Goal: Task Accomplishment & Management: Manage account settings

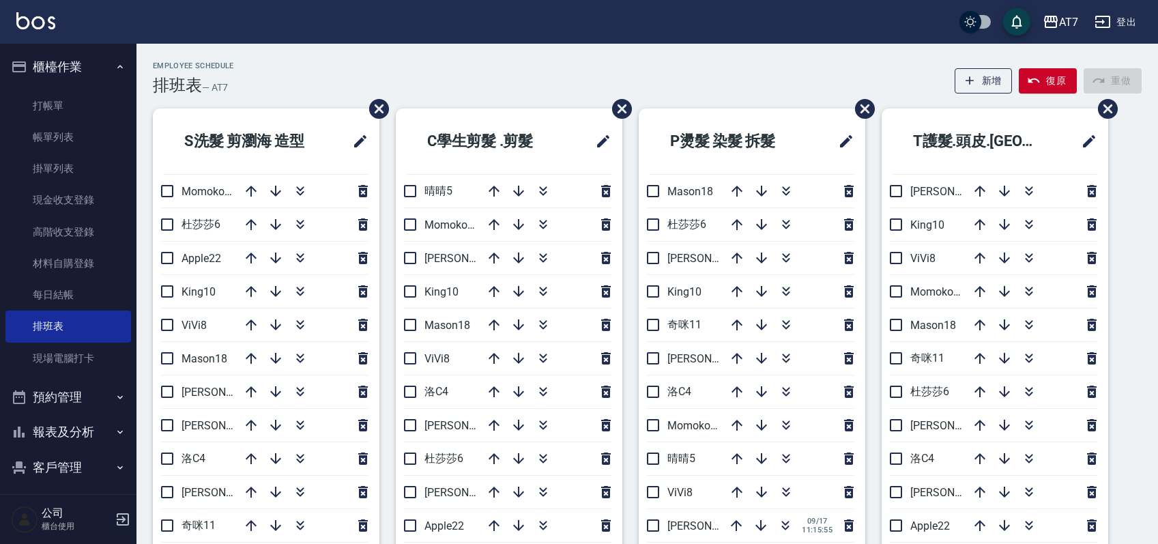
scroll to position [77, 0]
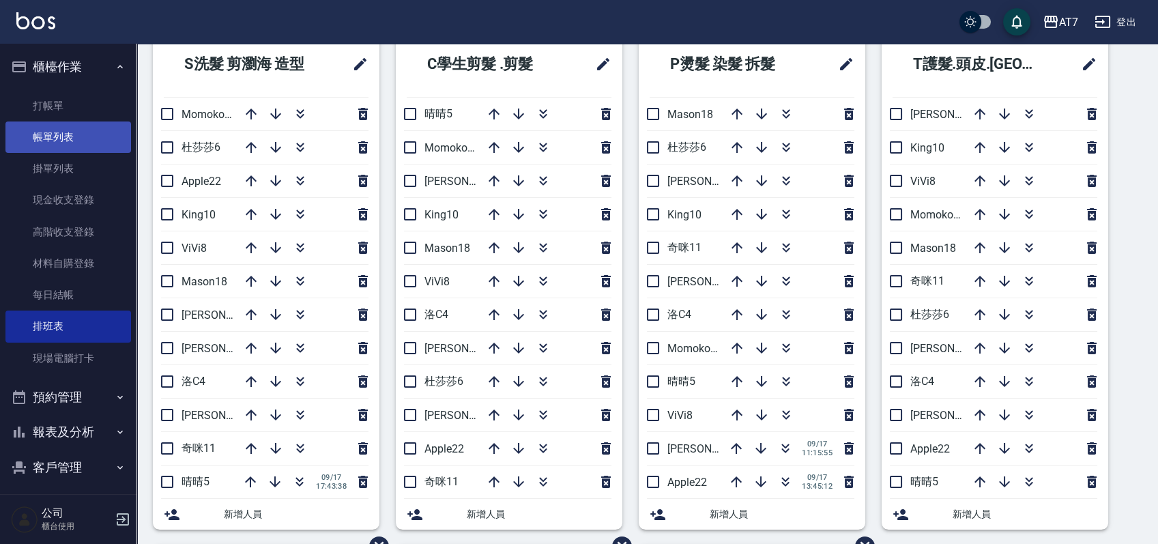
click at [63, 137] on link "帳單列表" at bounding box center [68, 136] width 126 height 31
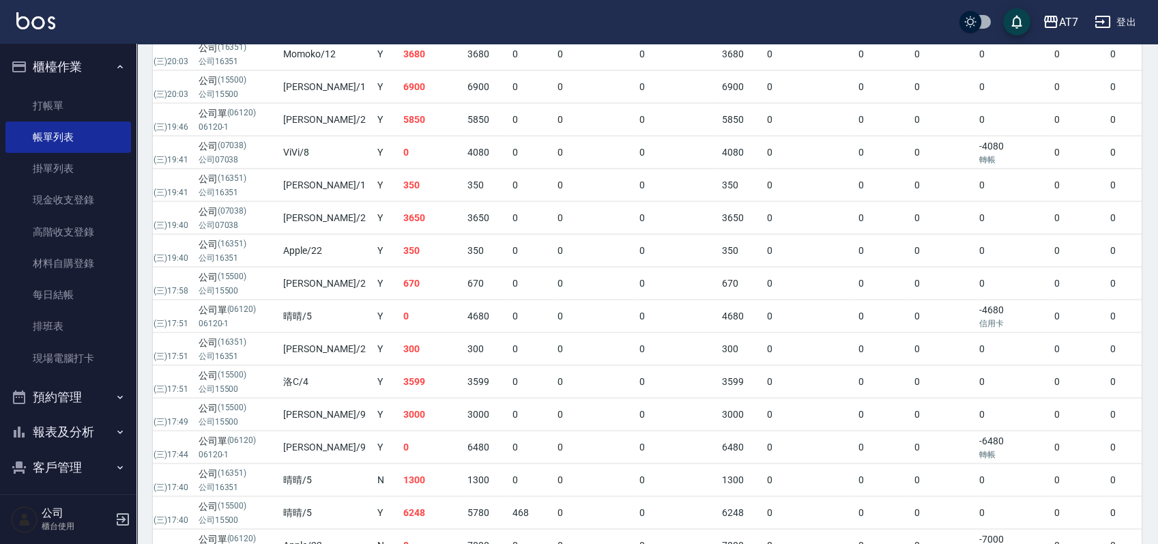
scroll to position [282, 0]
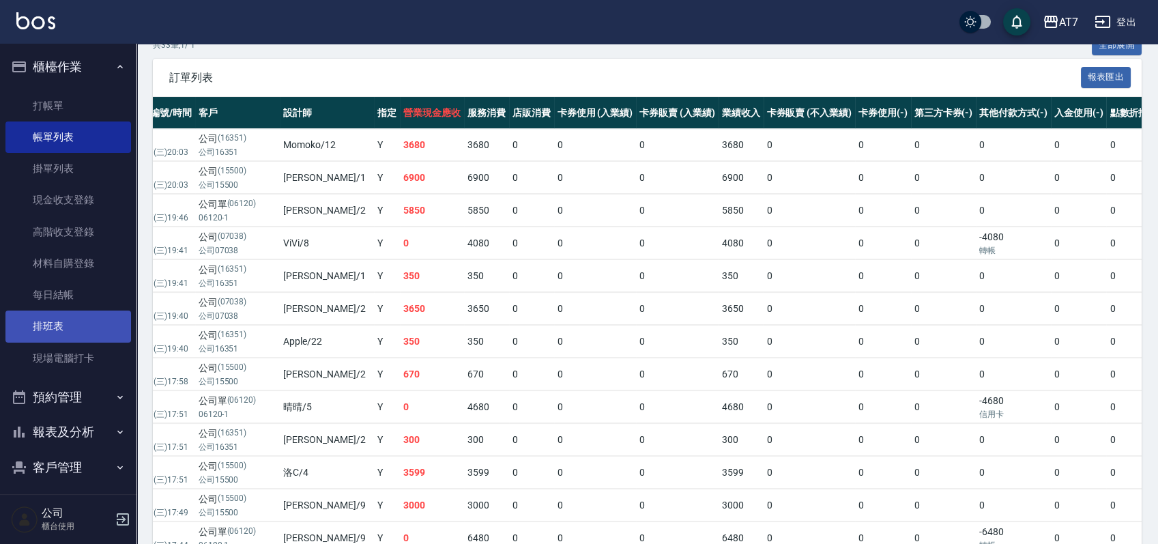
click at [48, 319] on link "排班表" at bounding box center [68, 325] width 126 height 31
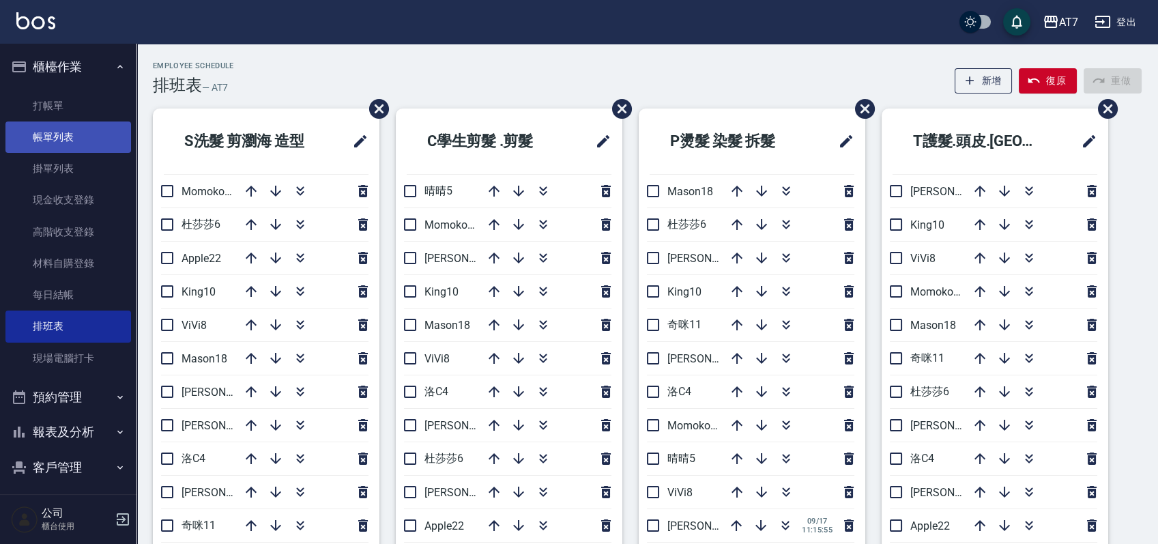
click at [81, 142] on link "帳單列表" at bounding box center [68, 136] width 126 height 31
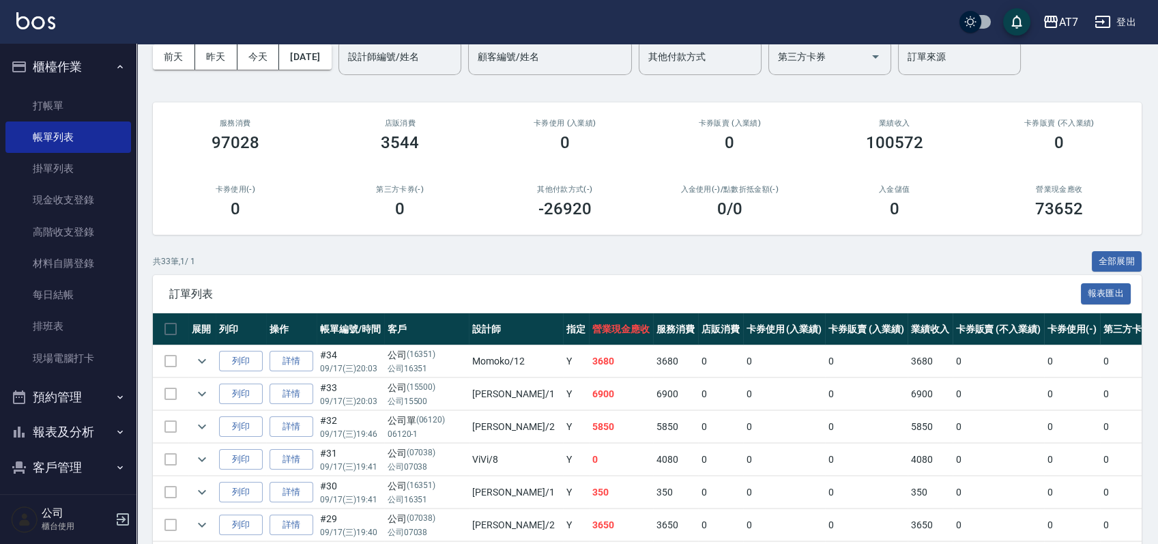
scroll to position [91, 0]
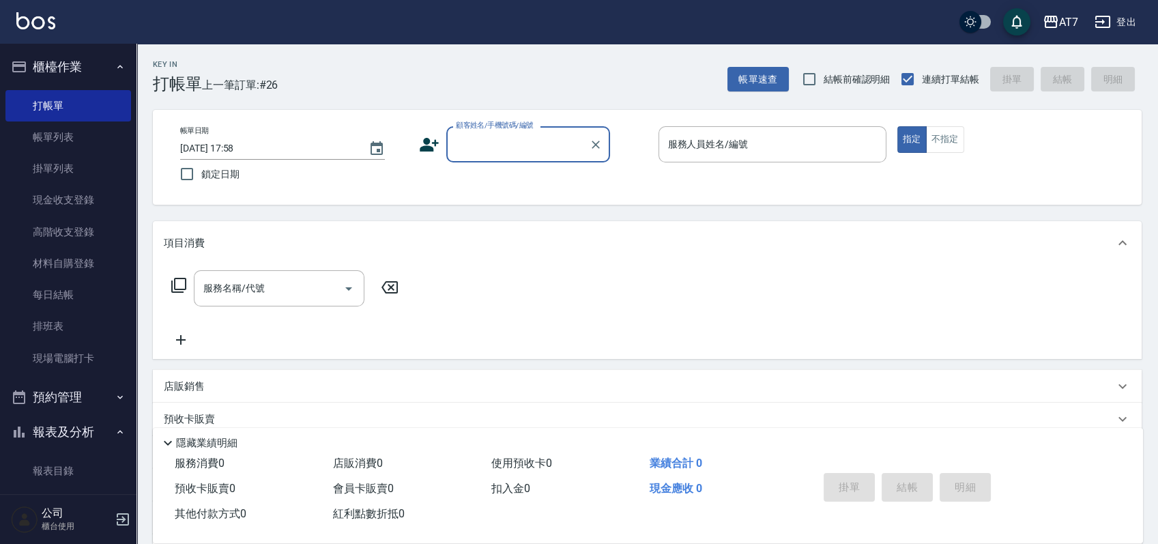
type input "0"
type input "公司/公司15500/15500"
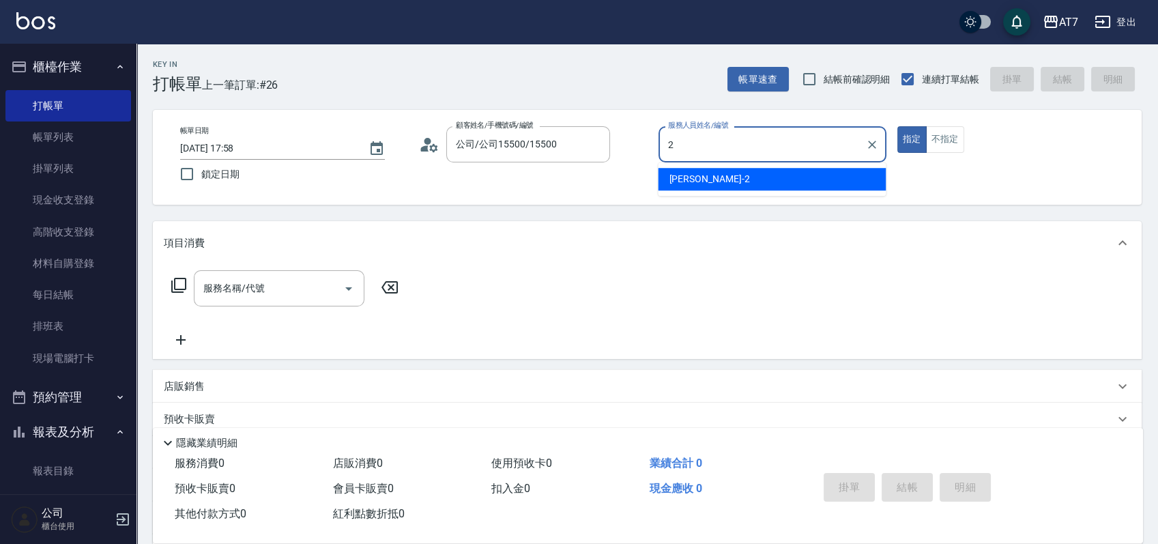
type input "伊蕾-2"
type button "true"
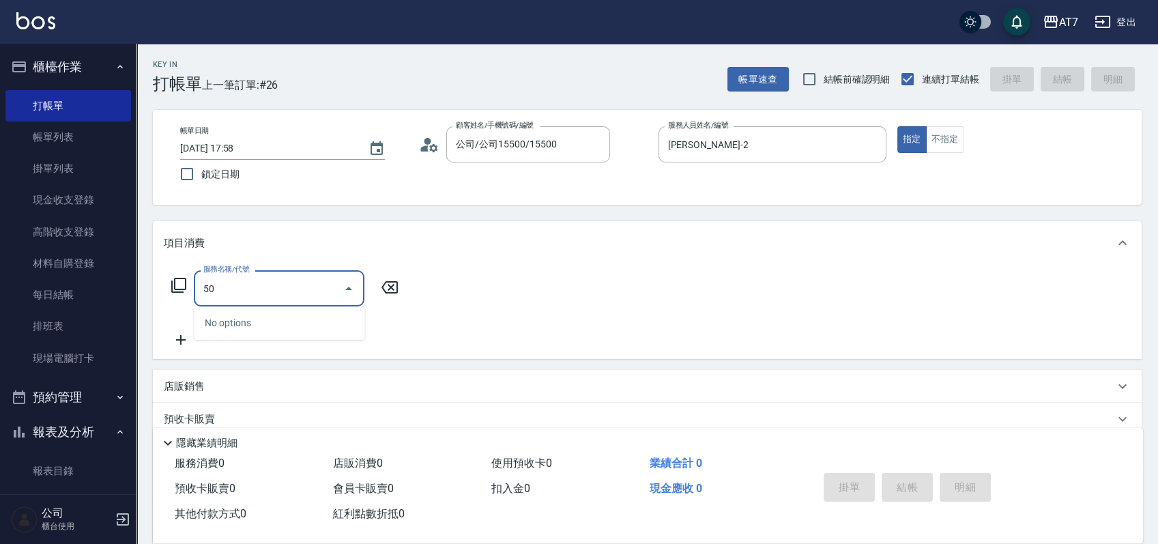
type input "501"
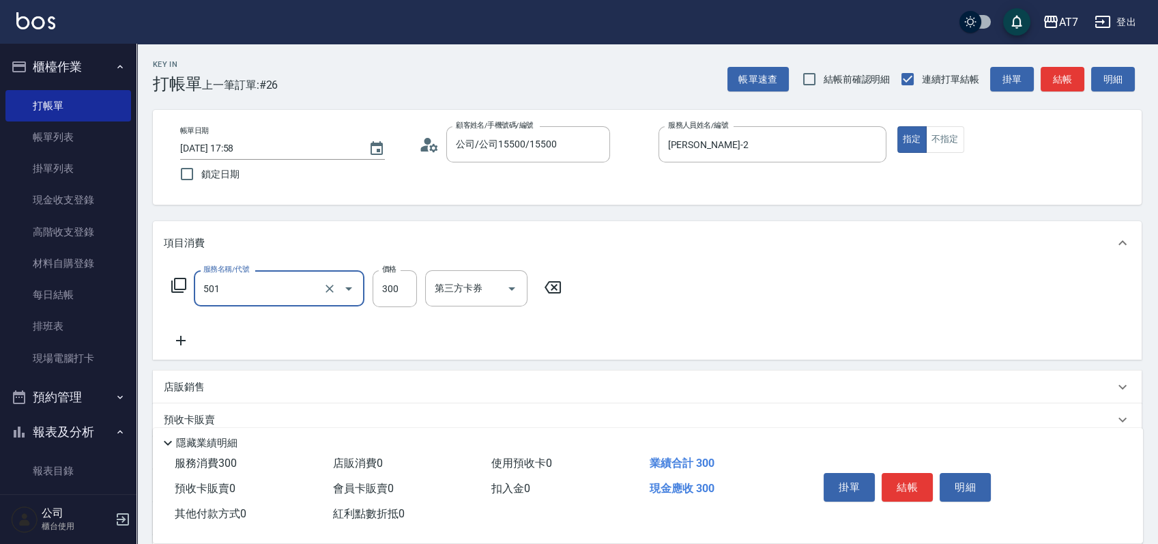
type input "30"
type input "洗髮(互助)(501)"
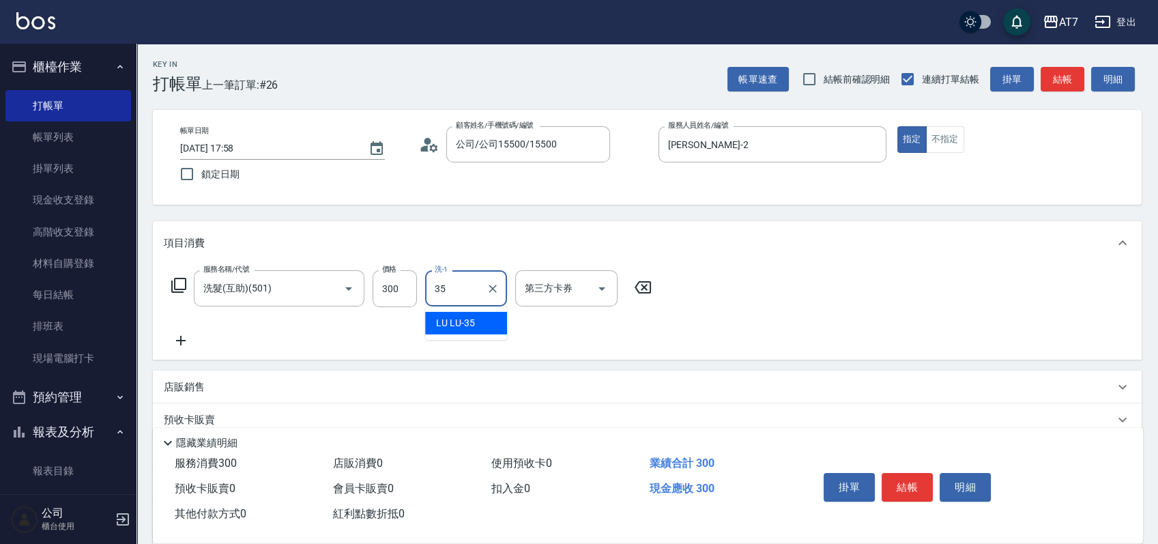
type input "LU LU-35"
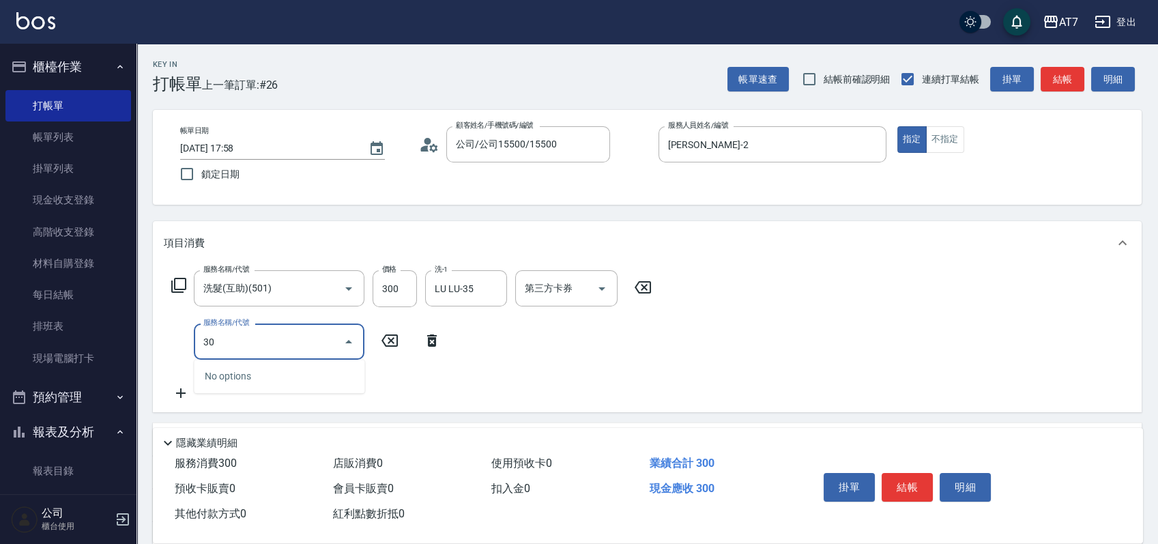
type input "302"
type input "60"
type input "剪髮(302)"
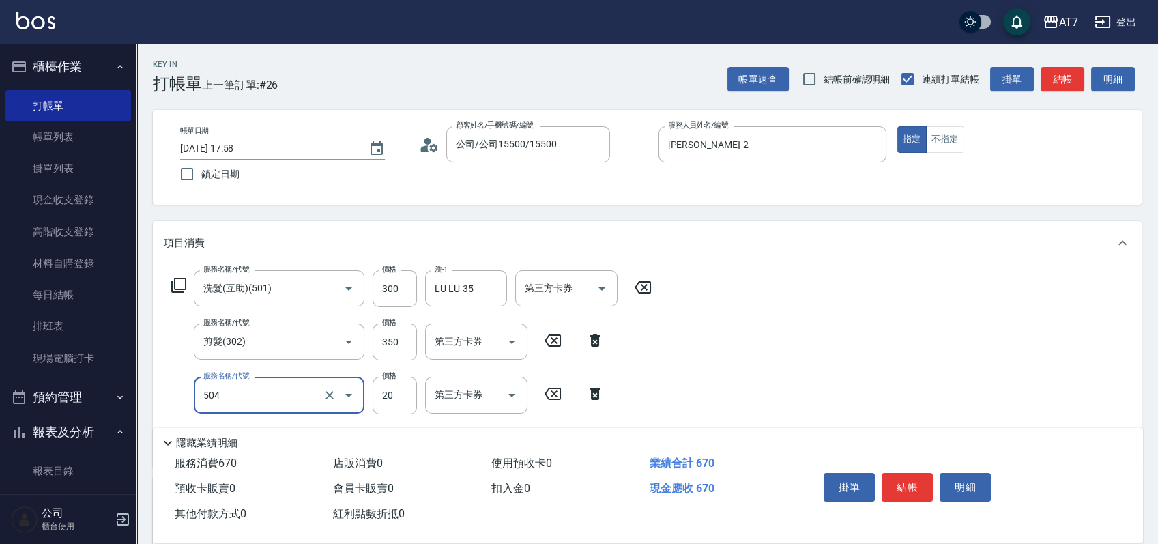
type input "潤絲(504)"
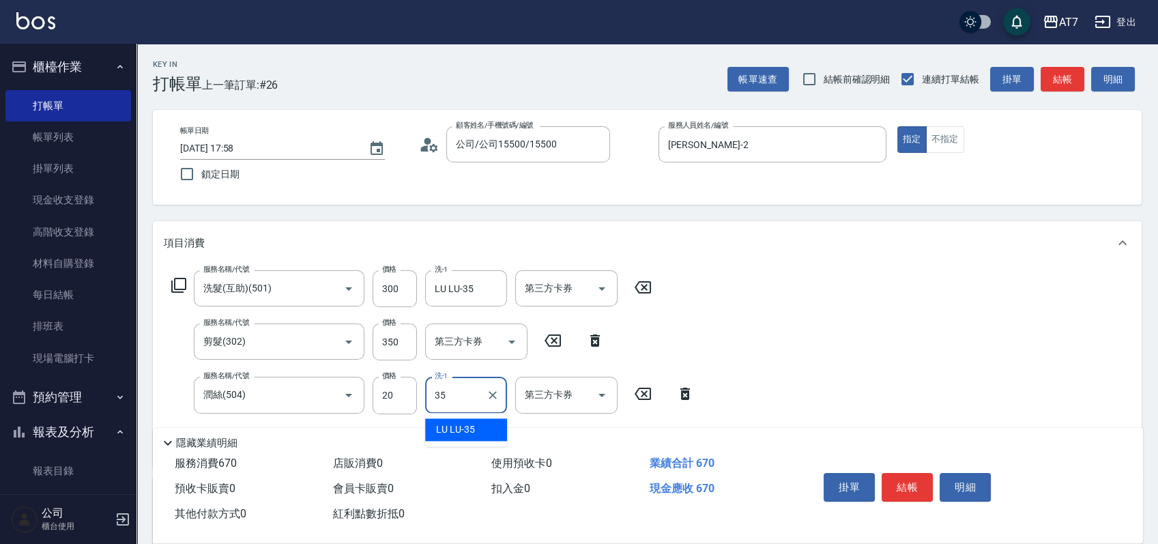
type input "LU LU-35"
click at [901, 467] on div "掛單 結帳 明細" at bounding box center [907, 488] width 178 height 43
click at [901, 475] on button "結帳" at bounding box center [907, 487] width 51 height 29
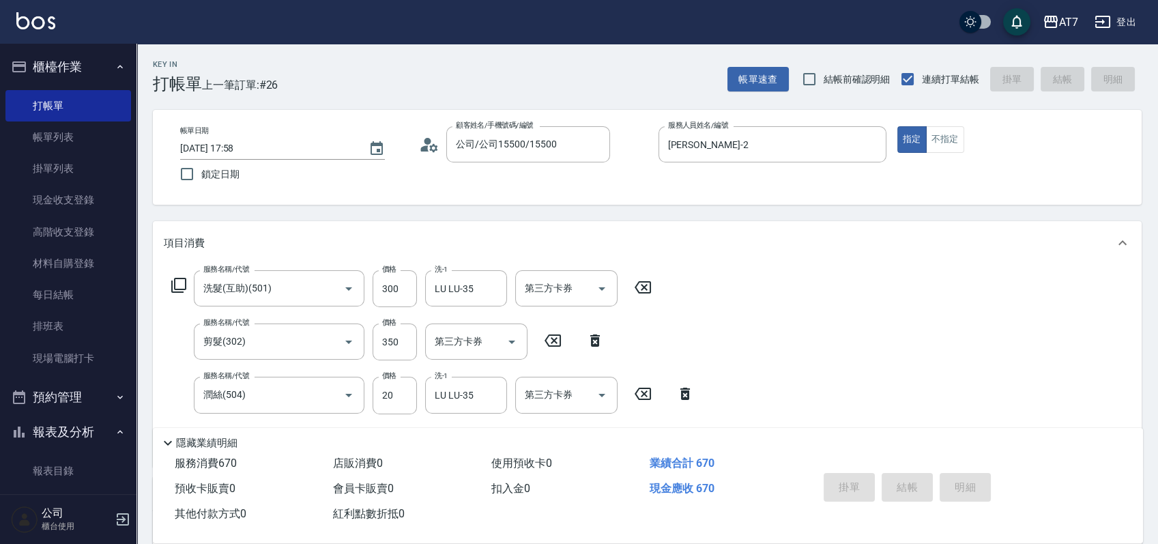
type input "2025/09/17 19:40"
type input "0"
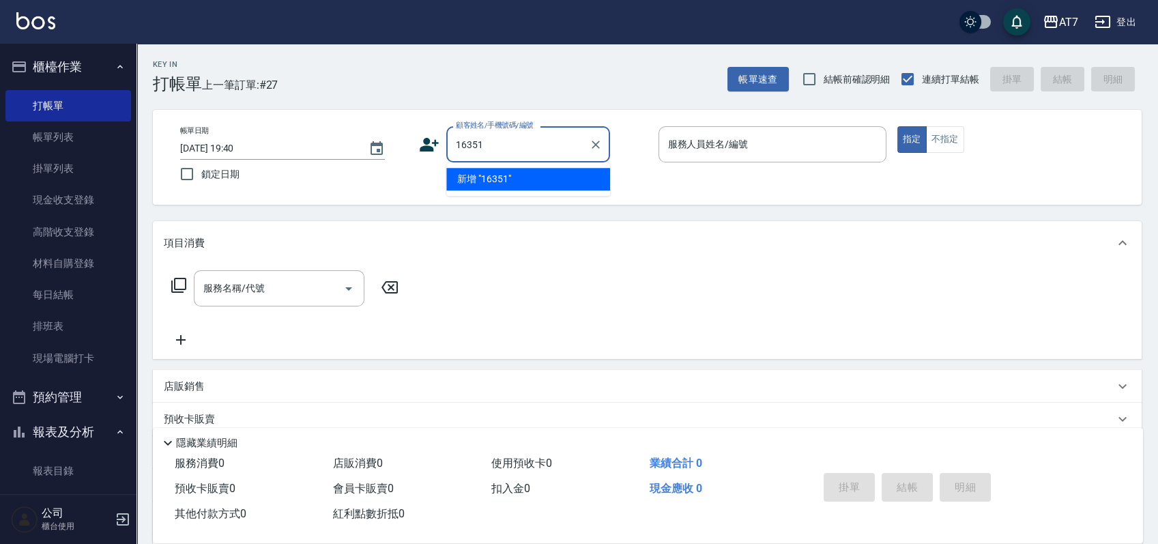
type input "16351"
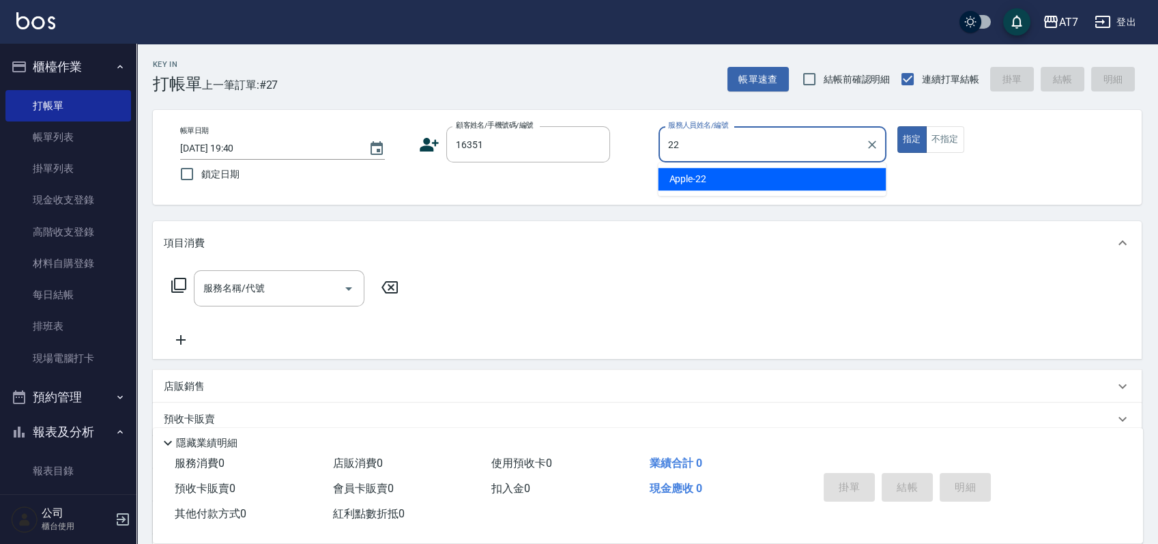
type input "Apple-22"
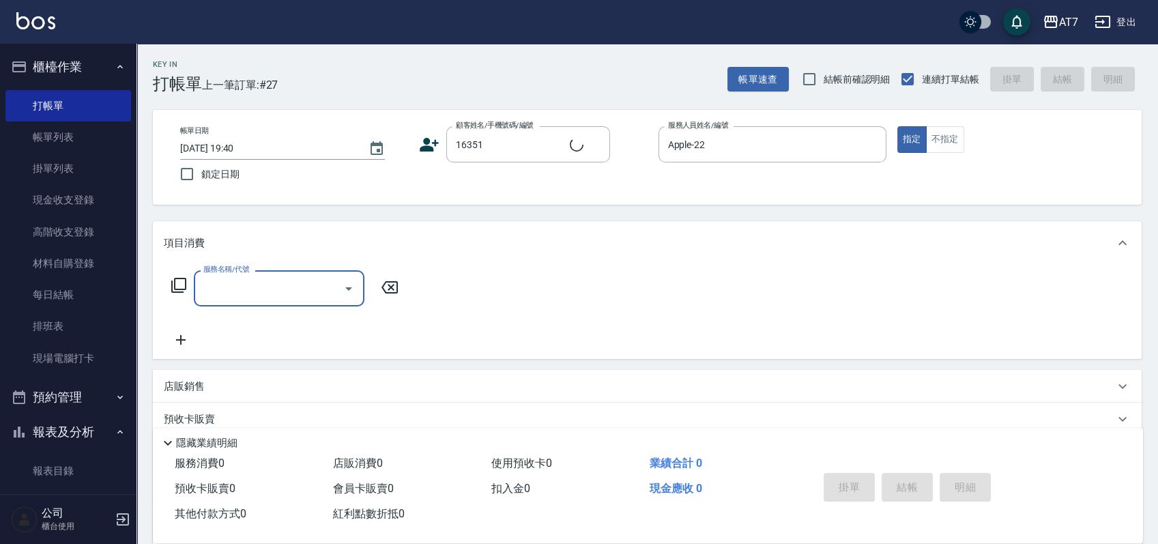
type input "公司/公司16351/16351"
type input "302"
type input "30"
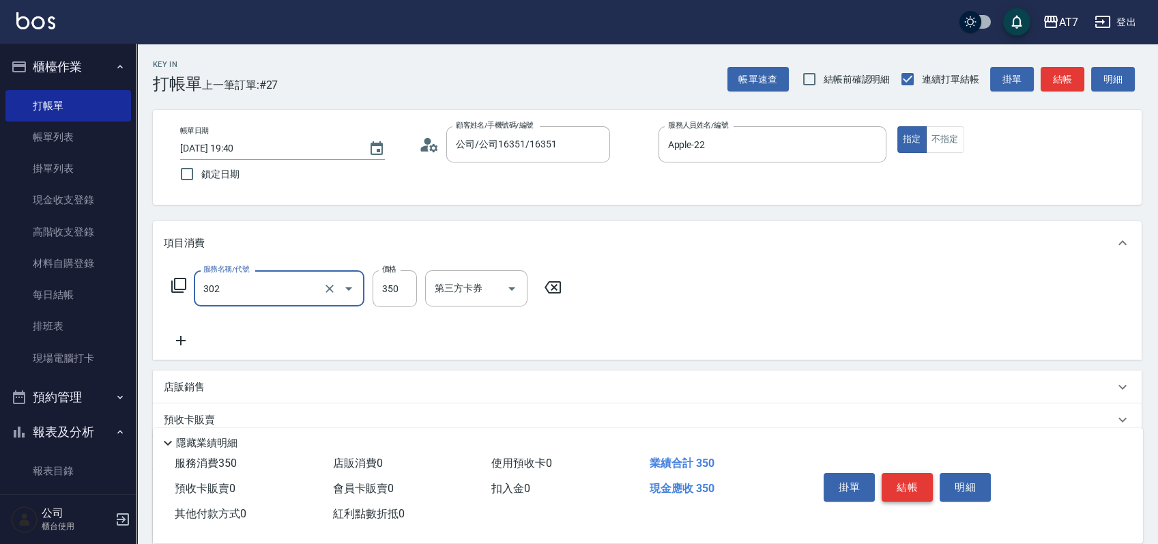
type input "剪髮(302)"
click at [900, 479] on button "結帳" at bounding box center [907, 487] width 51 height 29
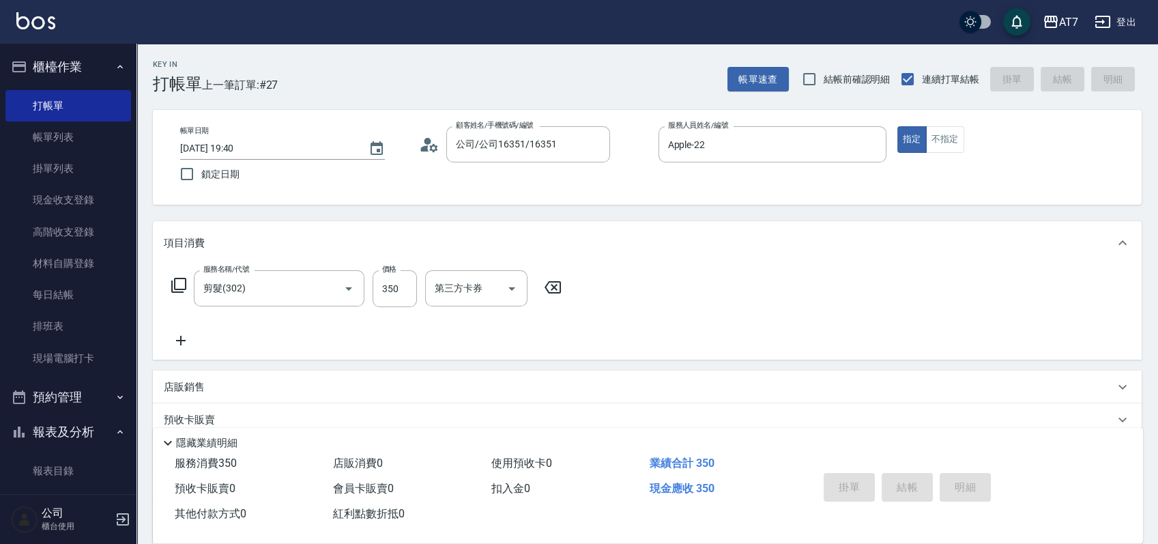
type input "0"
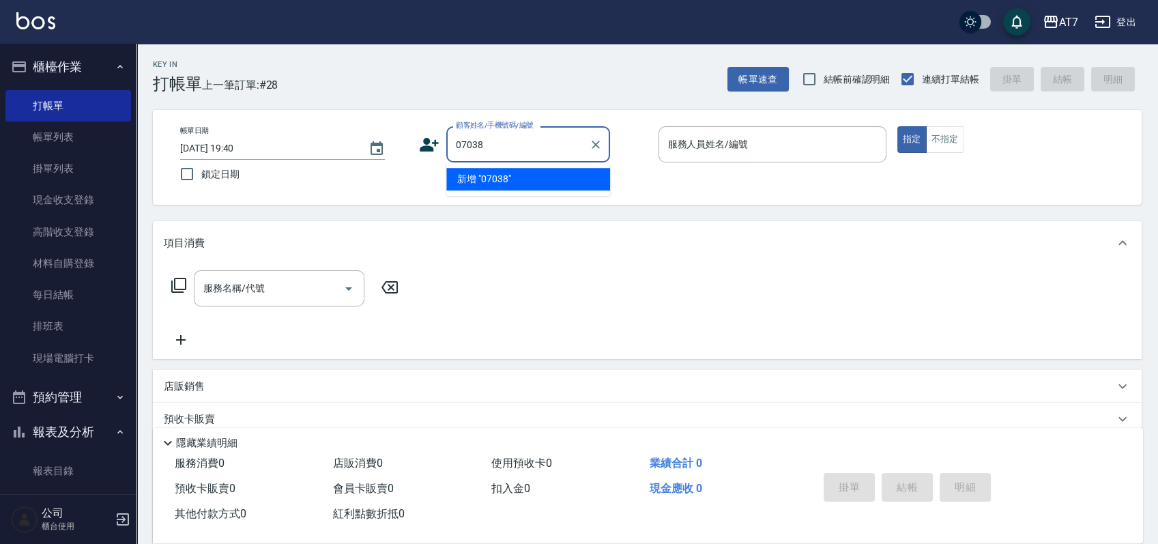
type input "07038"
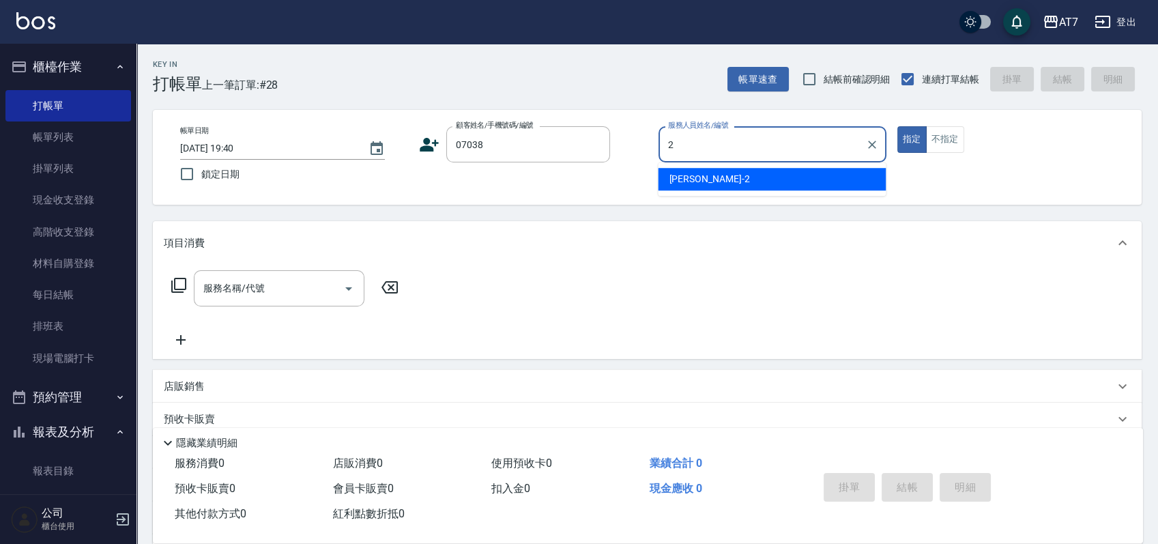
type input "伊蕾-2"
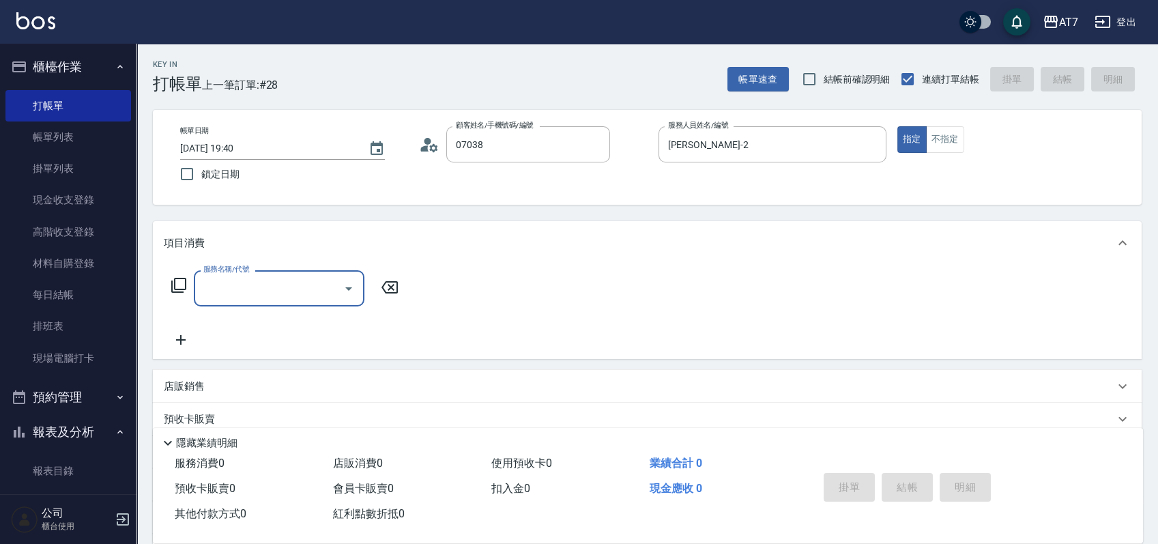
type input "公司/公司07038/07038"
type input "401"
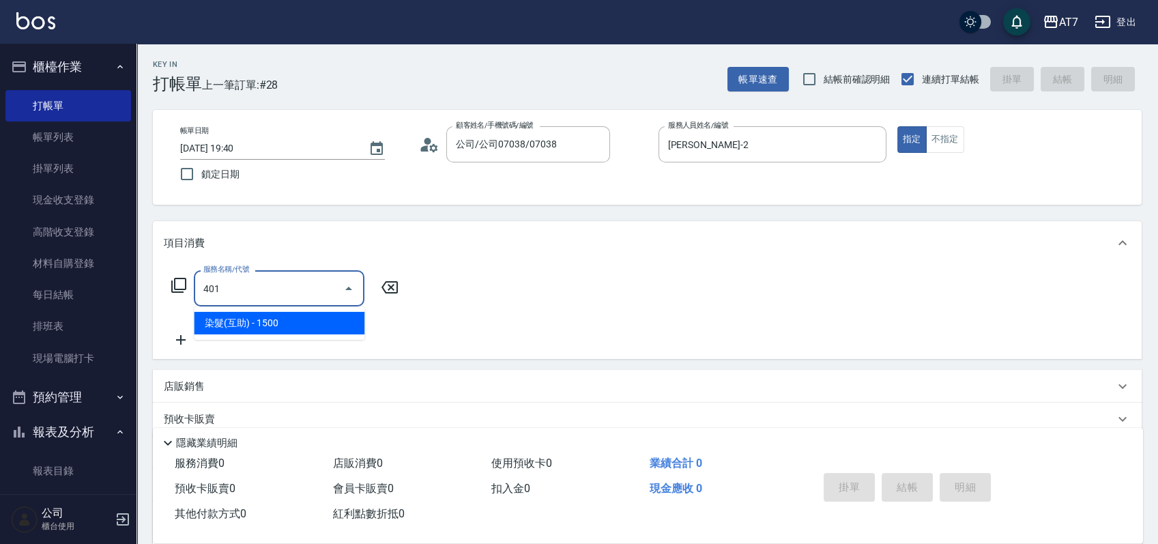
type input "150"
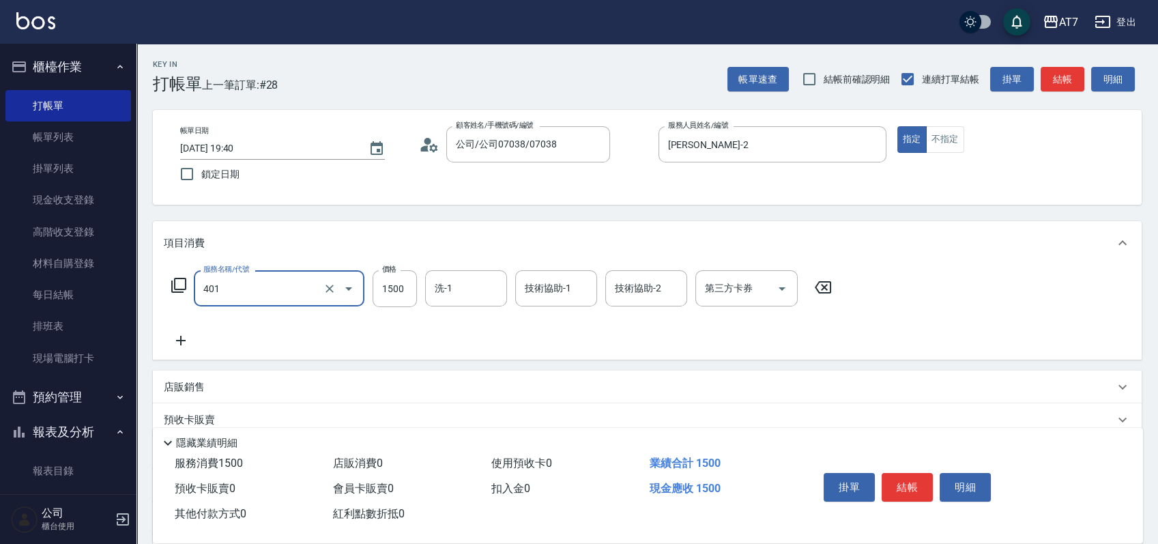
type input "染髮(互助)(401)"
type input "2"
type input "0"
type input "258"
type input "20"
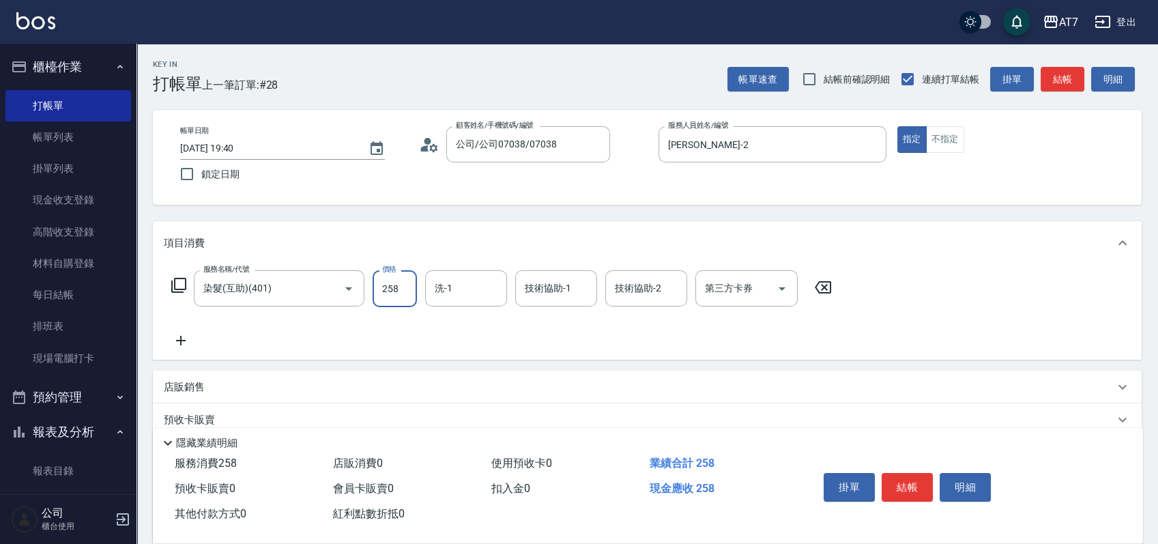
type input "2580"
type input "250"
type input "2580"
type input "LU LU-35"
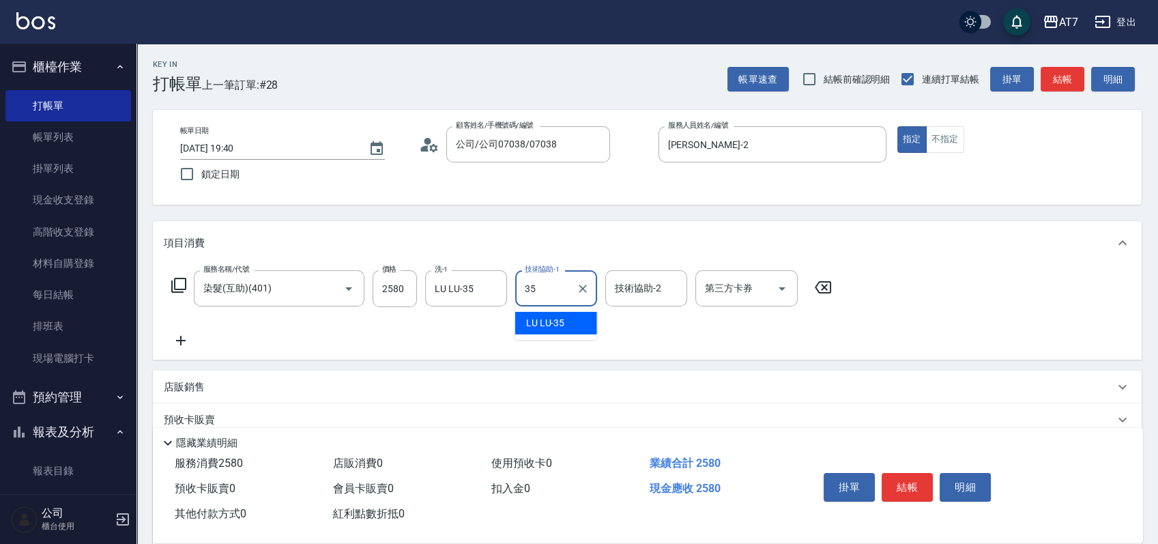
type input "LU LU-35"
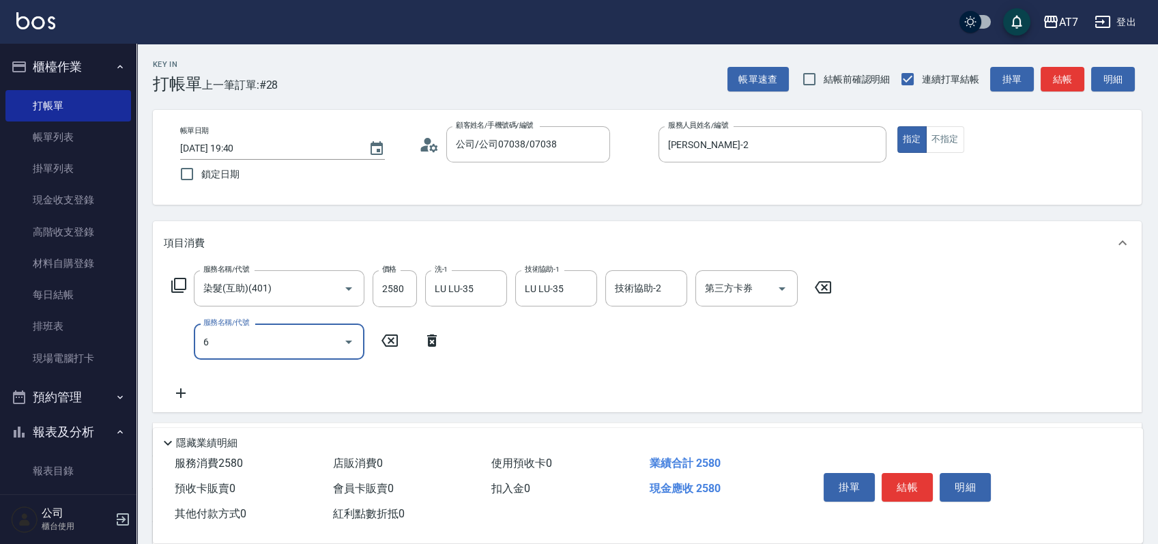
type input "6D接髮(104)"
type input "3"
type input "250"
type input "3"
type input "603"
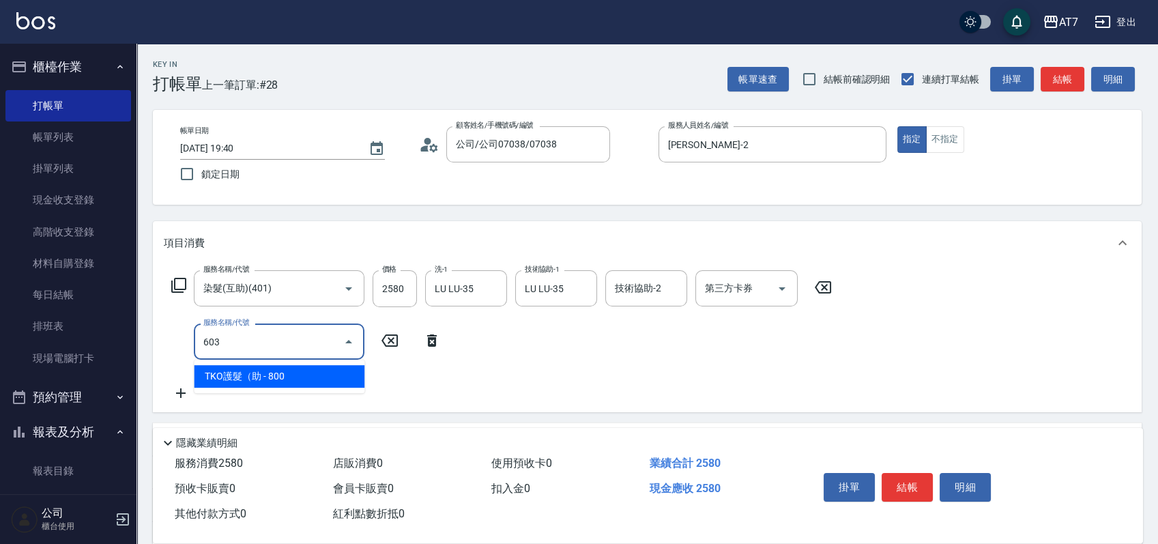
type input "330"
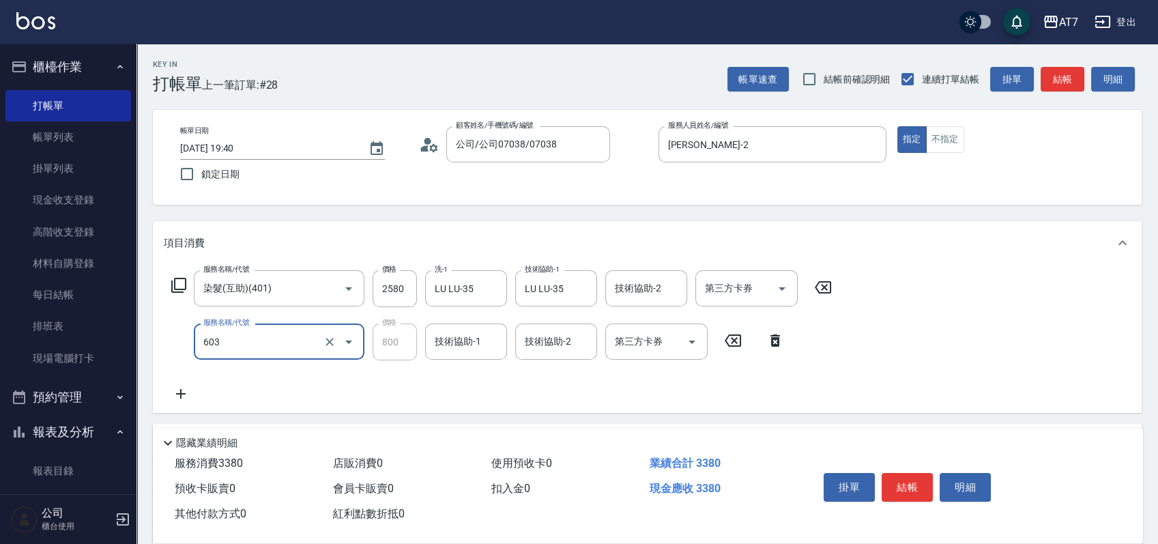
type input "TKO護髮（助(603)"
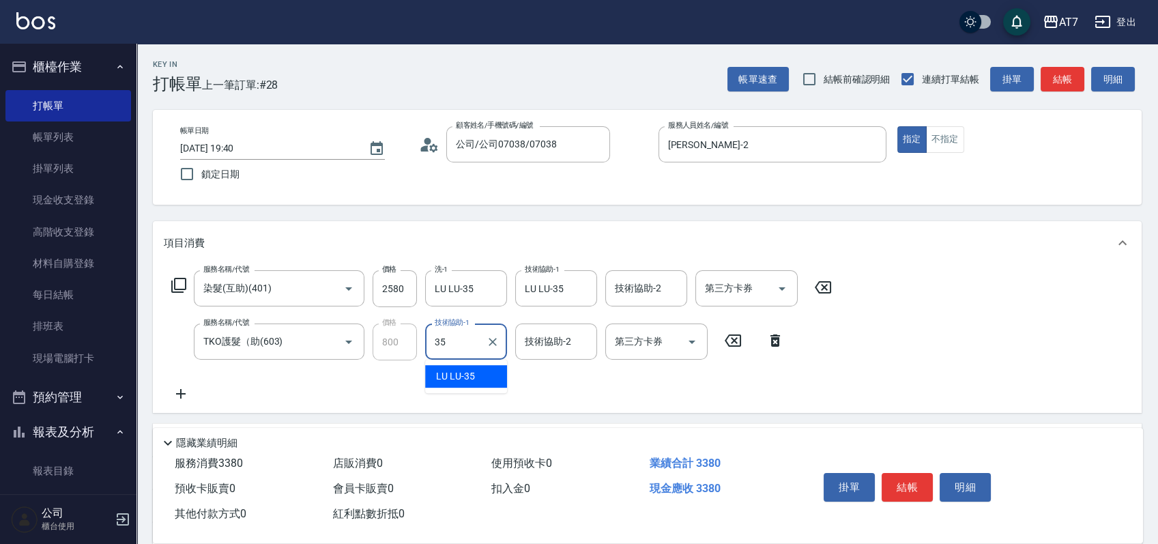
type input "LU LU-35"
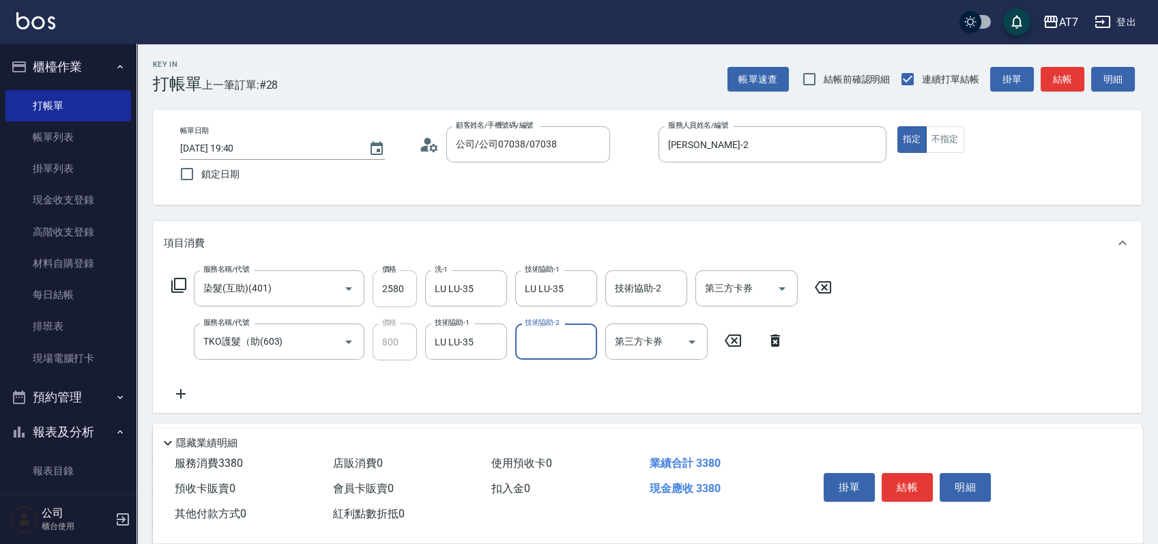
click at [407, 285] on input "2580" at bounding box center [395, 288] width 44 height 37
click at [398, 287] on input "2580" at bounding box center [395, 288] width 44 height 37
click at [403, 287] on input "2580" at bounding box center [395, 288] width 44 height 37
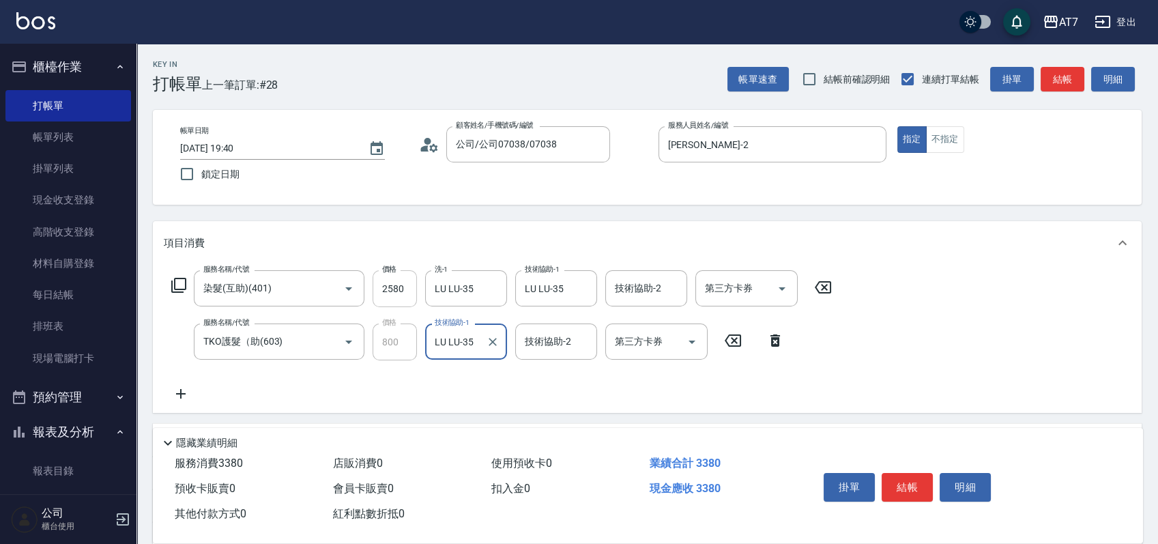
click at [403, 287] on input "2580" at bounding box center [395, 288] width 44 height 37
drag, startPoint x: 992, startPoint y: 325, endPoint x: 970, endPoint y: 302, distance: 31.9
click at [991, 325] on div "服務名稱/代號 染髮(互助)(401) 服務名稱/代號 價格 2580 價格 洗-1 LU LU-35 洗-1 技術協助-1 LU LU-35 技術協助-1 …" at bounding box center [647, 339] width 989 height 148
click at [403, 292] on input "2580" at bounding box center [395, 288] width 44 height 37
click at [407, 287] on input "2580" at bounding box center [395, 288] width 44 height 37
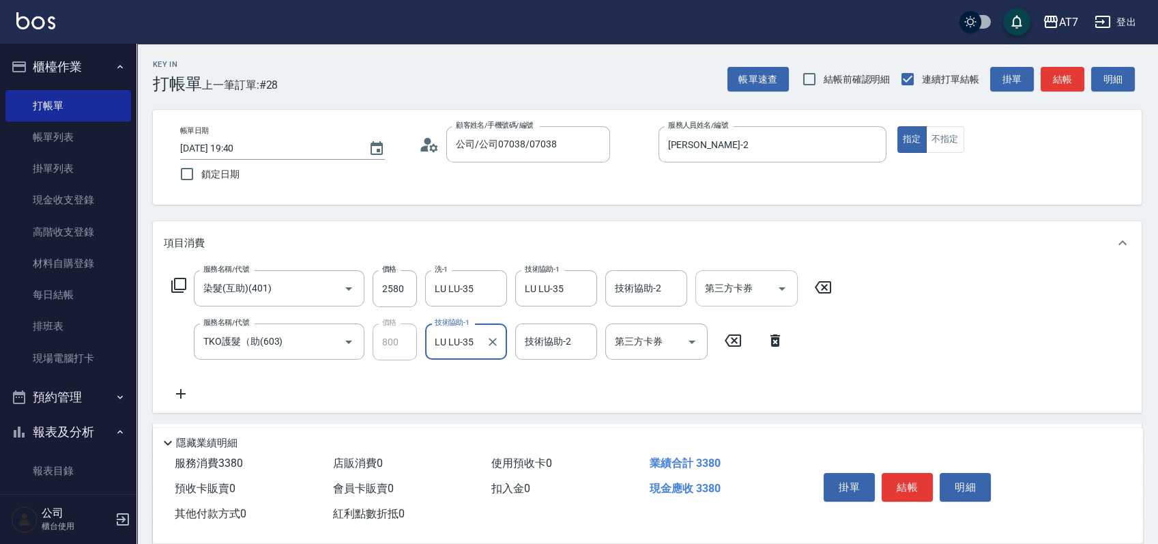
drag, startPoint x: 407, startPoint y: 287, endPoint x: 757, endPoint y: 287, distance: 350.0
click at [424, 287] on div "服務名稱/代號 染髮(互助)(401) 服務名稱/代號 價格 2580 價格 洗-1 LU LU-35 洗-1 技術協助-1 LU LU-35 技術協助-1 …" at bounding box center [502, 288] width 676 height 37
click at [826, 276] on div "服務名稱/代號 染髮(互助)(401) 服務名稱/代號 價格 2580 價格 洗-1 LU LU-35 洗-1 技術協助-1 LU LU-35 技術協助-1 …" at bounding box center [502, 288] width 676 height 37
click at [826, 291] on icon at bounding box center [823, 287] width 34 height 16
type input "80"
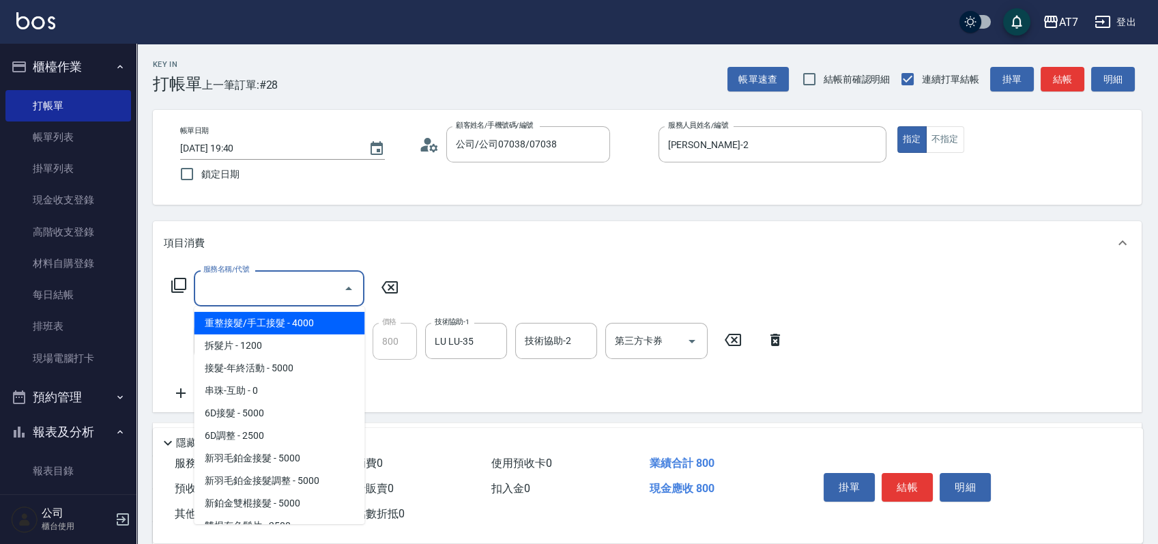
click at [300, 288] on input "服務名稱/代號" at bounding box center [269, 288] width 138 height 24
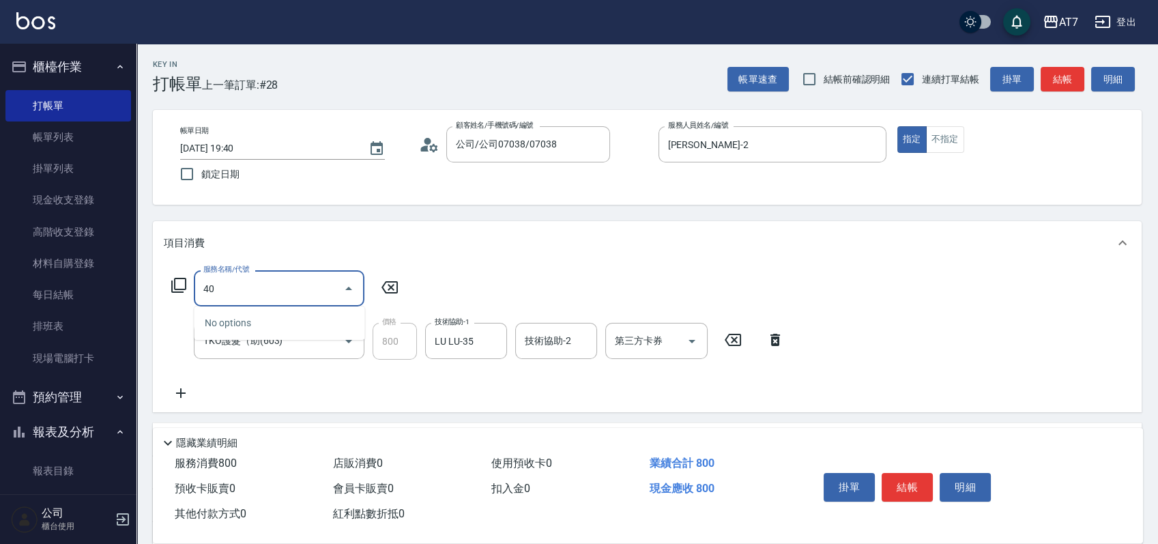
type input "401"
type input "230"
type input "染髮(互助)(401)"
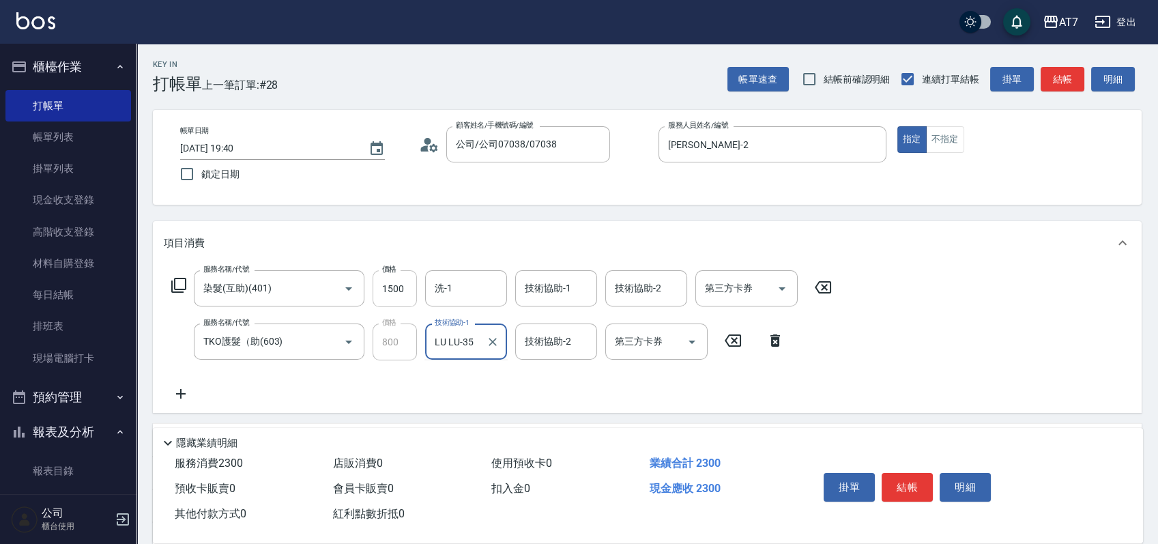
click at [401, 293] on input "1500" at bounding box center [395, 288] width 44 height 37
click at [404, 283] on input "1500" at bounding box center [395, 288] width 44 height 37
type input "LU LU-35"
click at [824, 282] on icon at bounding box center [823, 287] width 16 height 12
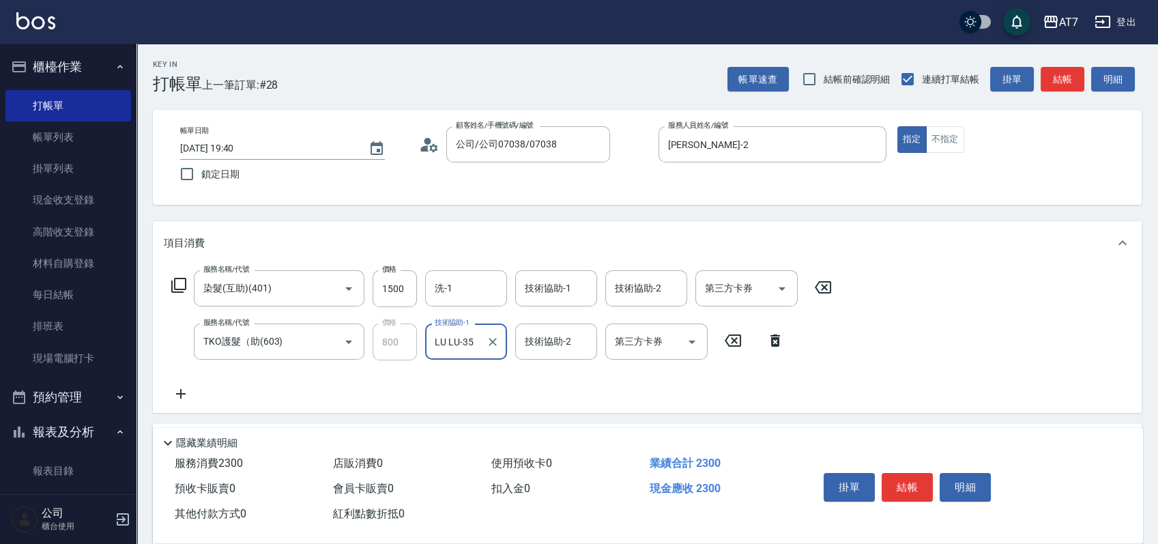
type input "80"
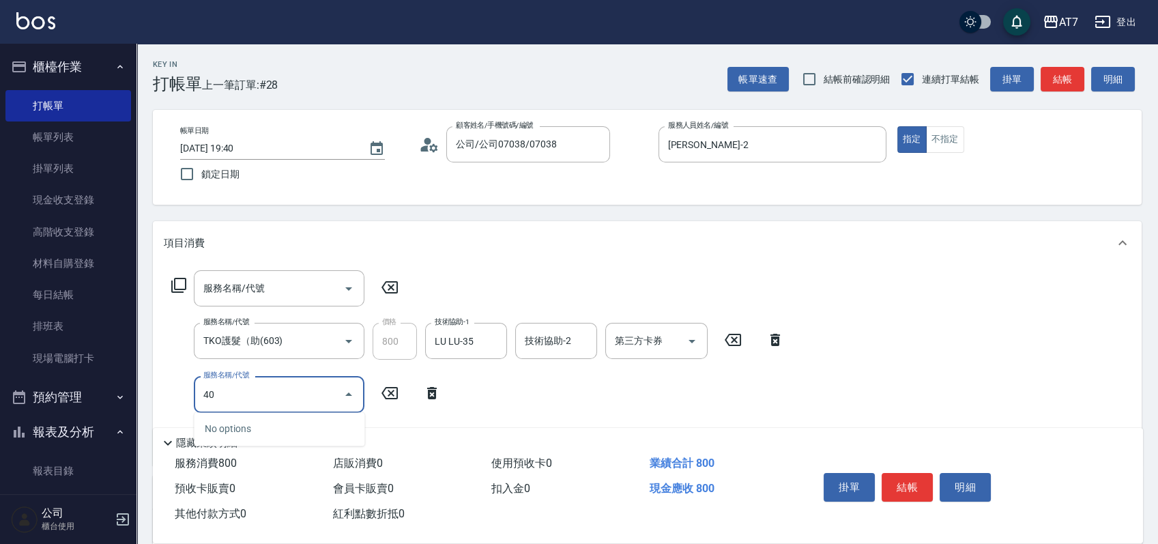
type input "401"
type input "230"
type input "染髮(互助)(401)"
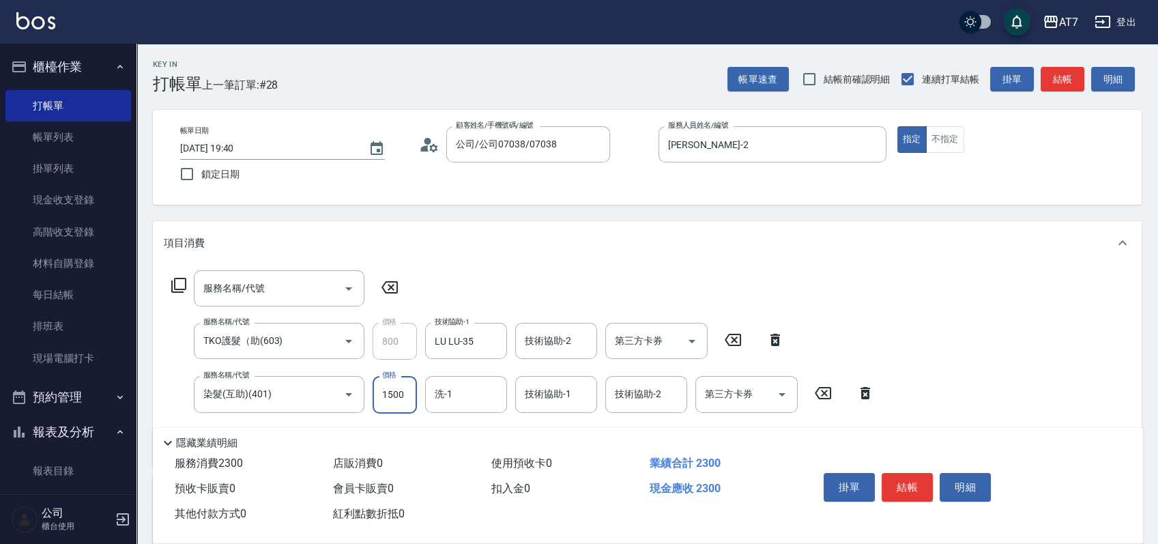
type input "2"
type input "80"
type input "285"
type input "100"
type input "2850"
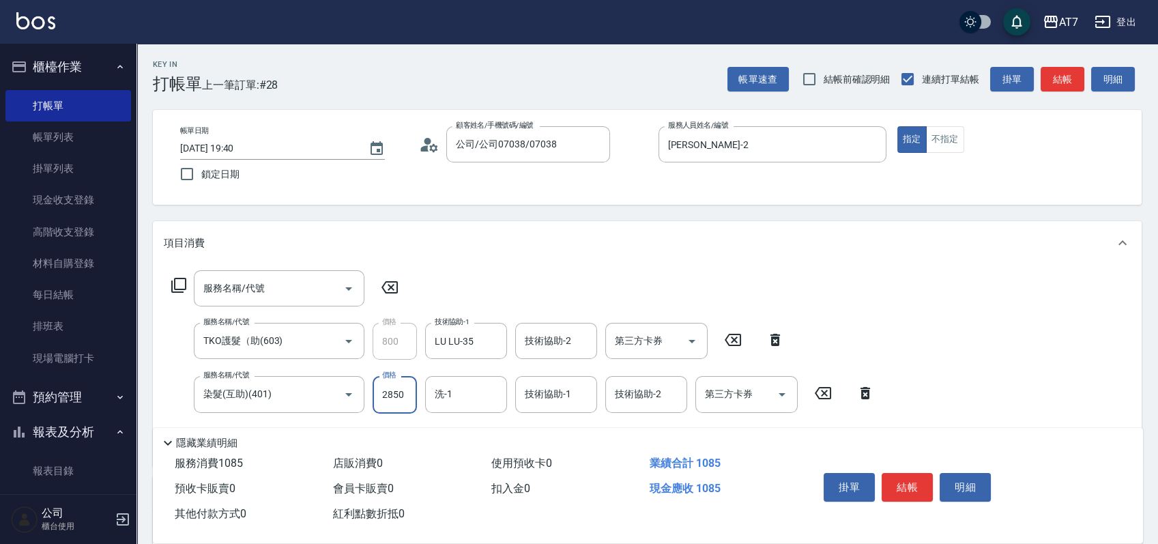
type input "360"
type input "2850"
type input "LU LU-35"
click at [901, 479] on button "結帳" at bounding box center [907, 487] width 51 height 29
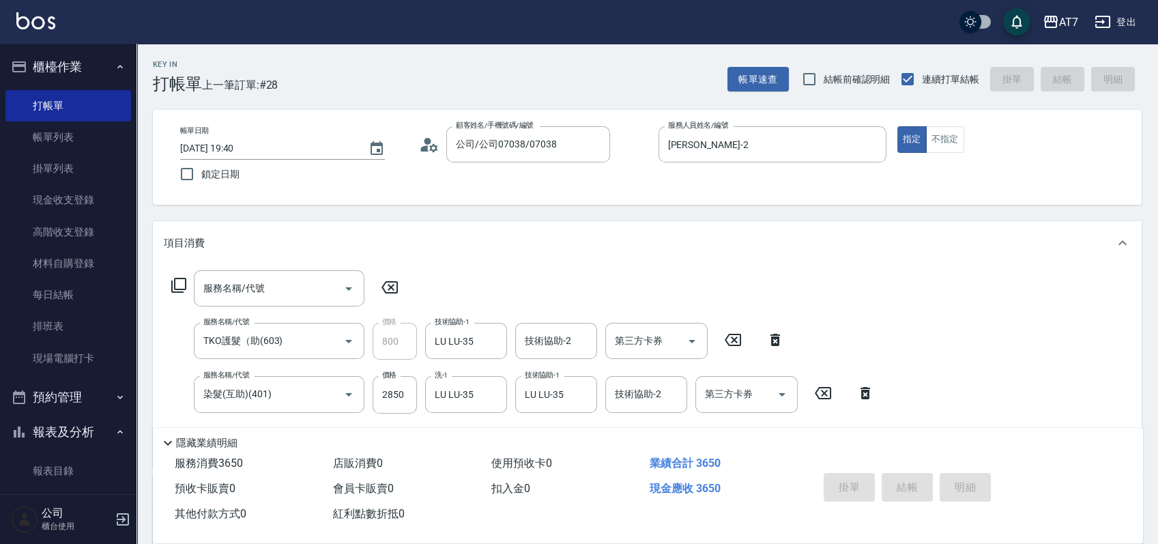
type input "2025/09/17 19:41"
type input "0"
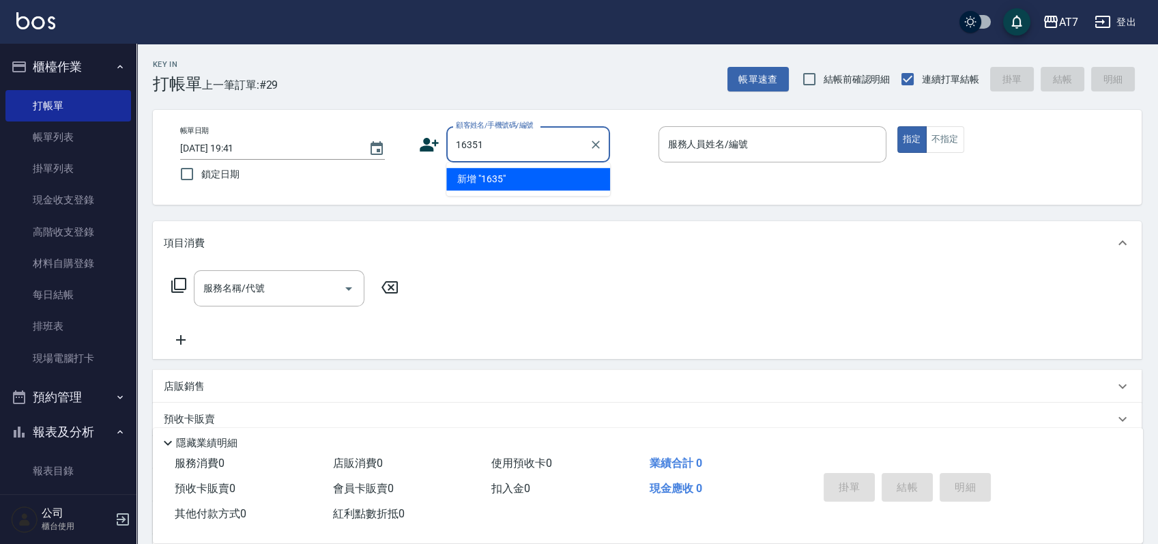
type input "16351"
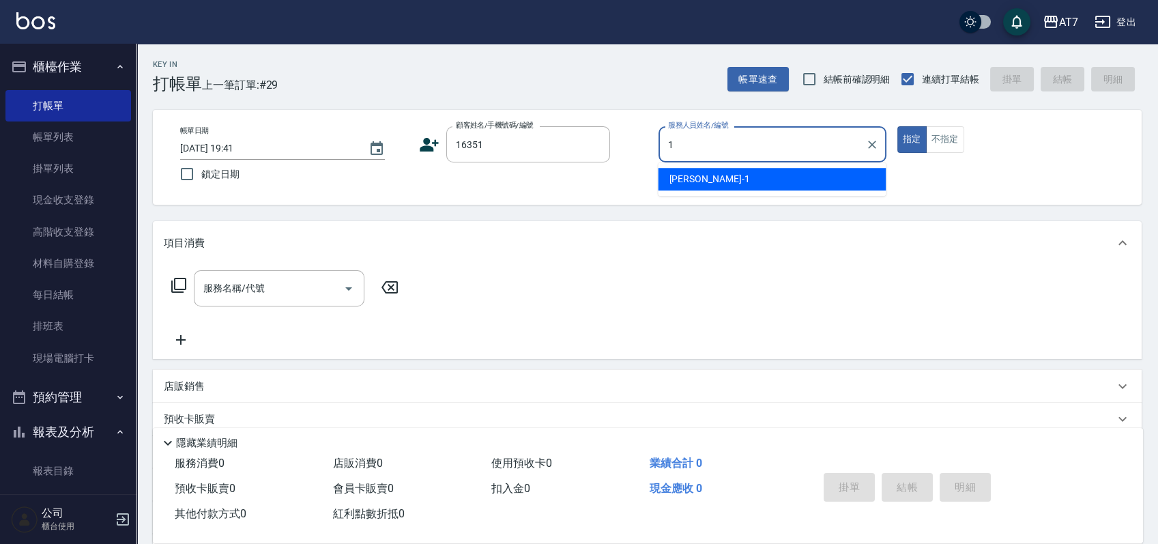
type input "米雪兒-1"
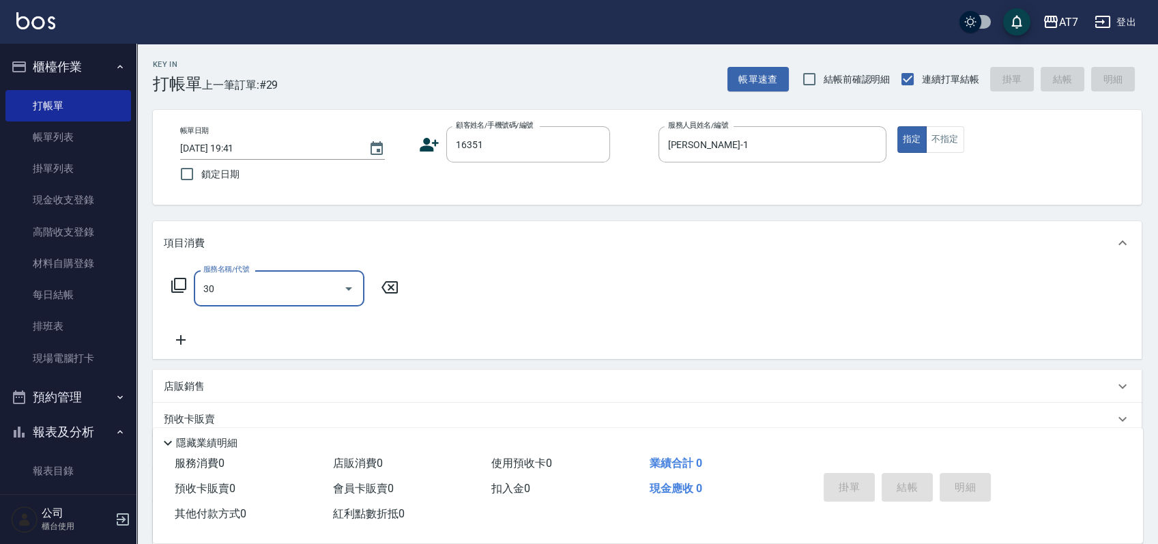
type input "302"
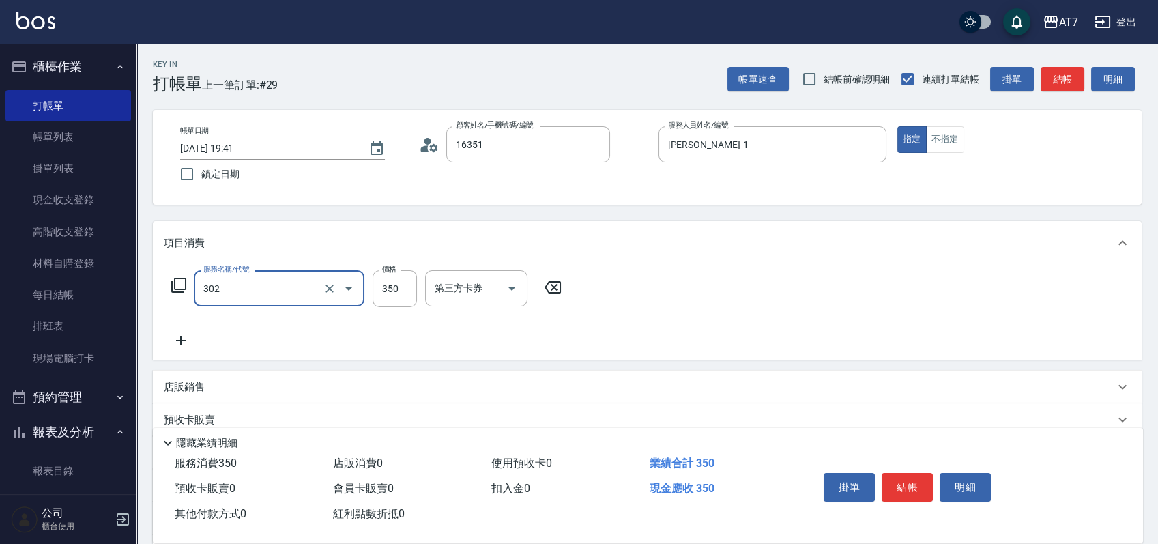
type input "公司/公司16351/16351"
type input "30"
type input "剪髮(302)"
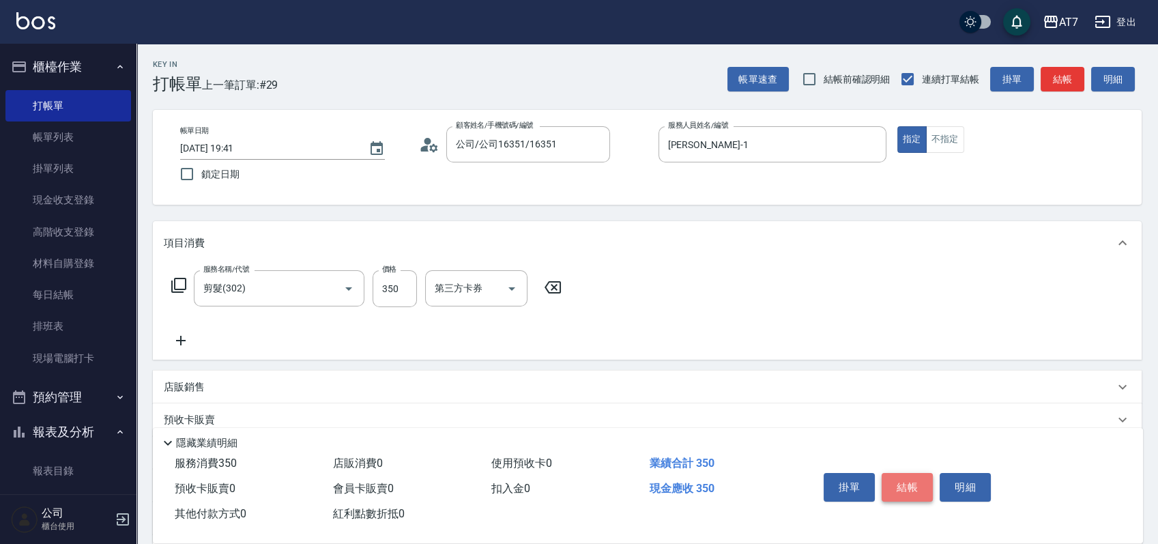
click at [897, 480] on button "結帳" at bounding box center [907, 487] width 51 height 29
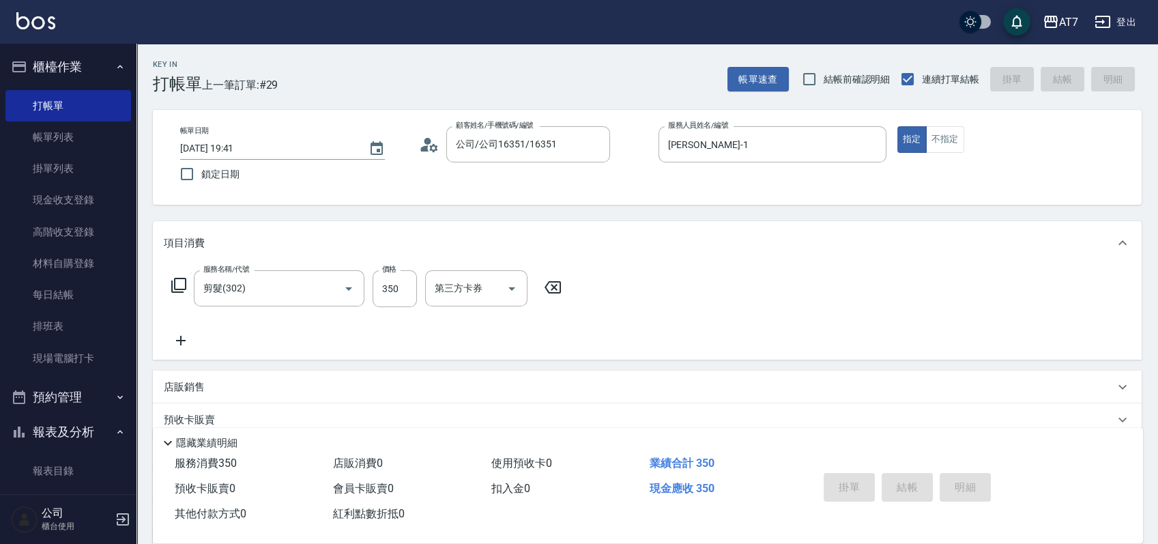
type input "0"
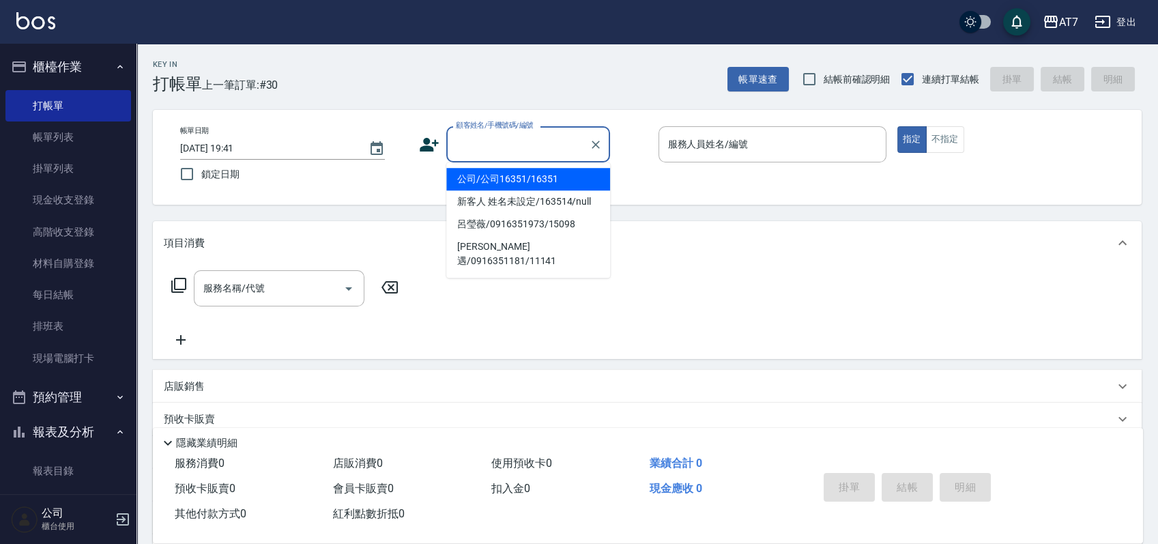
click at [555, 150] on input "顧客姓名/手機號碼/編號" at bounding box center [517, 144] width 131 height 24
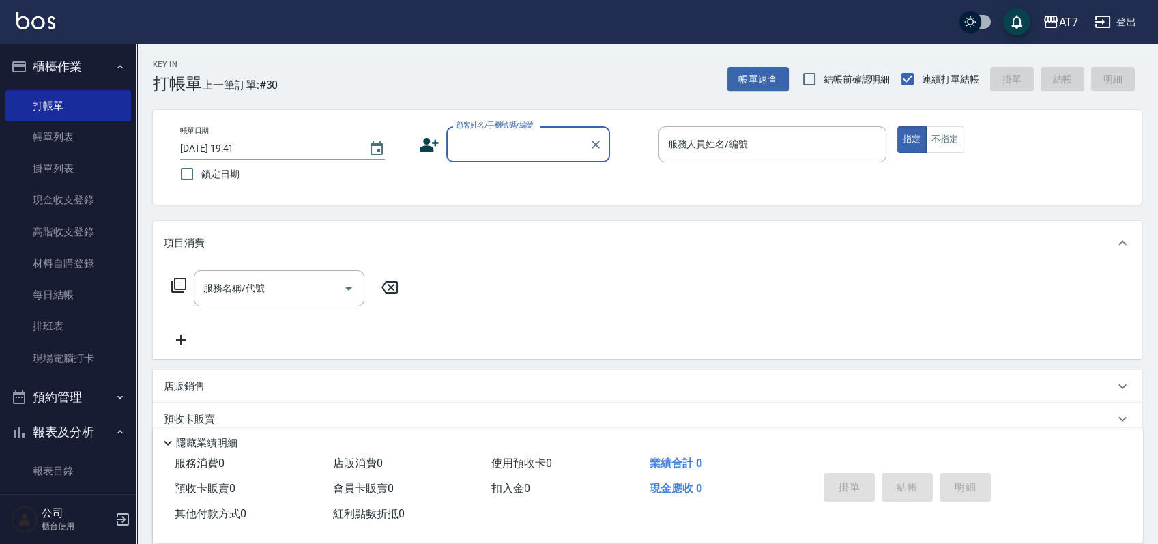
click at [555, 150] on input "顧客姓名/手機號碼/編號" at bounding box center [517, 144] width 131 height 24
type input "07038"
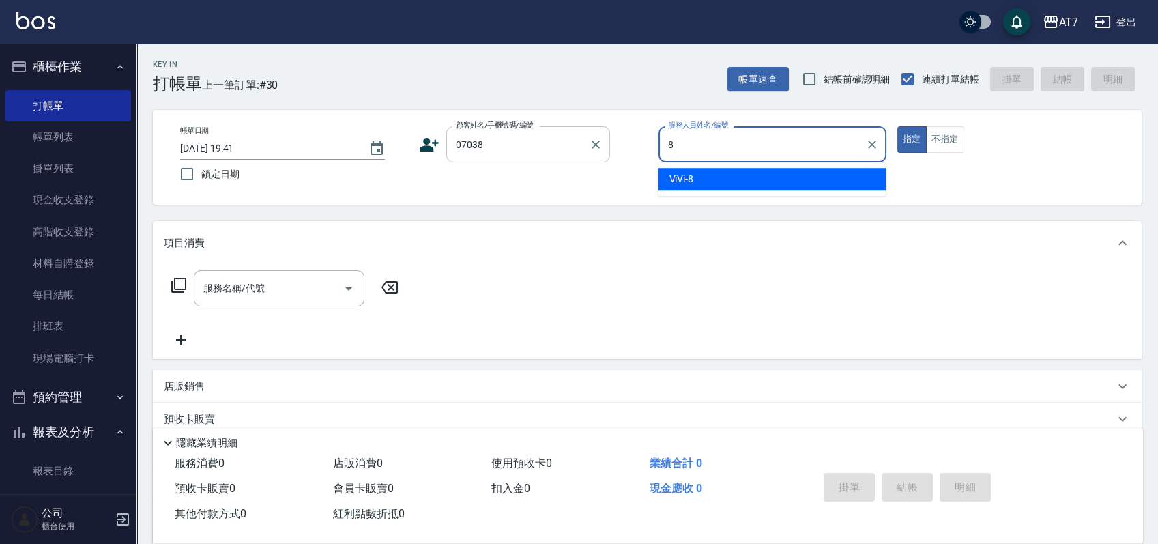
type input "ViVi-8"
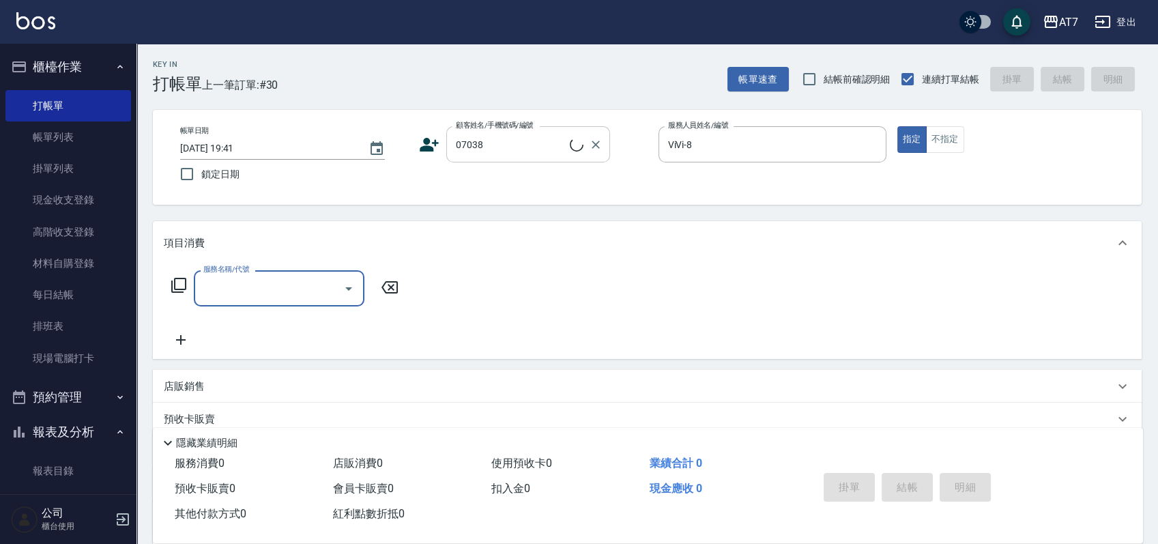
type input "公司/公司07038/07038"
type input "401"
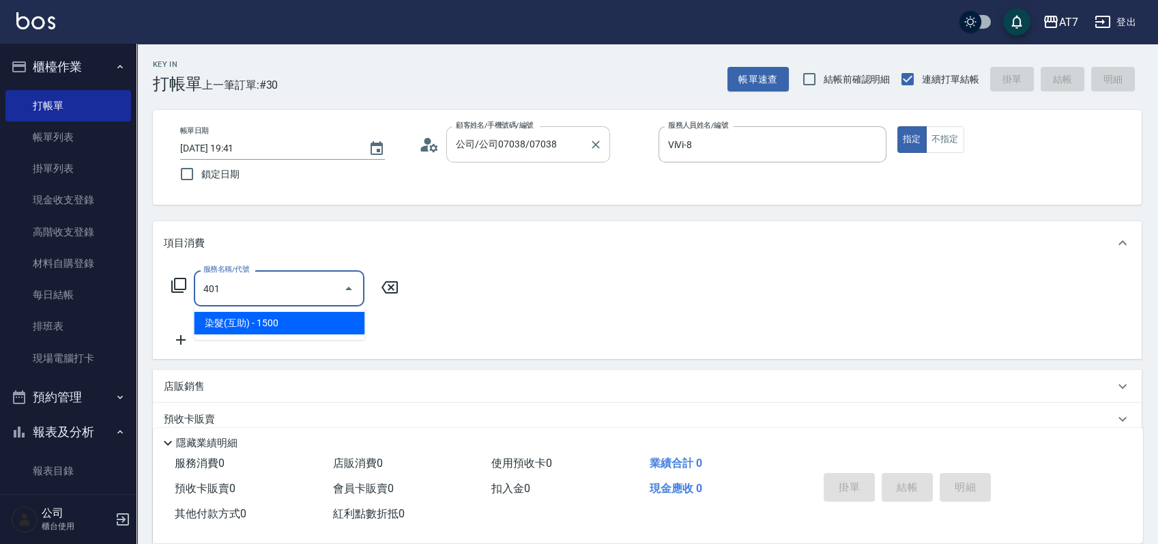
type input "150"
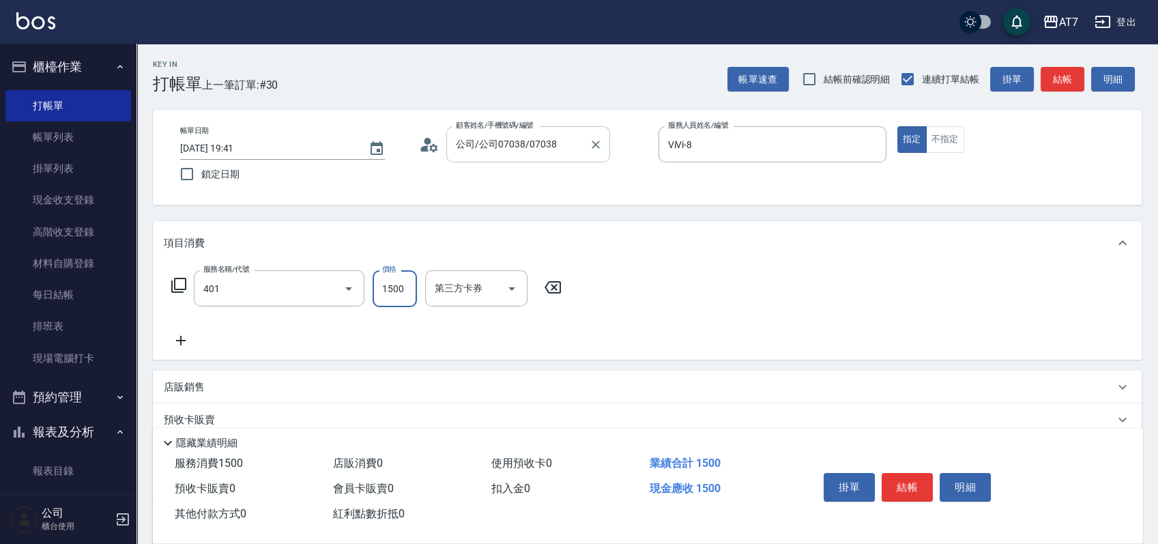
type input "染髮(互助)(401)"
type input "2"
type input "0"
type input "258"
type input "20"
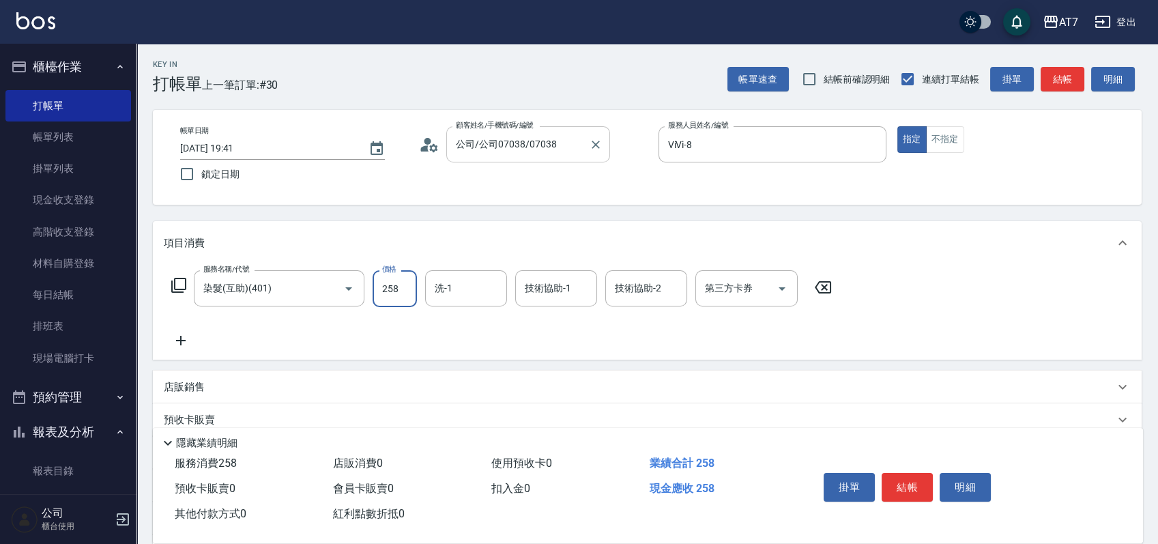
type input "2580"
type input "250"
type input "2580"
type input "晴晴-5"
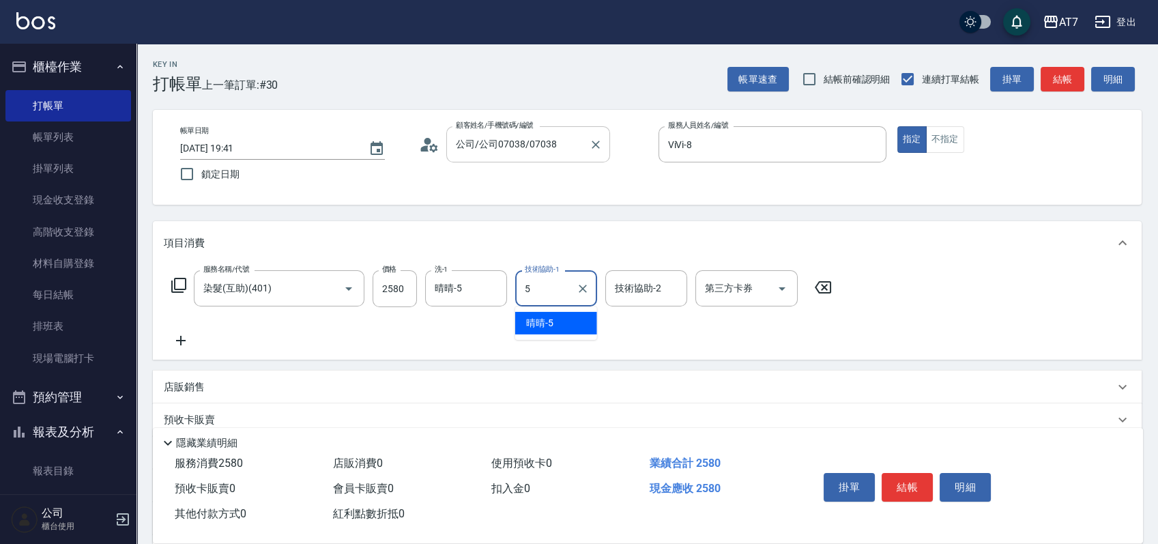
type input "晴晴-5"
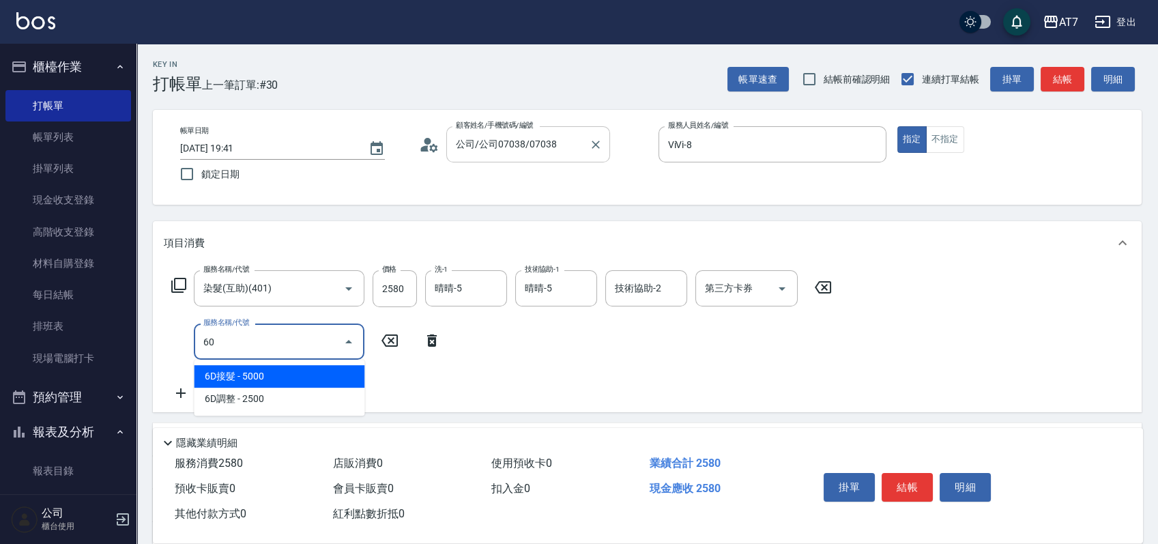
type input "607"
type input "400"
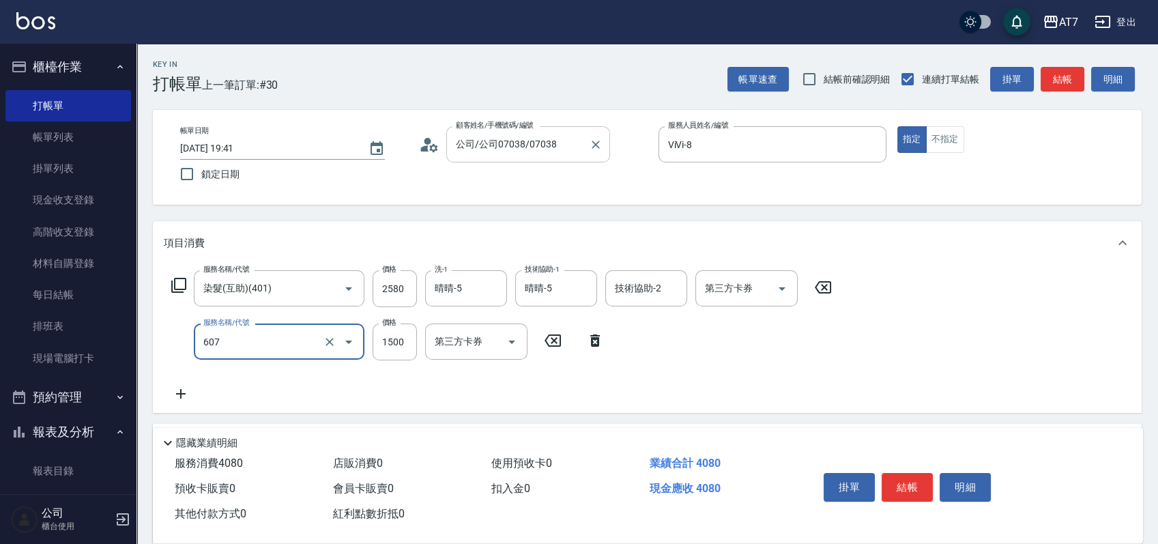
type input "東日玫瑰短（助）(607)"
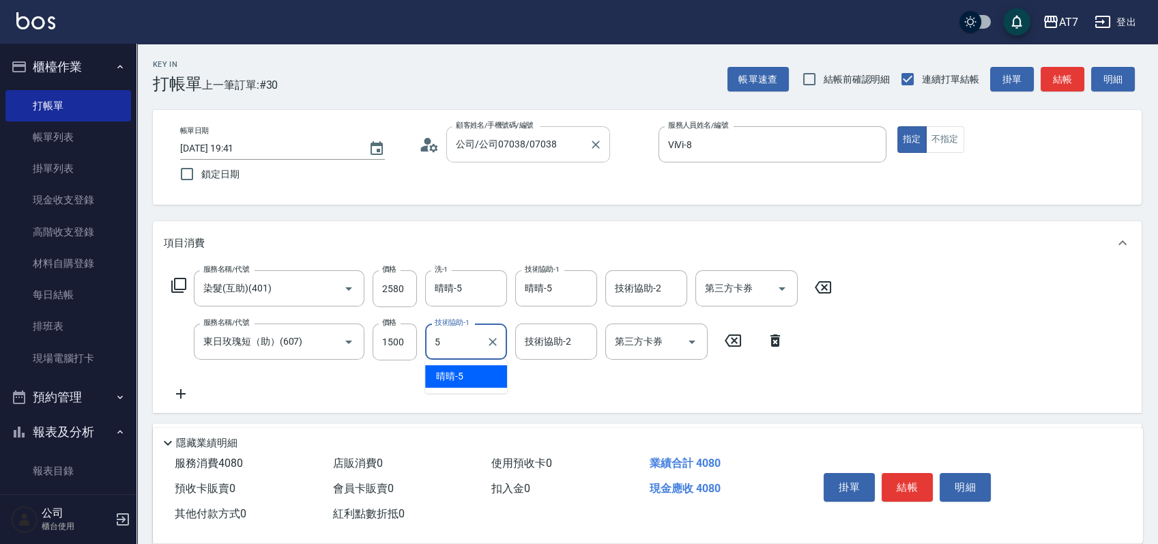
type input "晴晴-5"
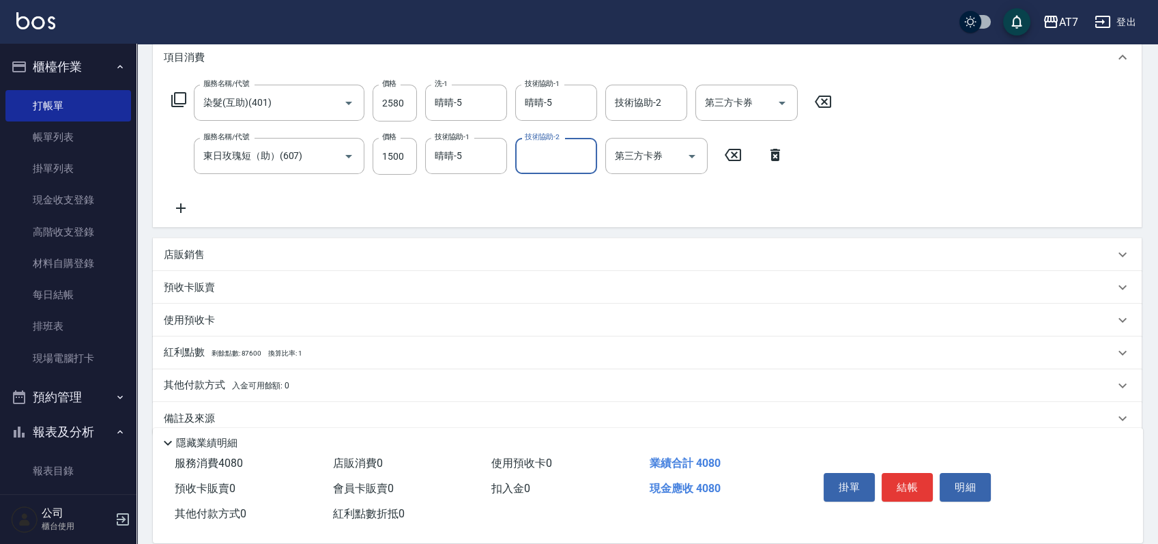
scroll to position [205, 0]
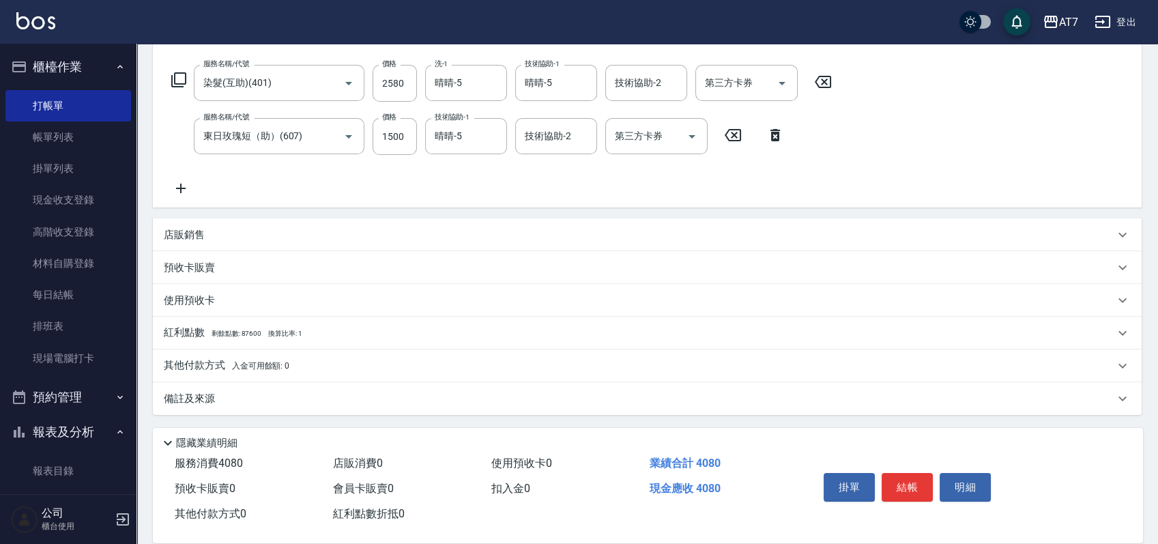
click at [349, 361] on div "其他付款方式 入金可用餘額: 0" at bounding box center [639, 365] width 951 height 15
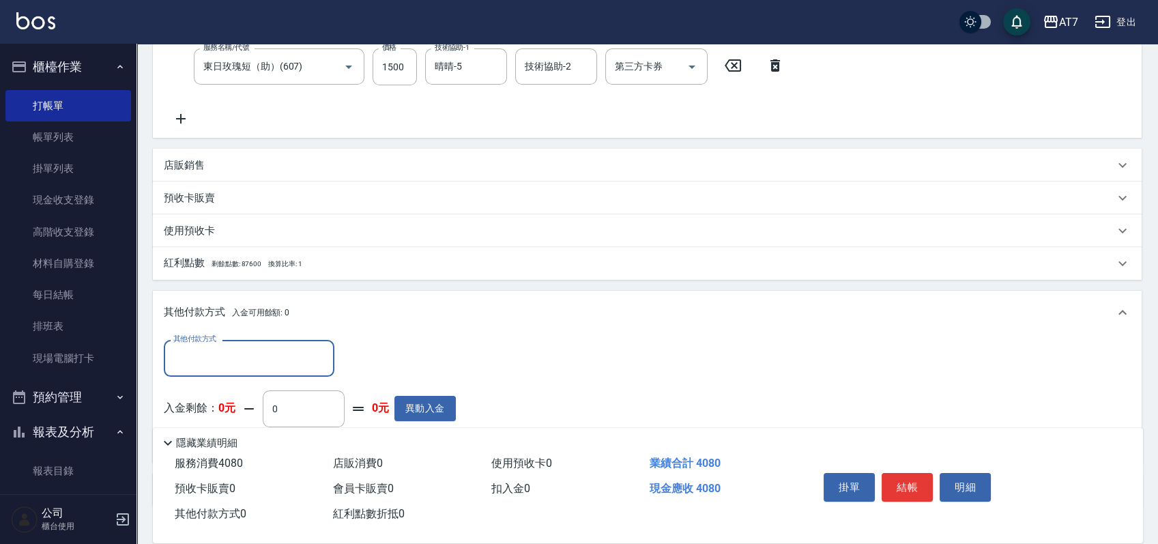
scroll to position [365, 0]
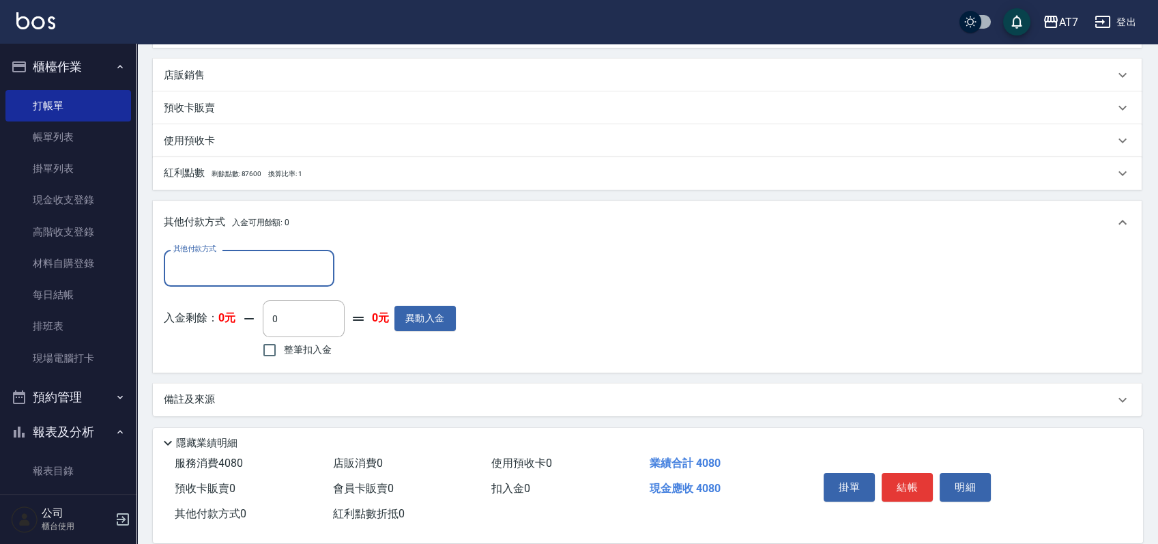
click at [281, 276] on input "其他付款方式" at bounding box center [249, 268] width 158 height 24
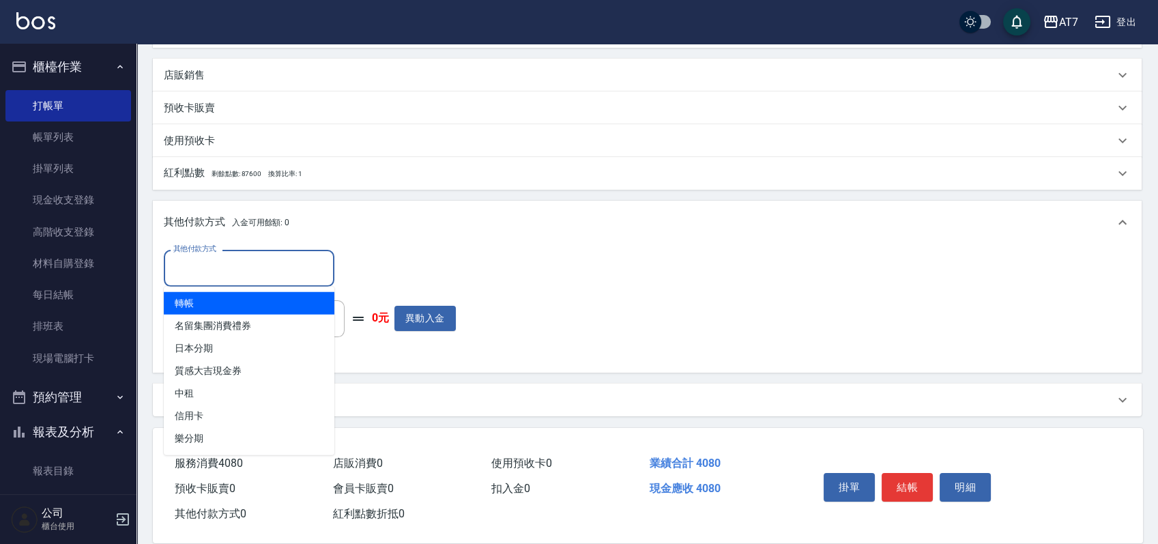
click at [249, 303] on span "轉帳" at bounding box center [249, 303] width 171 height 23
type input "轉帳"
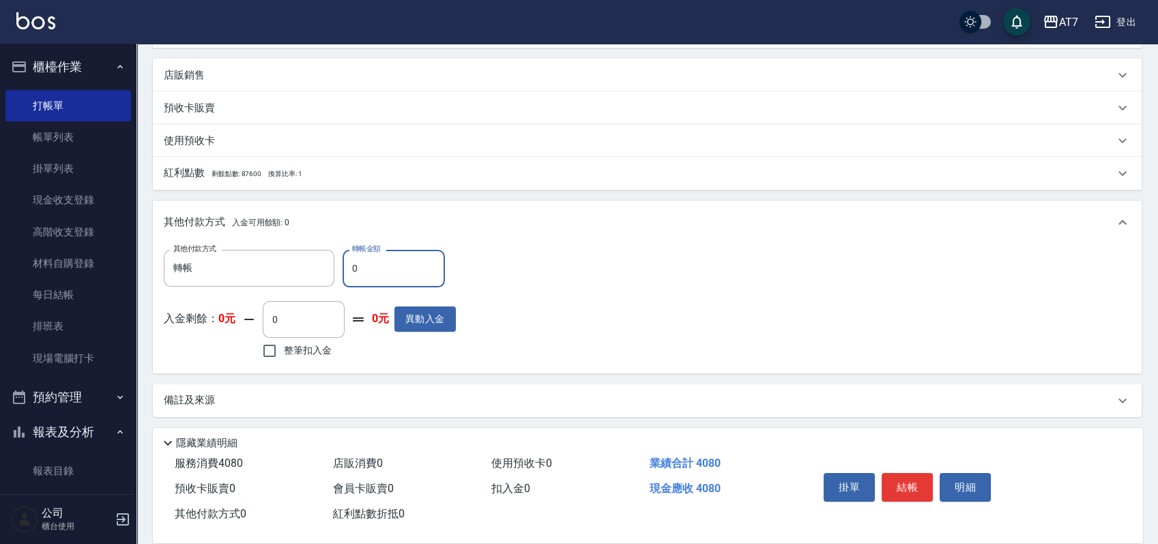
click at [349, 267] on input "0" at bounding box center [394, 268] width 102 height 37
type input "408"
type input "360"
type input "4080"
type input "0"
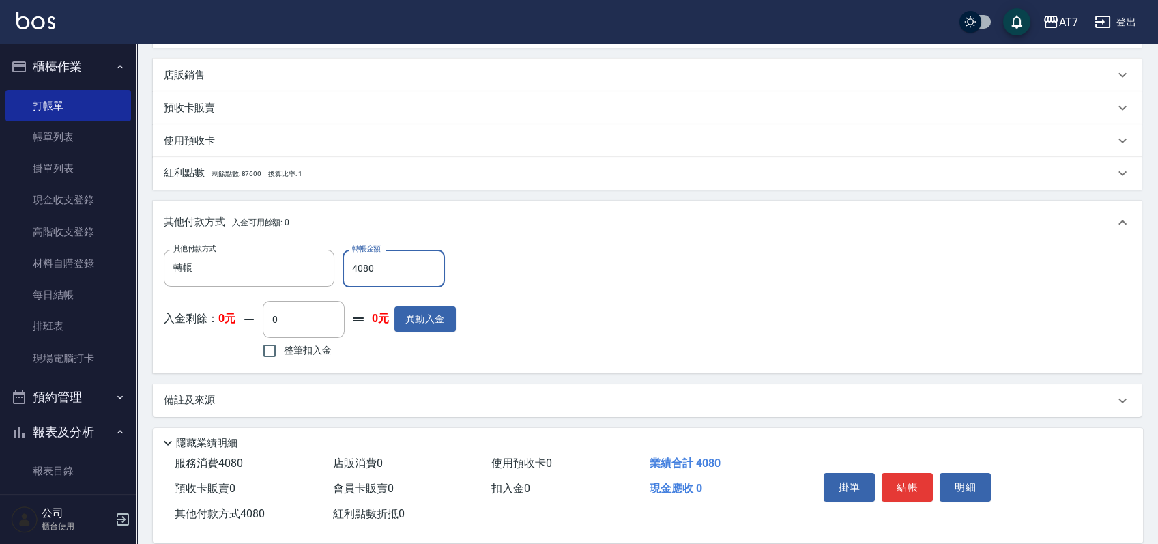
type input "4080"
click at [892, 462] on div "掛單 結帳 明細" at bounding box center [964, 489] width 325 height 76
click at [896, 476] on button "結帳" at bounding box center [907, 487] width 51 height 29
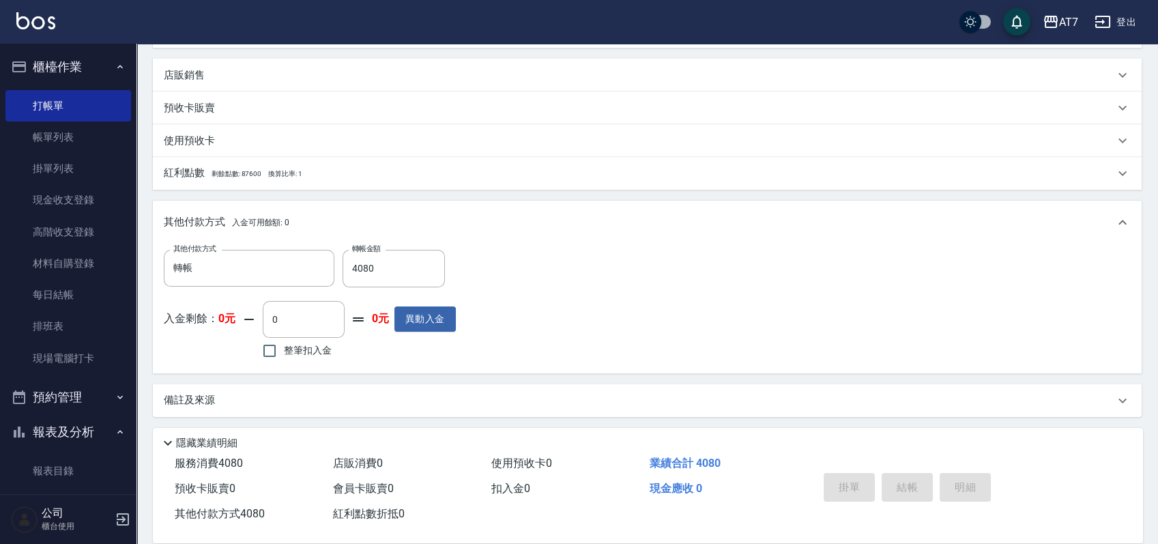
type input "2025/09/17 19:46"
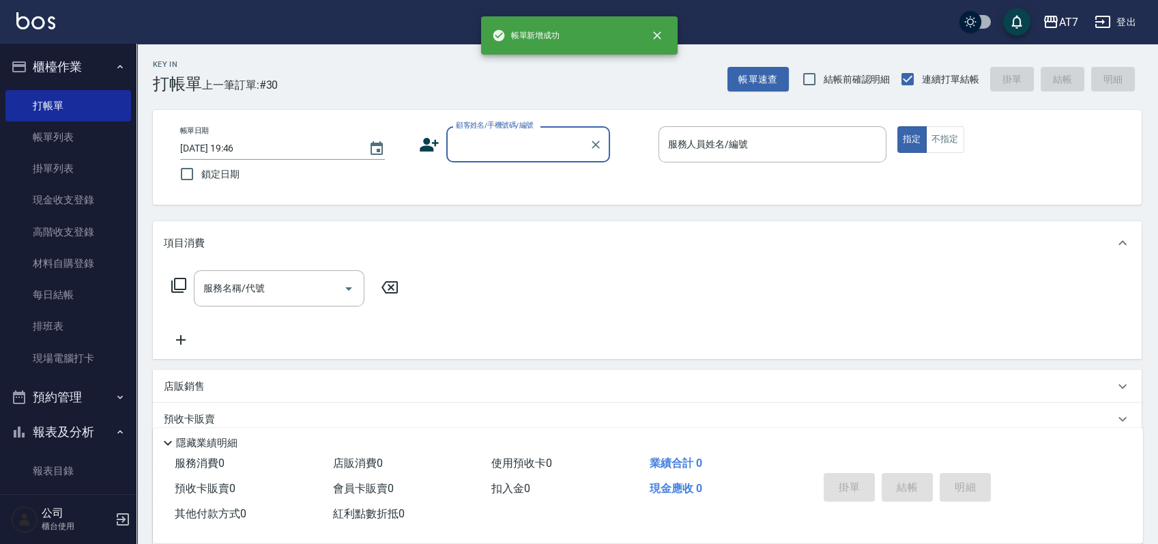
scroll to position [0, 0]
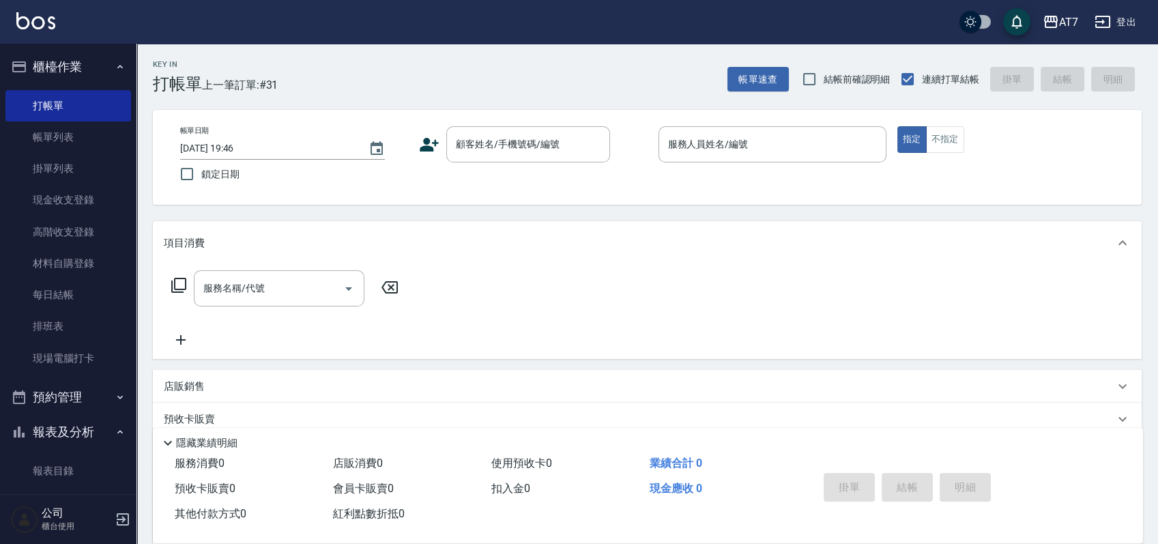
click at [742, 206] on div "Key In 打帳單 上一筆訂單:#31 帳單速查 結帳前確認明細 連續打單結帳 掛單 結帳 明細 帳單日期 2025/09/17 19:46 鎖定日期 顧客…" at bounding box center [646, 370] width 1021 height 652
click at [553, 156] on input "顧客姓名/手機號碼/編號" at bounding box center [517, 144] width 131 height 24
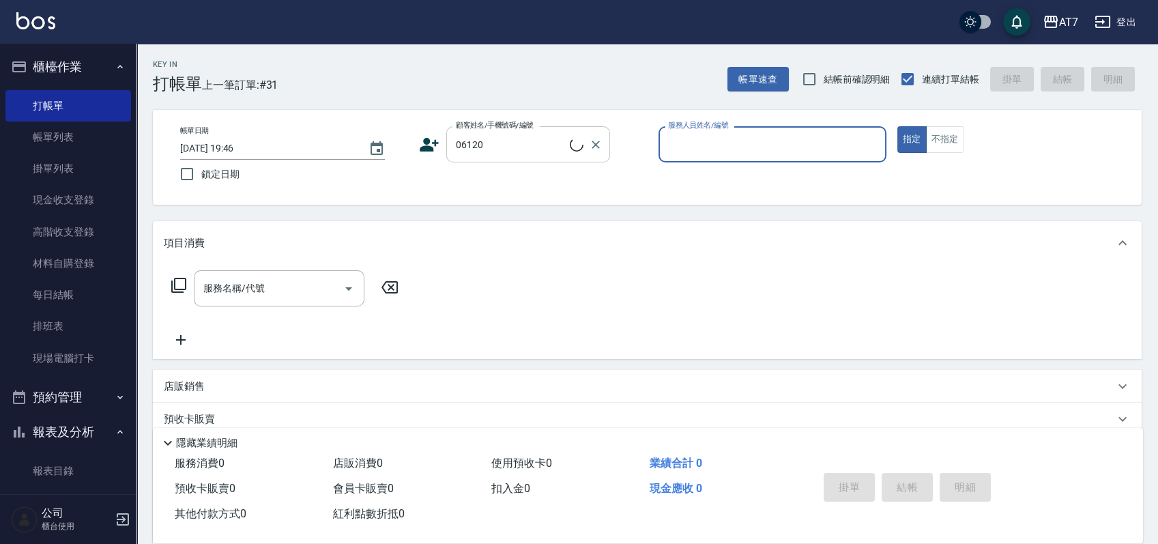
type input "公司單/06120-1/06120"
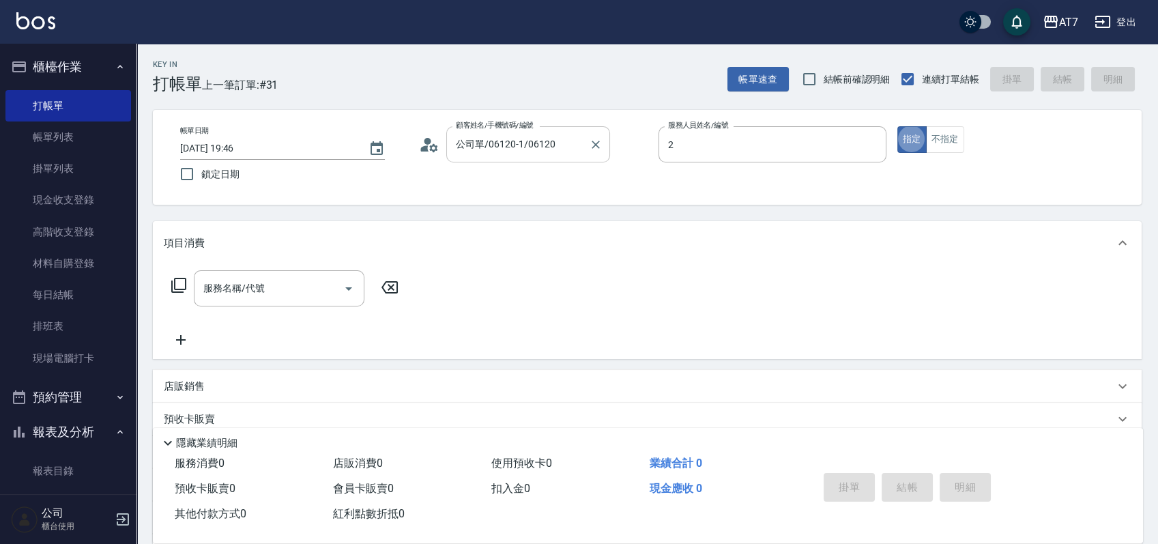
type input "伊蕾-2"
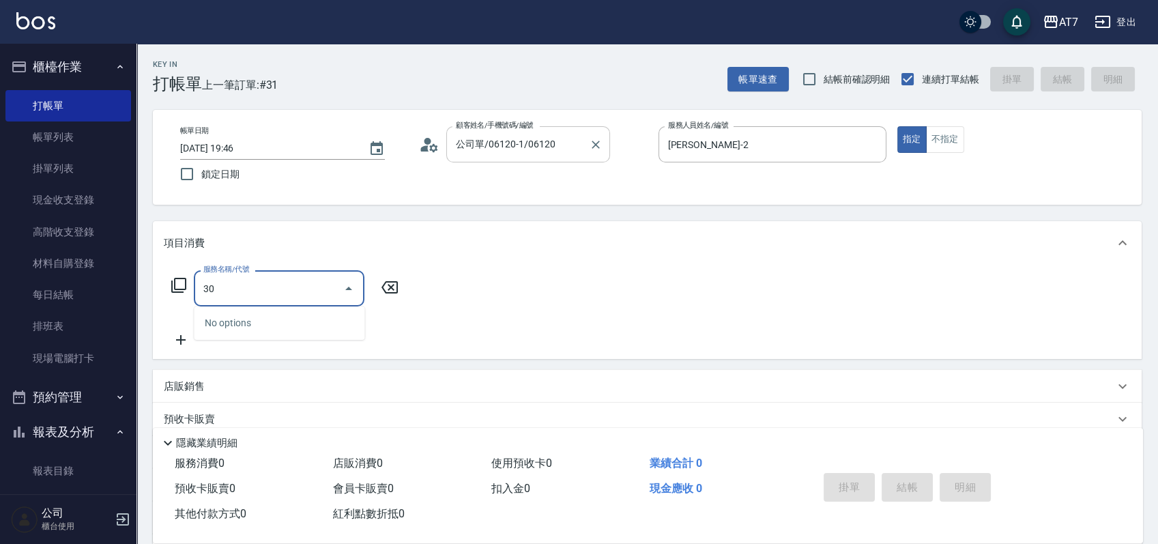
type input "302"
type input "30"
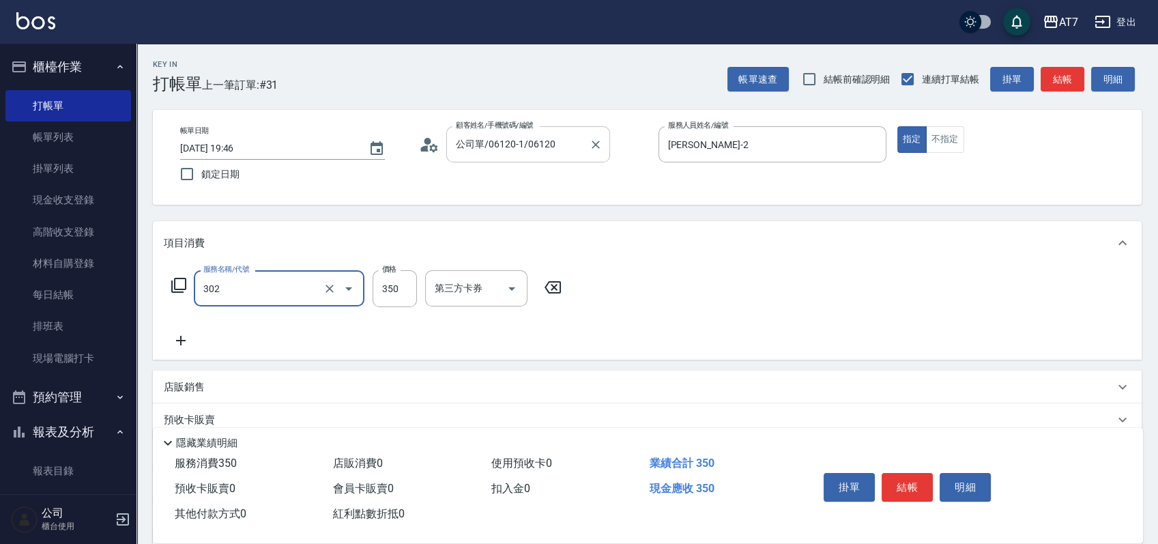
type input "剪髮(302)"
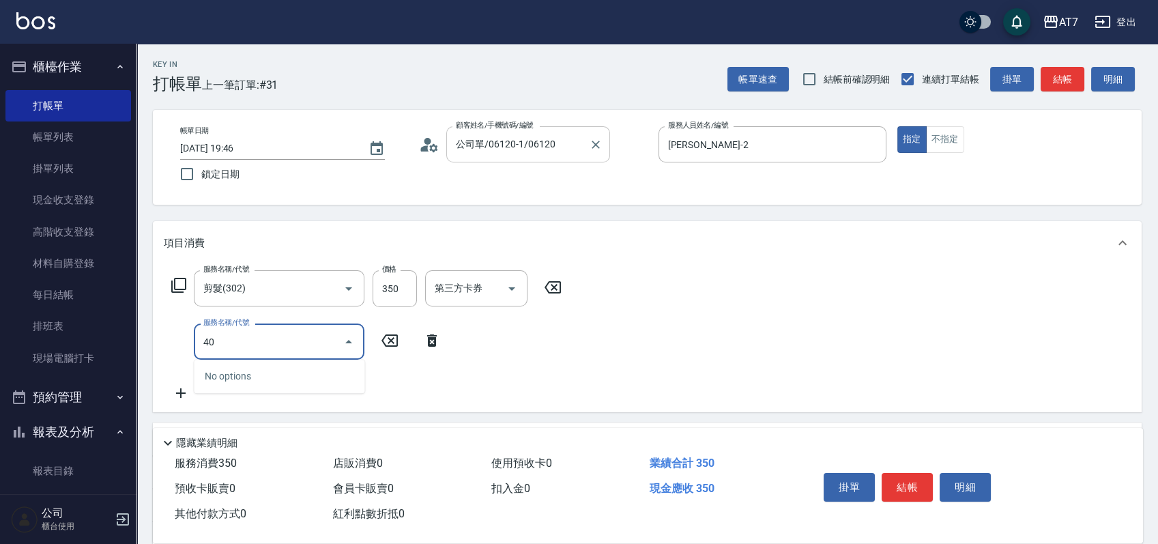
type input "401"
type input "180"
type input "染髮(互助)(401)"
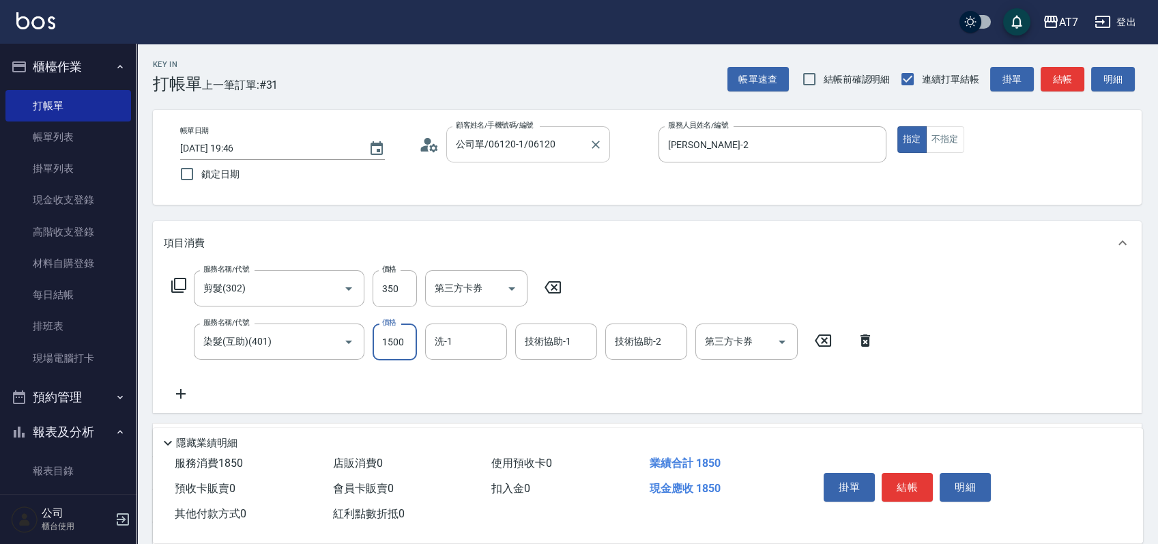
type input "1"
type input "30"
type input "180"
type input "50"
type input "1800"
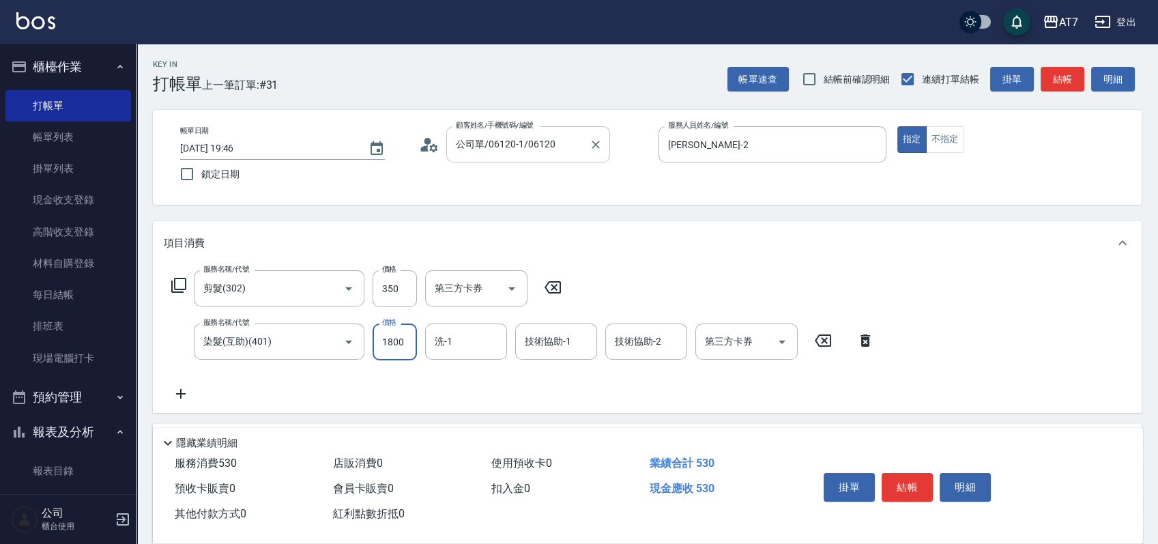
type input "210"
type input "1800"
type input "LU LU-35"
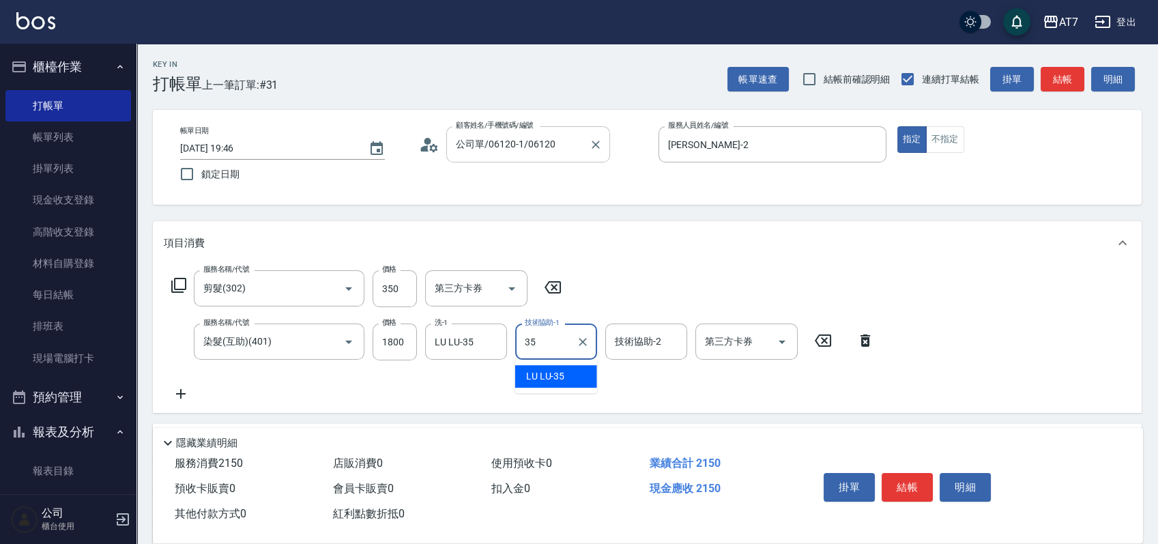
type input "LU LU-35"
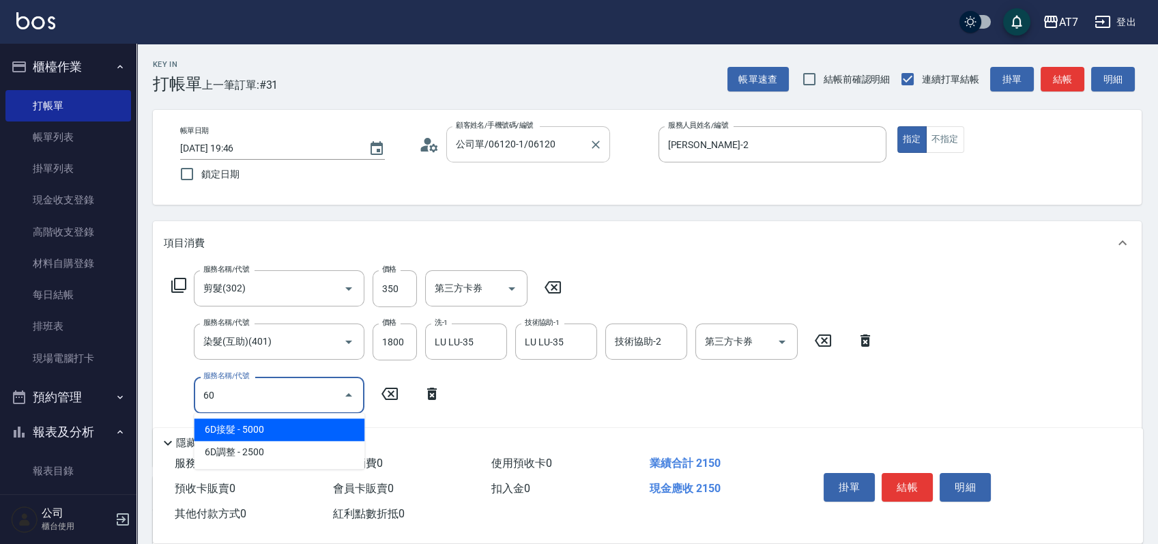
type input "607"
type input "360"
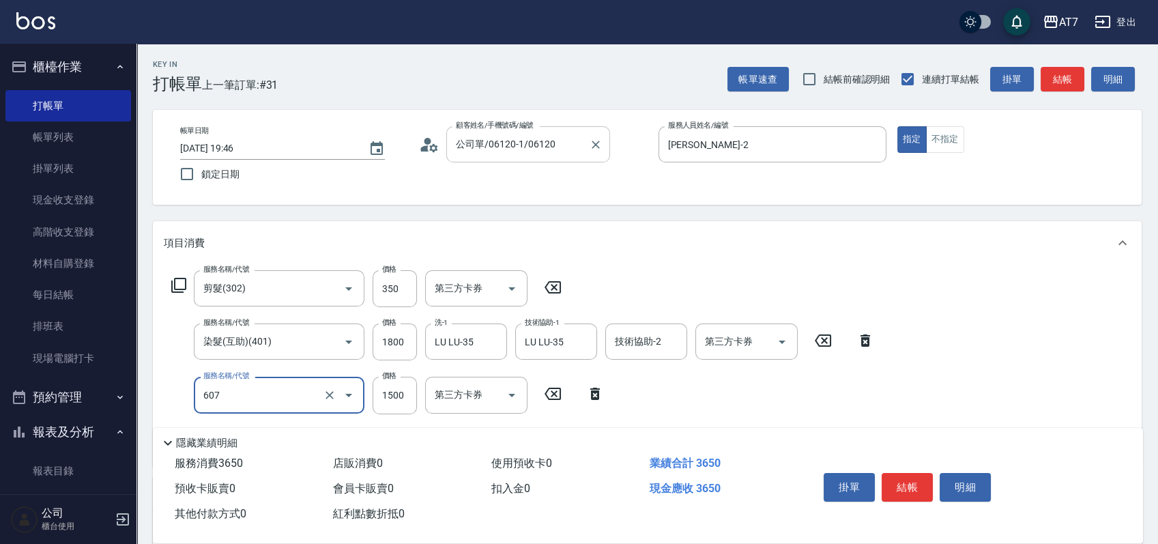
type input "東日玫瑰短（助）(607)"
type input "1"
type input "210"
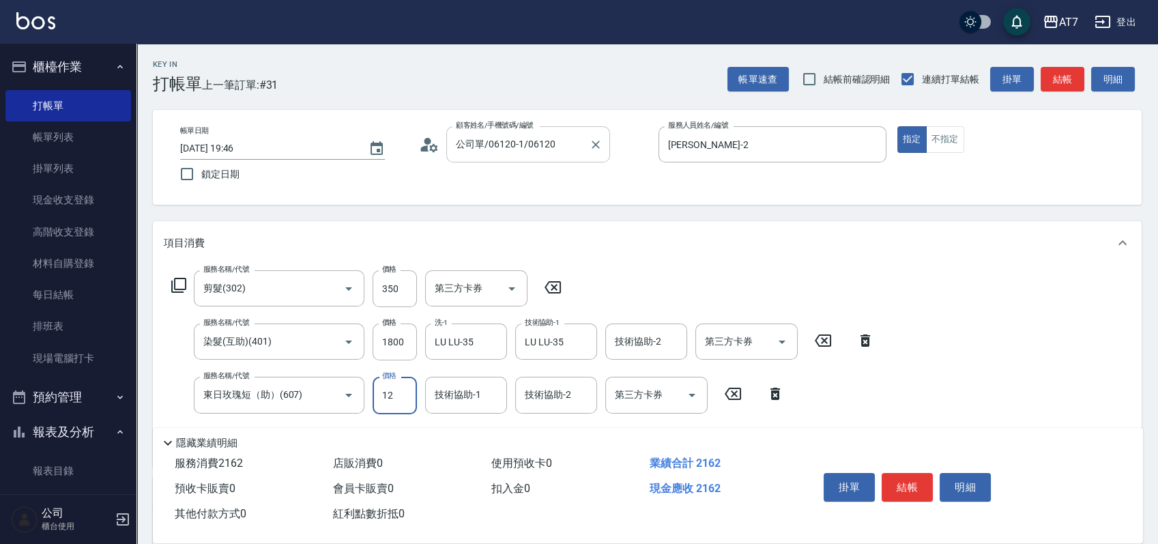
type input "120"
type input "220"
type input "1200"
type input "330"
type input "1200"
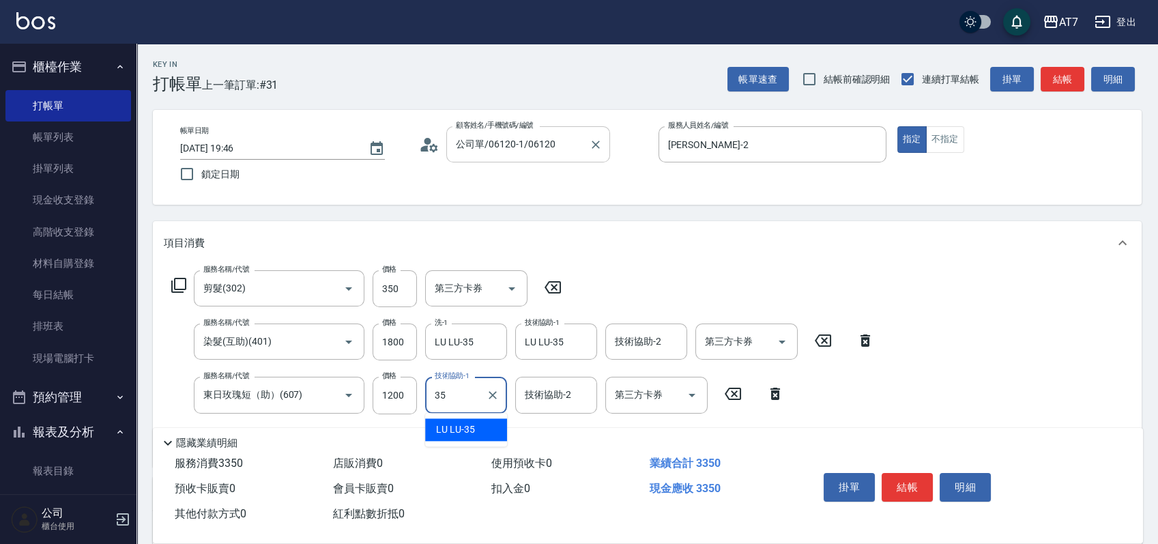
type input "LU LU-35"
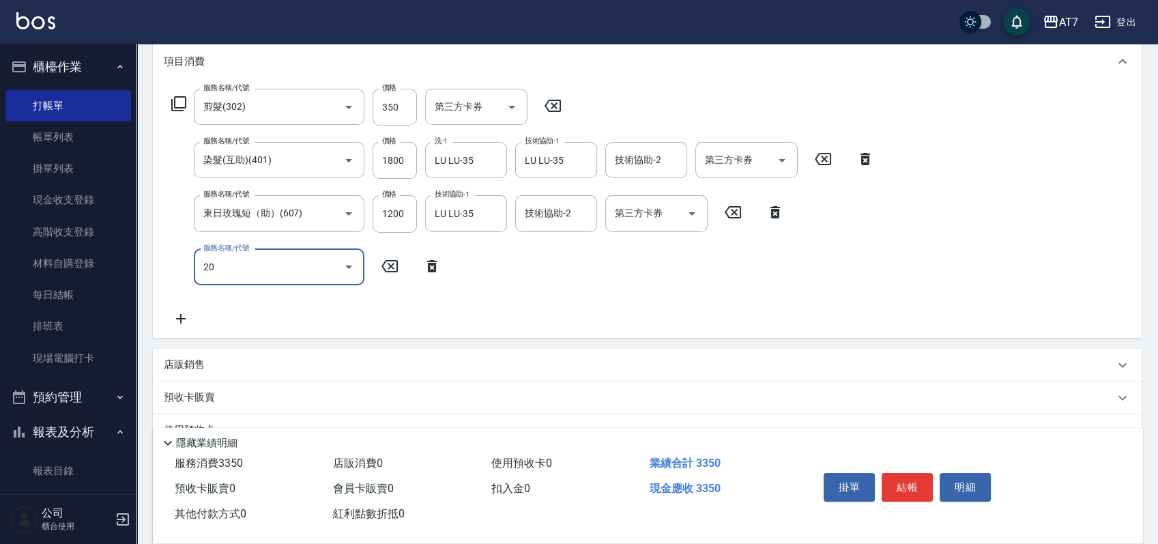
type input "201"
type input "480"
type input "燙-互助(201)"
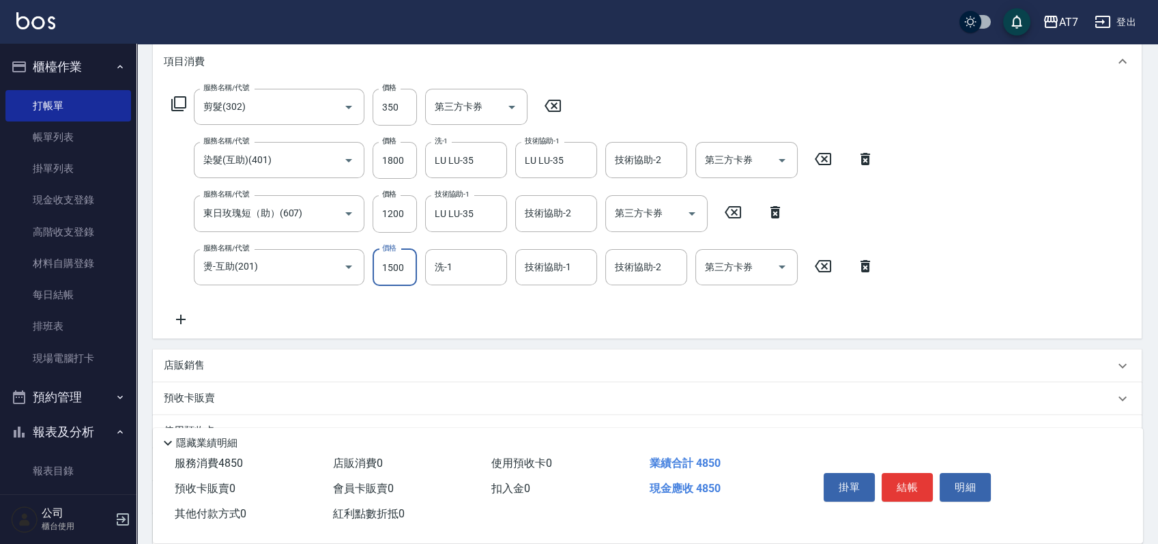
type input "2"
type input "330"
type input "250"
type input "360"
type input "2500"
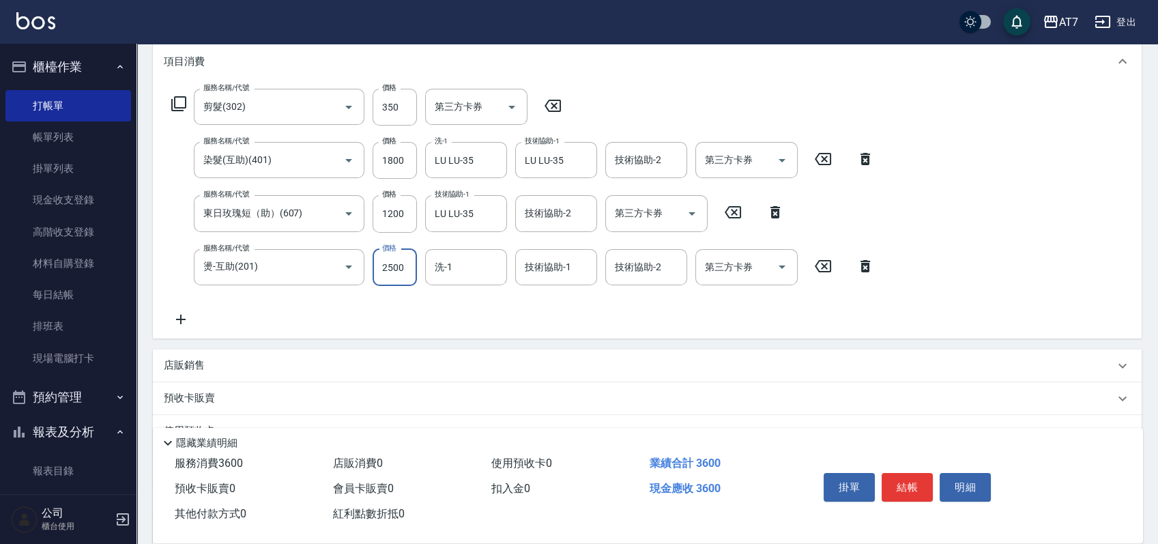
type input "580"
type input "2500"
type input "LU LU-35"
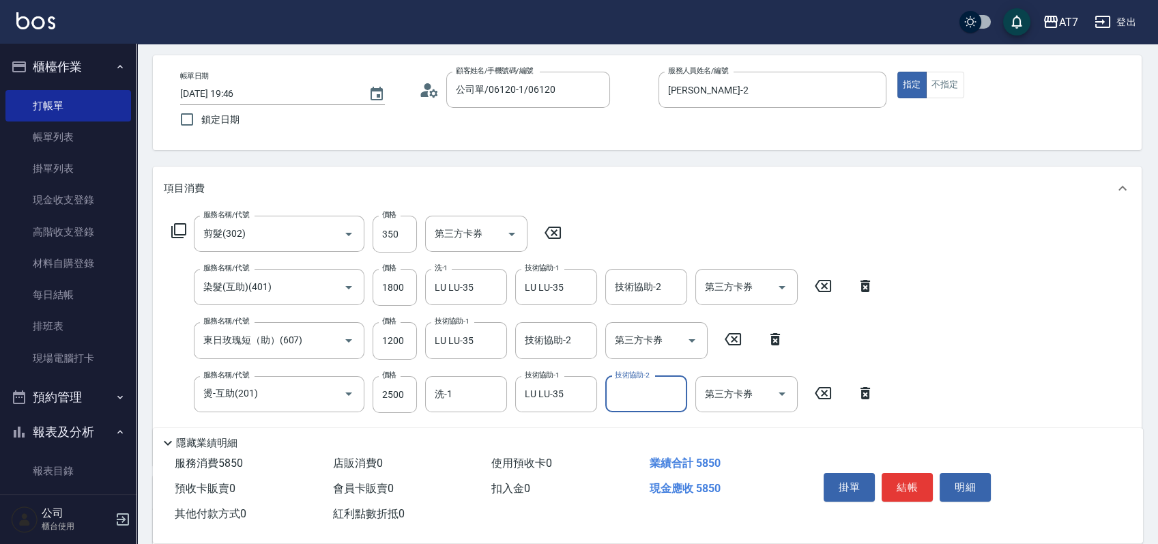
scroll to position [0, 0]
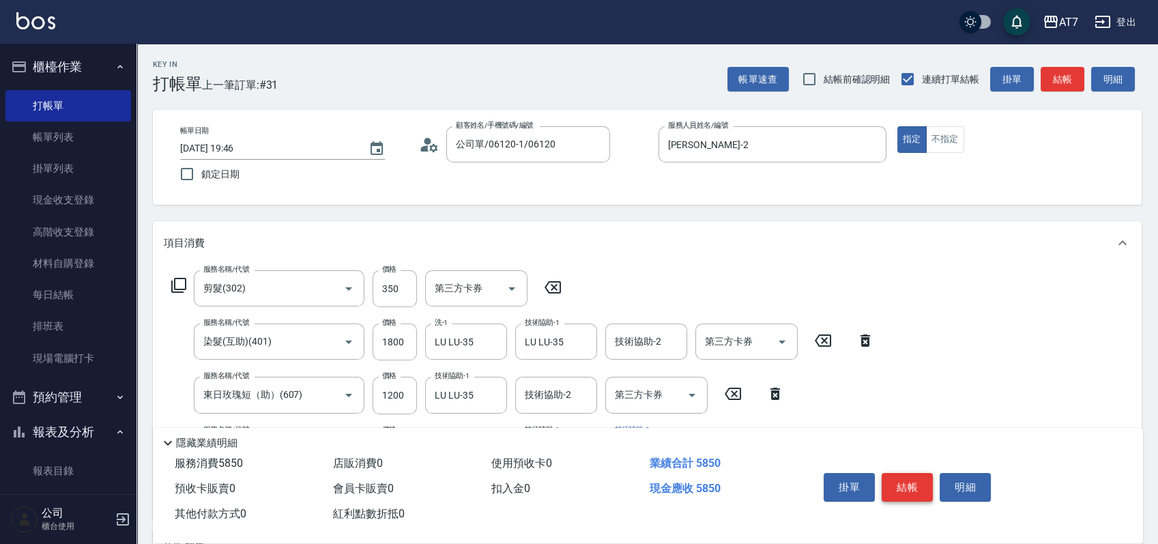
click at [912, 478] on button "結帳" at bounding box center [907, 487] width 51 height 29
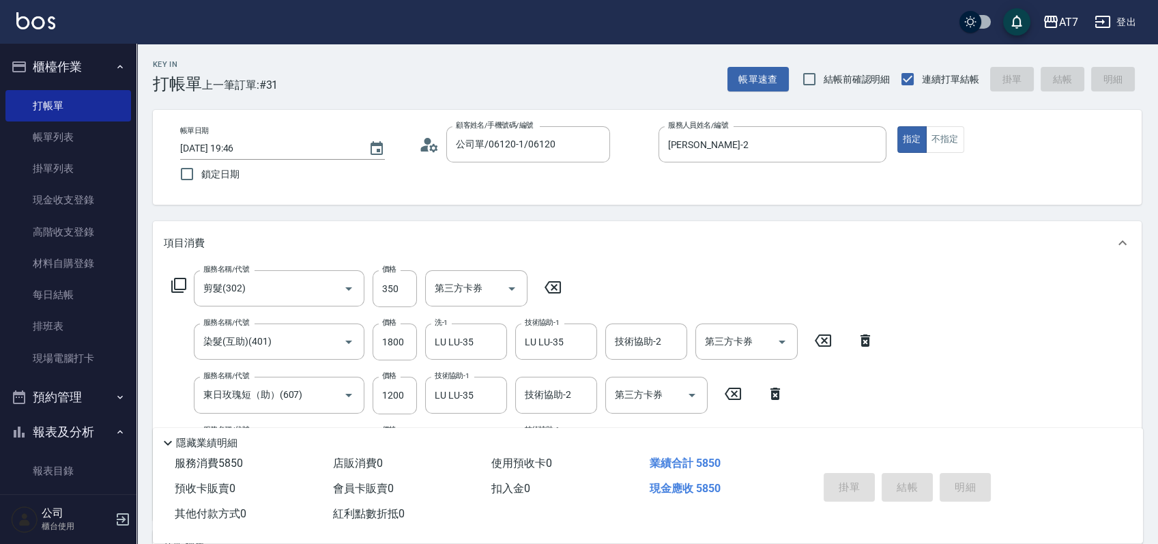
type input "2025/09/17 19:56"
type input "0"
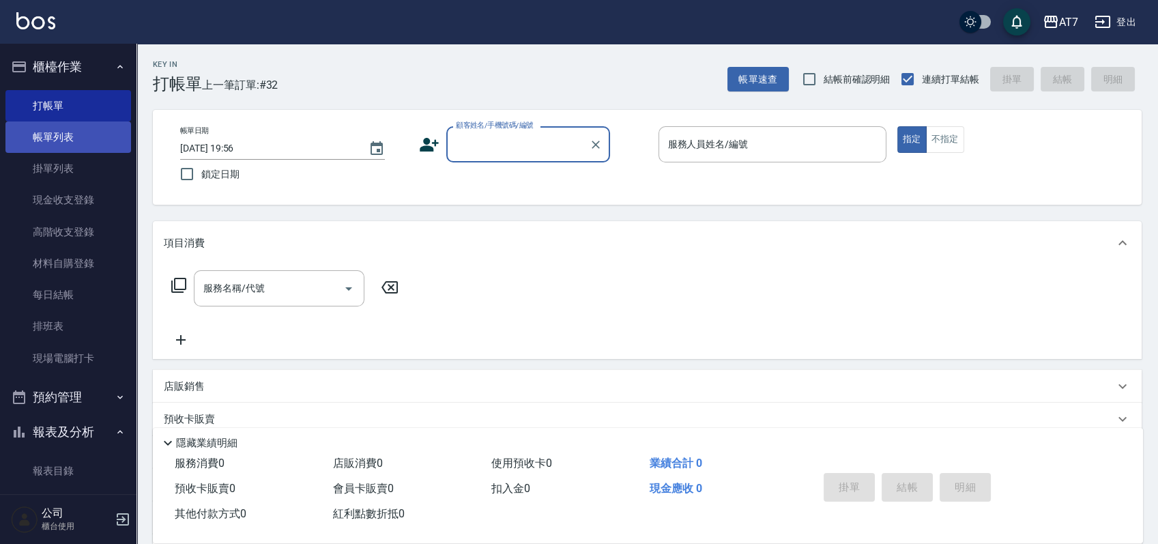
click at [87, 136] on link "帳單列表" at bounding box center [68, 136] width 126 height 31
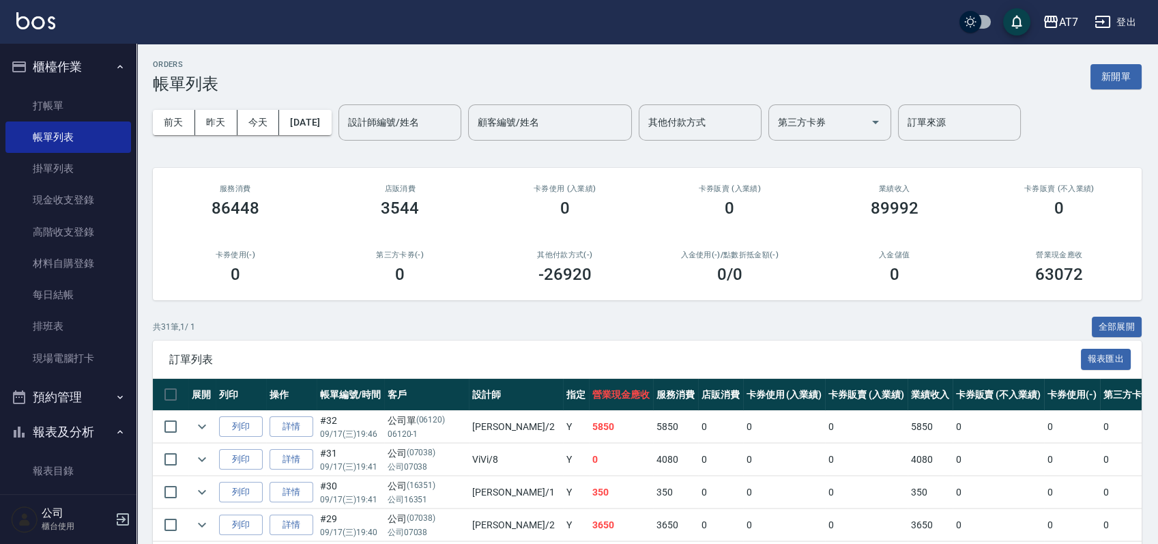
click at [411, 119] on input "設計師編號/姓名" at bounding box center [400, 123] width 111 height 24
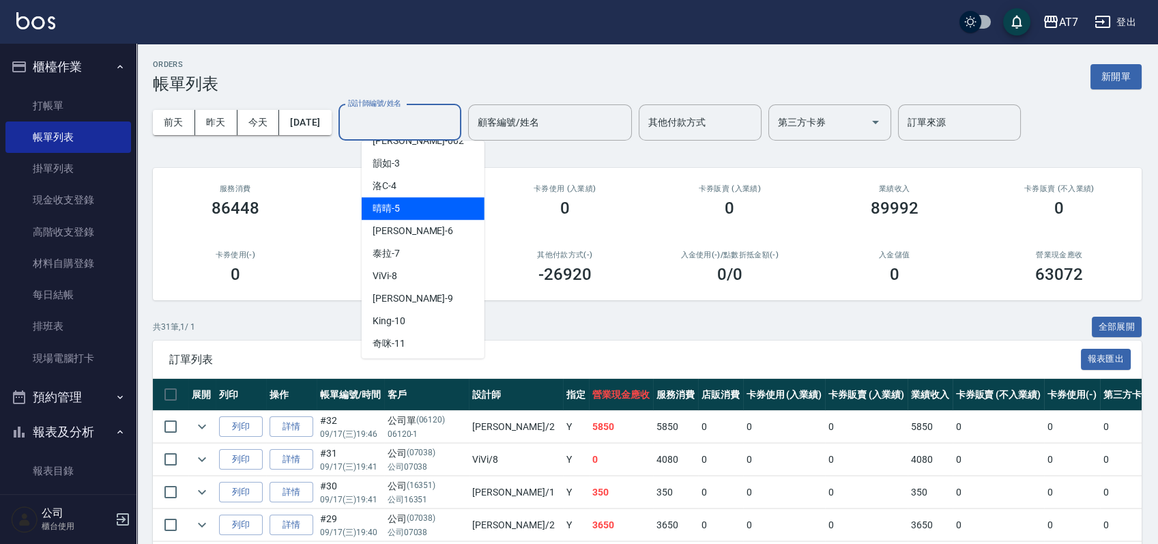
scroll to position [91, 0]
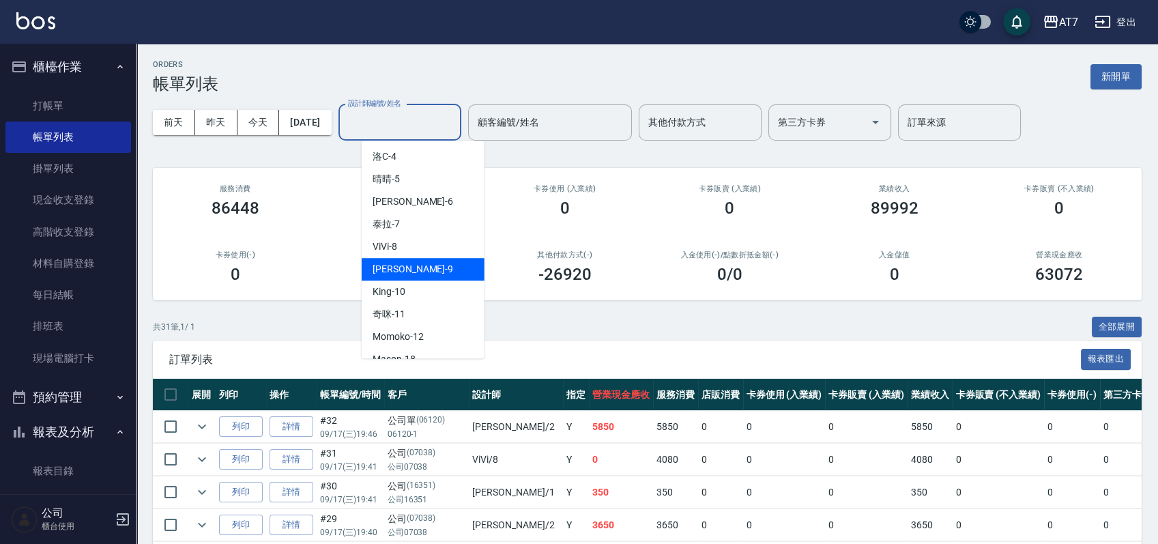
click at [413, 266] on div "郭郭 -9" at bounding box center [423, 269] width 123 height 23
type input "郭郭-9"
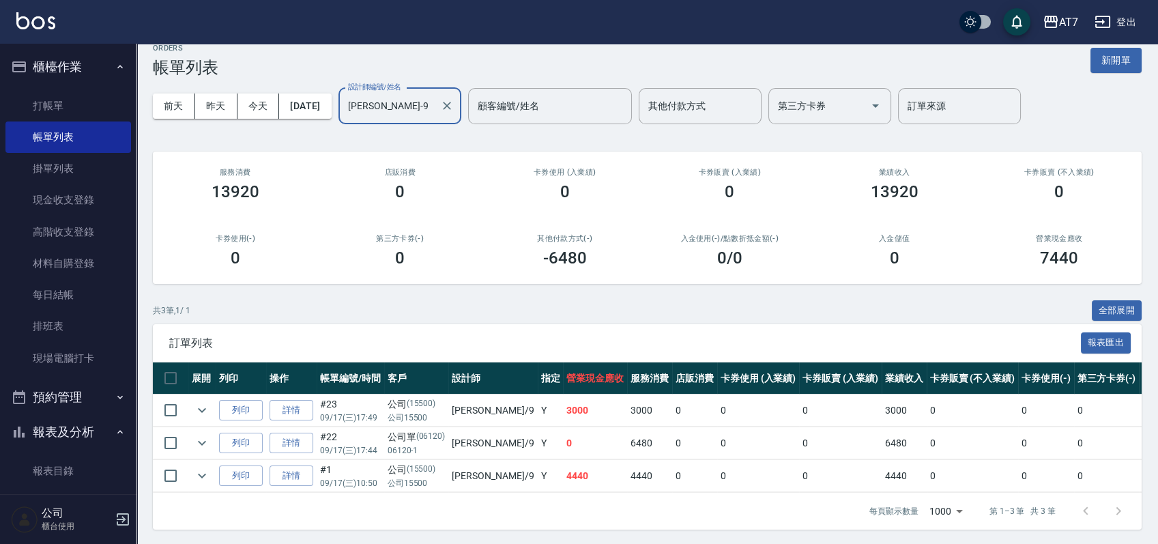
scroll to position [31, 0]
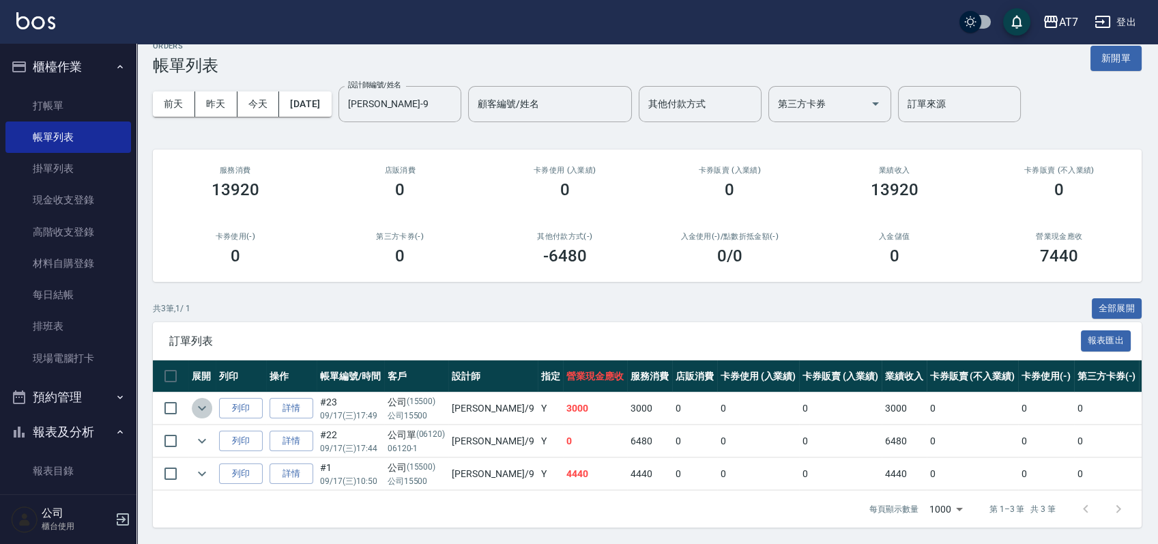
click at [207, 400] on icon "expand row" at bounding box center [202, 408] width 16 height 16
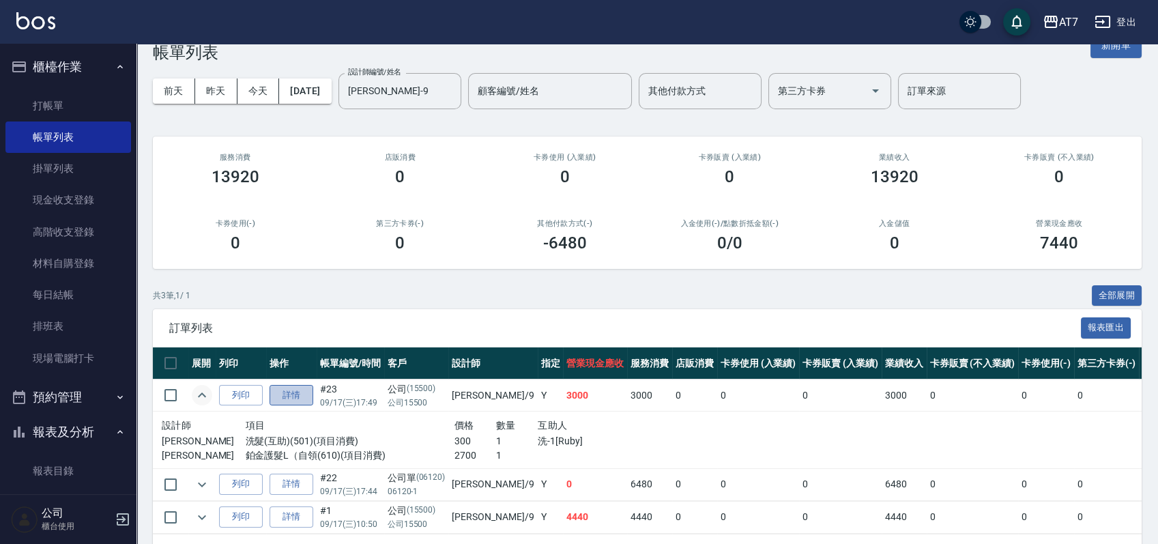
click at [284, 396] on link "詳情" at bounding box center [292, 395] width 44 height 21
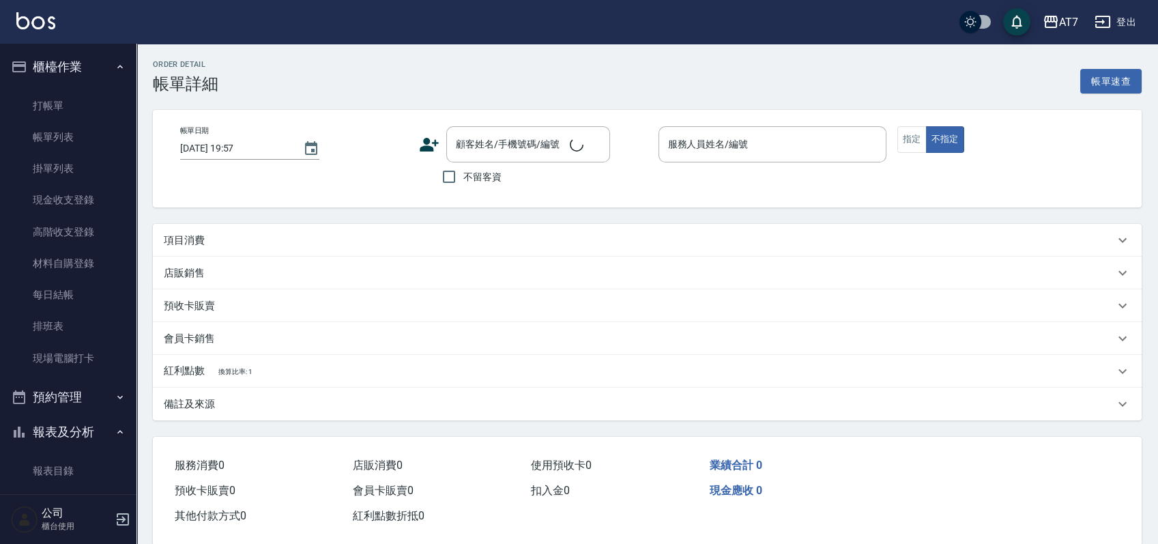
type input "2025/09/17 17:49"
type input "郭郭-9"
type input "300"
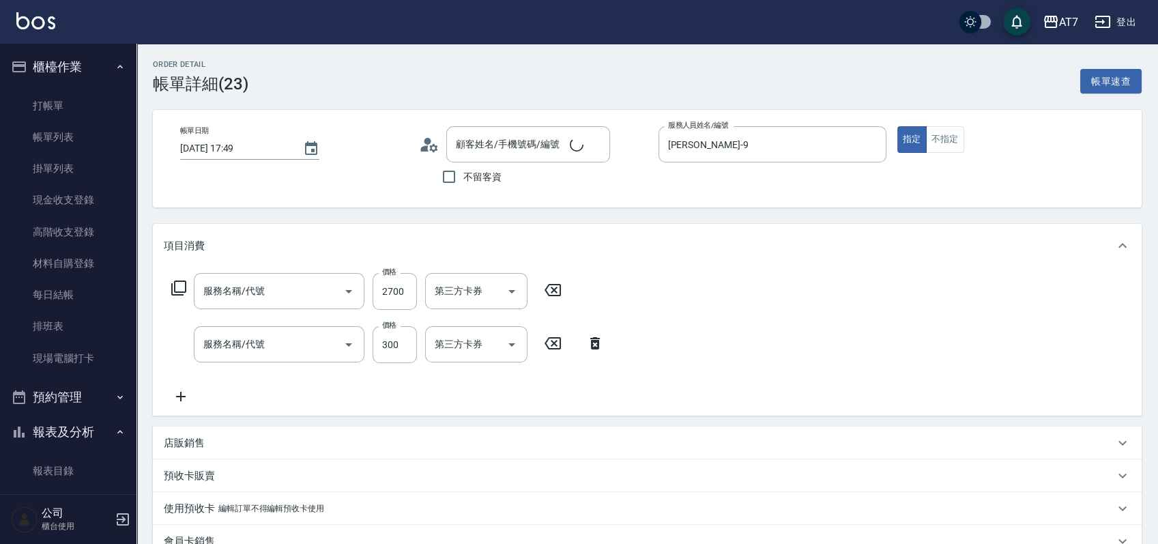
type input "鉑金護髮L（自領(610)"
type input "洗髮(互助)(501)"
type input "公司/公司15500/15500"
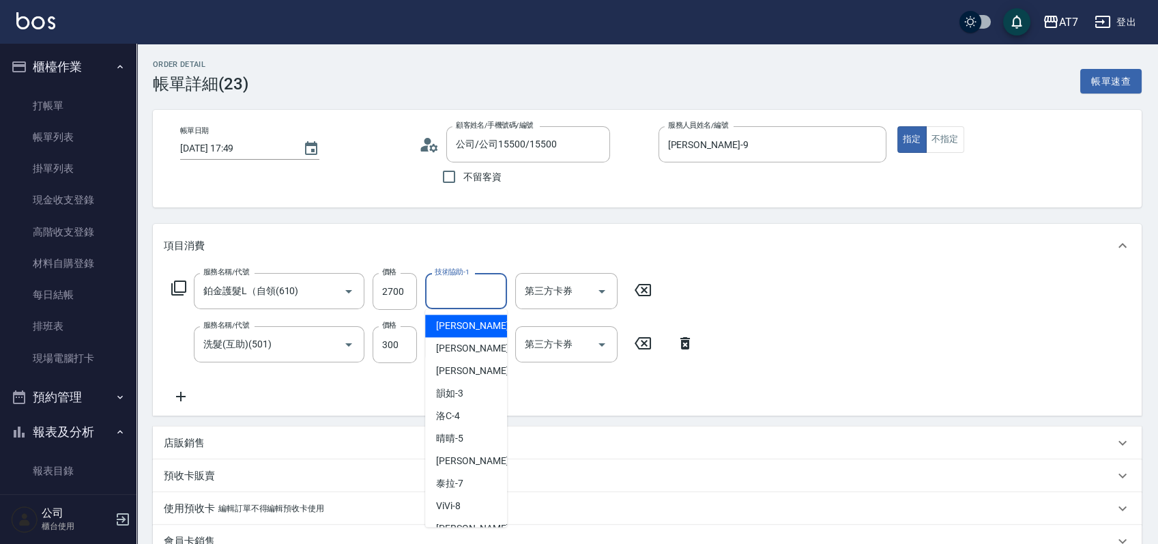
click at [474, 294] on input "技術協助-1" at bounding box center [466, 291] width 70 height 24
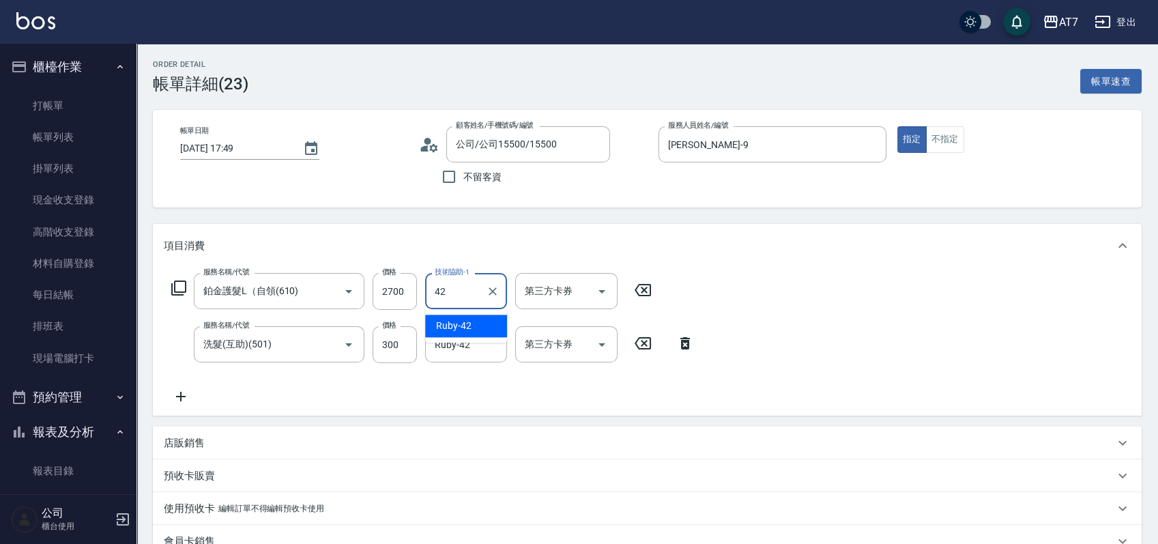
type input "Ruby-42"
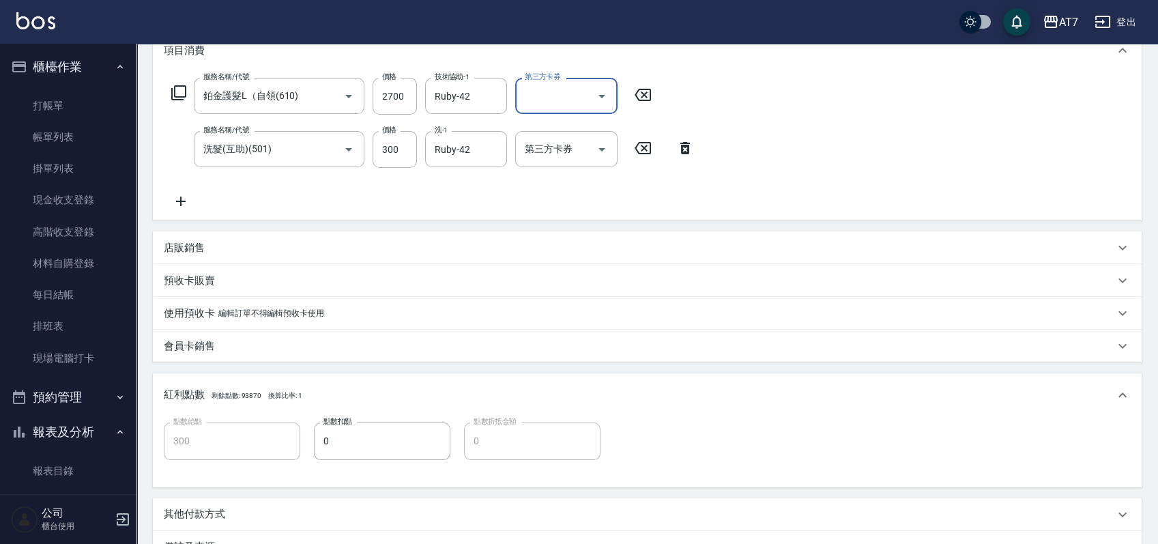
scroll to position [360, 0]
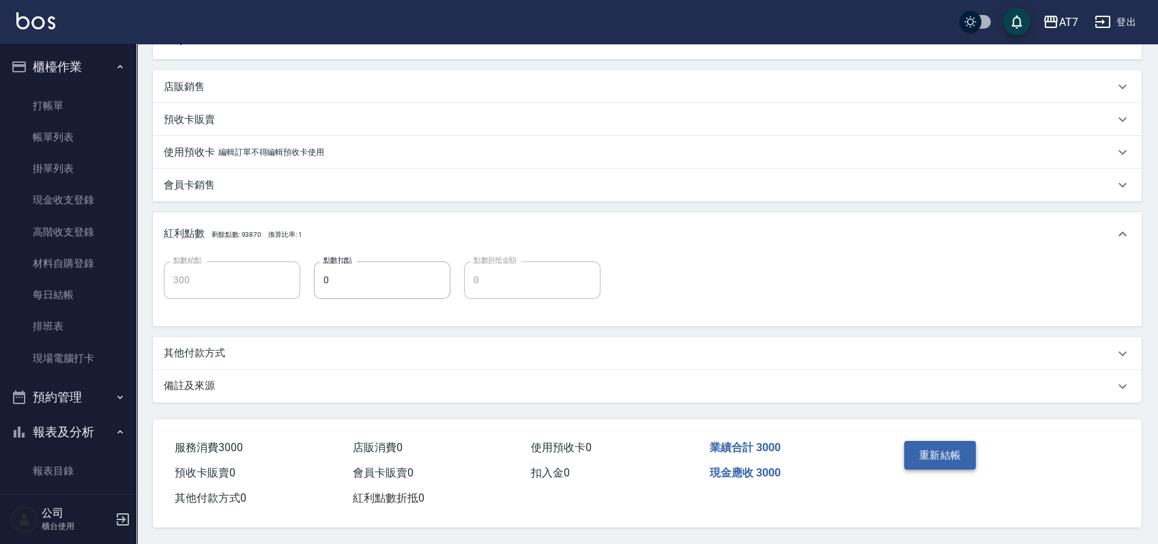
click at [950, 452] on button "重新結帳" at bounding box center [940, 455] width 72 height 29
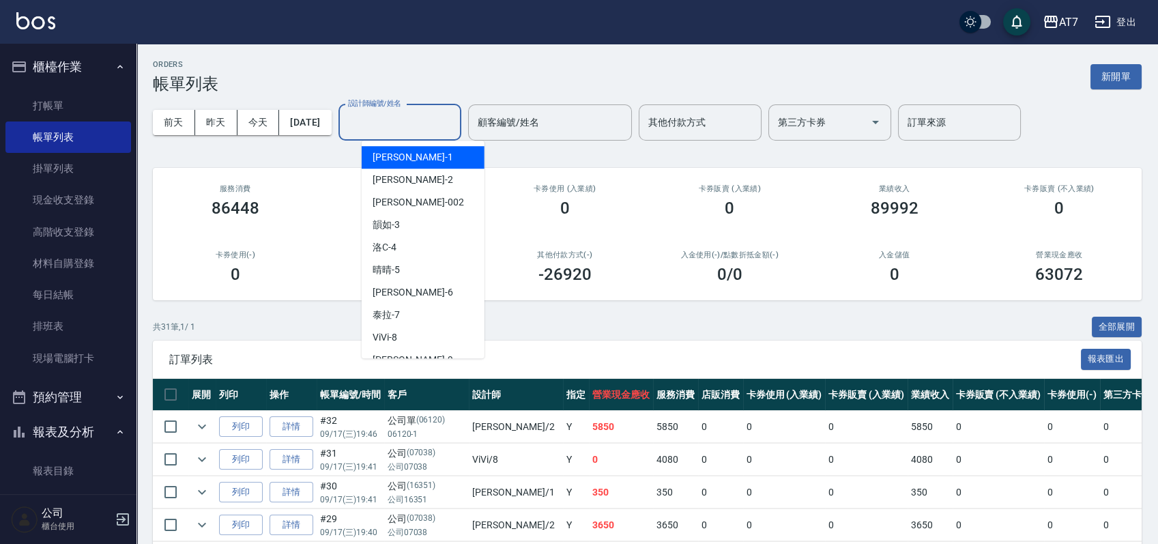
click at [426, 123] on input "設計師編號/姓名" at bounding box center [400, 123] width 111 height 24
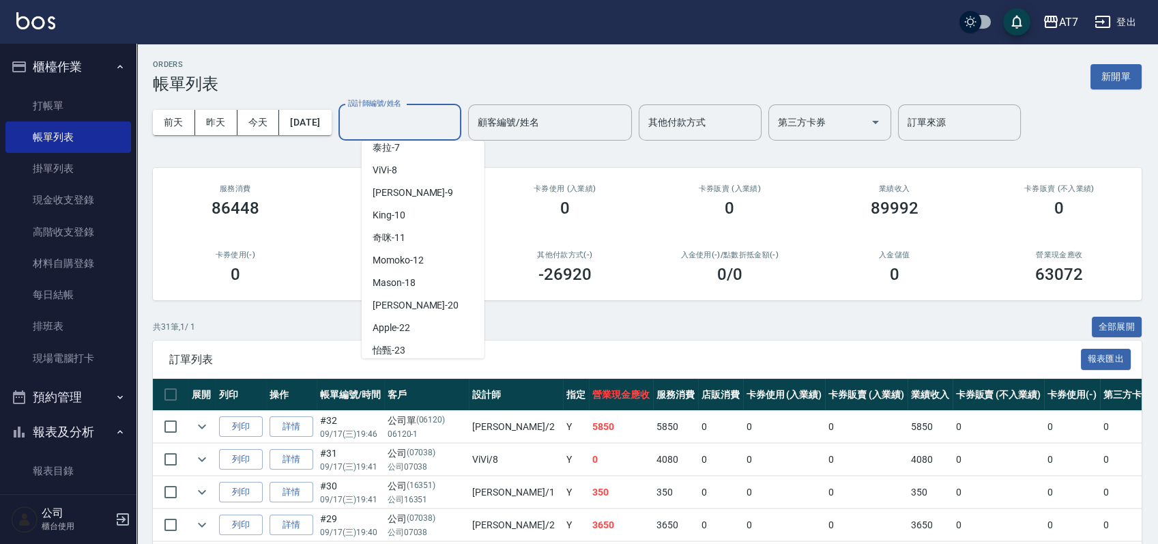
scroll to position [91, 0]
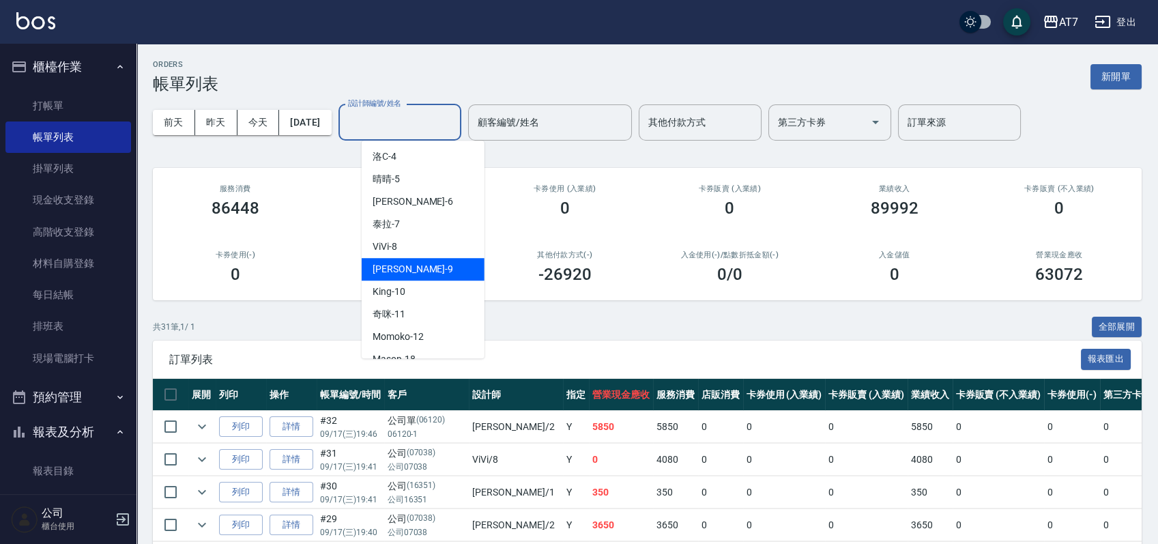
click at [420, 270] on div "郭郭 -9" at bounding box center [423, 269] width 123 height 23
type input "郭郭-9"
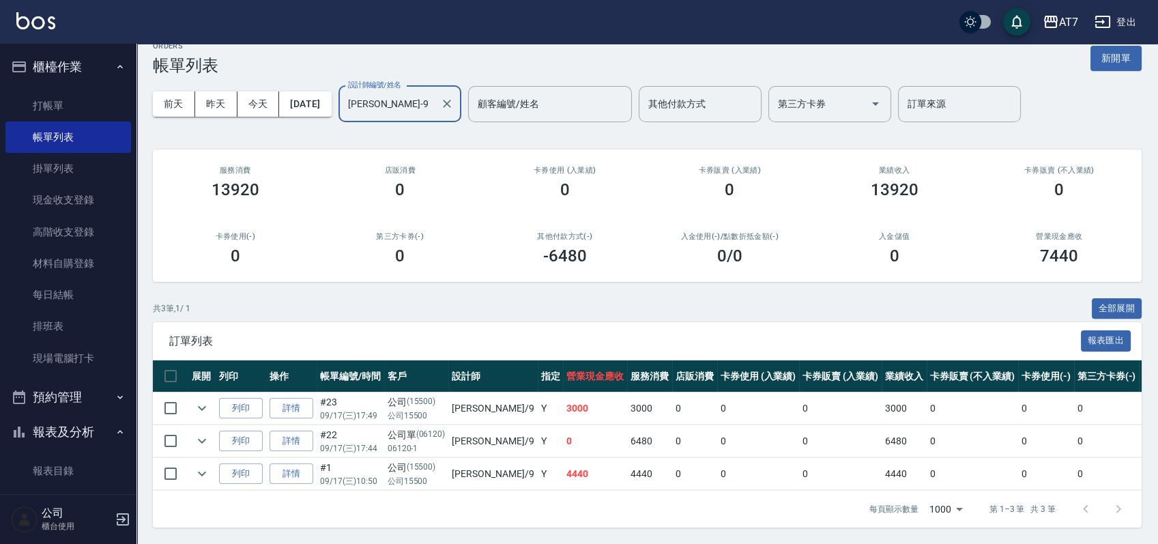
scroll to position [0, 0]
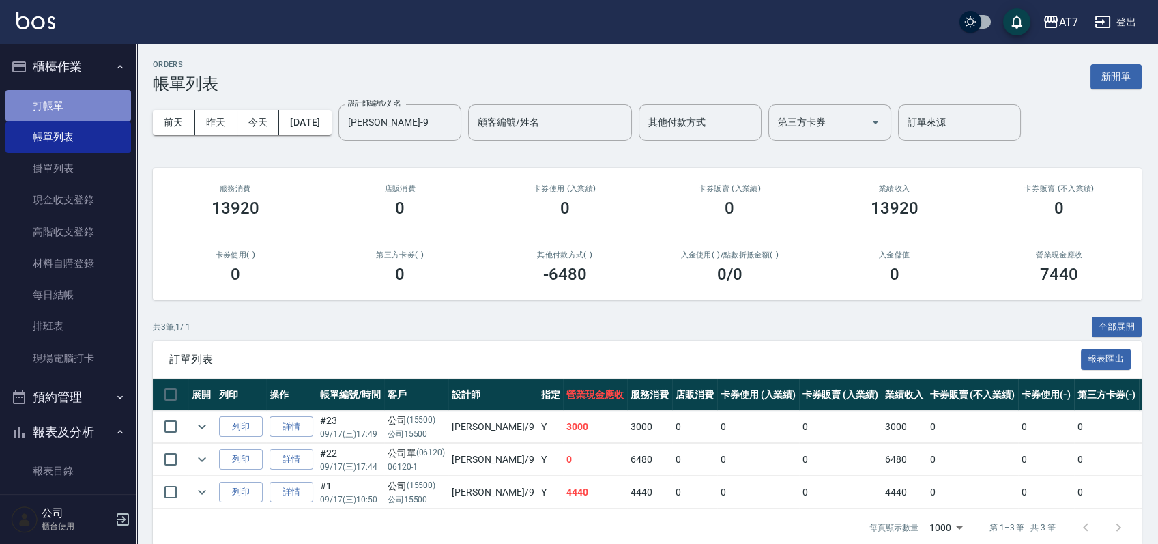
click at [80, 96] on link "打帳單" at bounding box center [68, 105] width 126 height 31
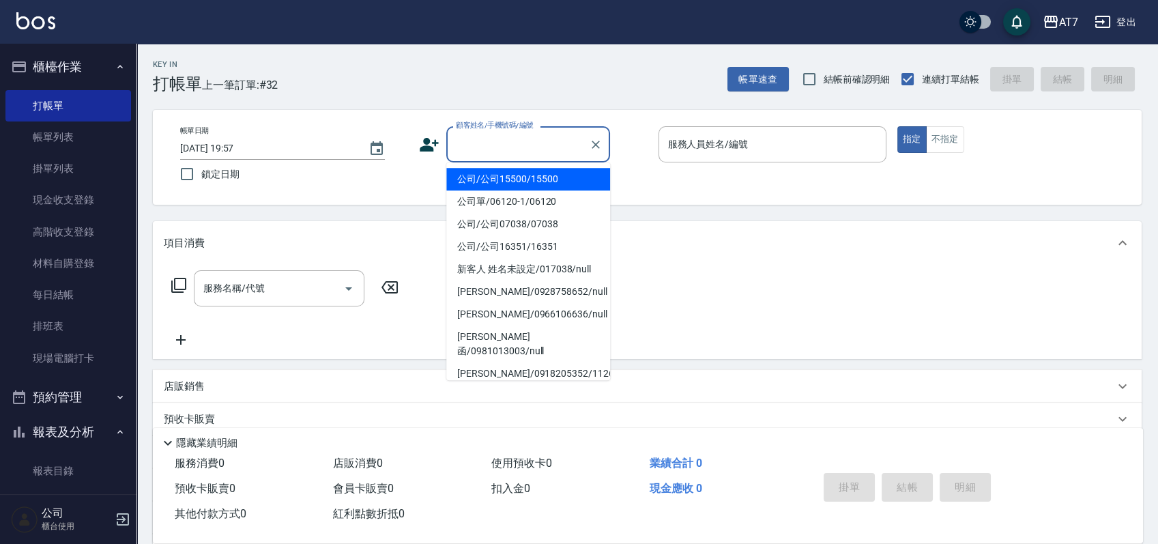
click at [560, 136] on input "顧客姓名/手機號碼/編號" at bounding box center [517, 144] width 131 height 24
click at [59, 138] on link "帳單列表" at bounding box center [68, 136] width 126 height 31
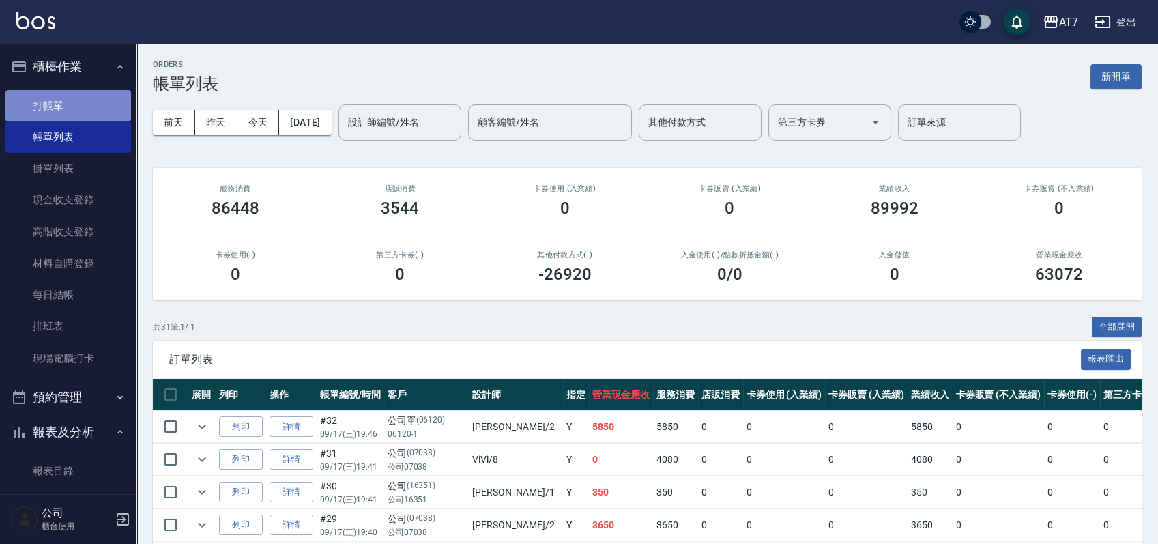
click at [92, 99] on link "打帳單" at bounding box center [68, 105] width 126 height 31
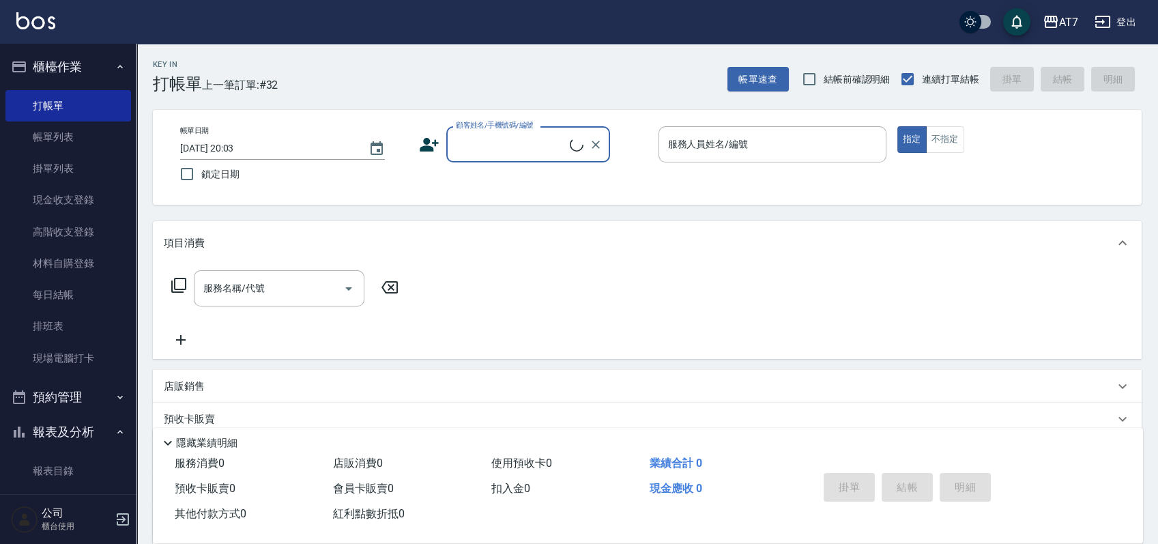
click at [493, 132] on input "顧客姓名/手機號碼/編號" at bounding box center [510, 144] width 117 height 24
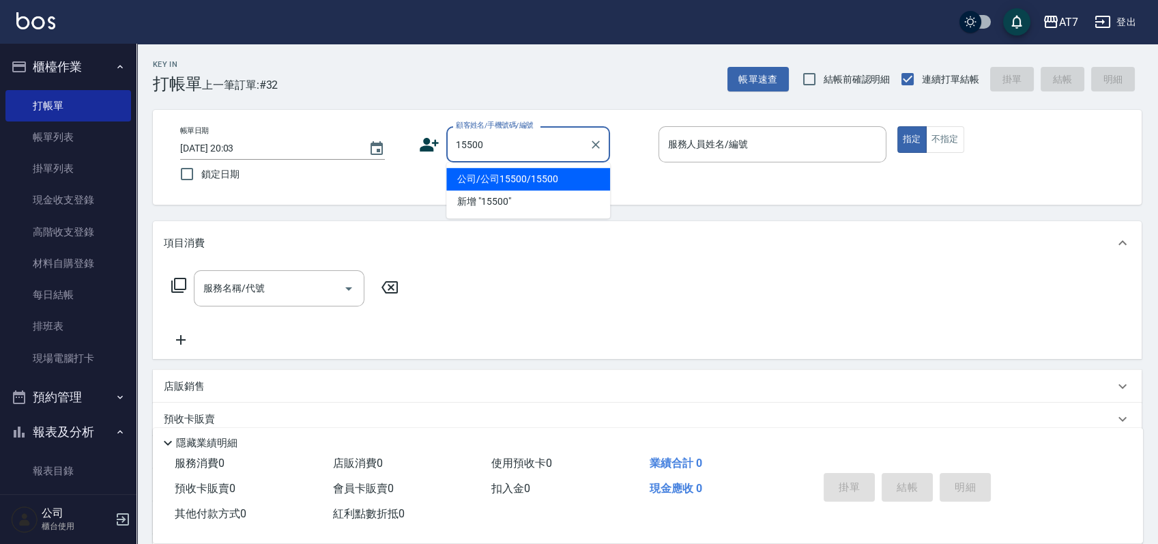
type input "公司/公司15500/15500"
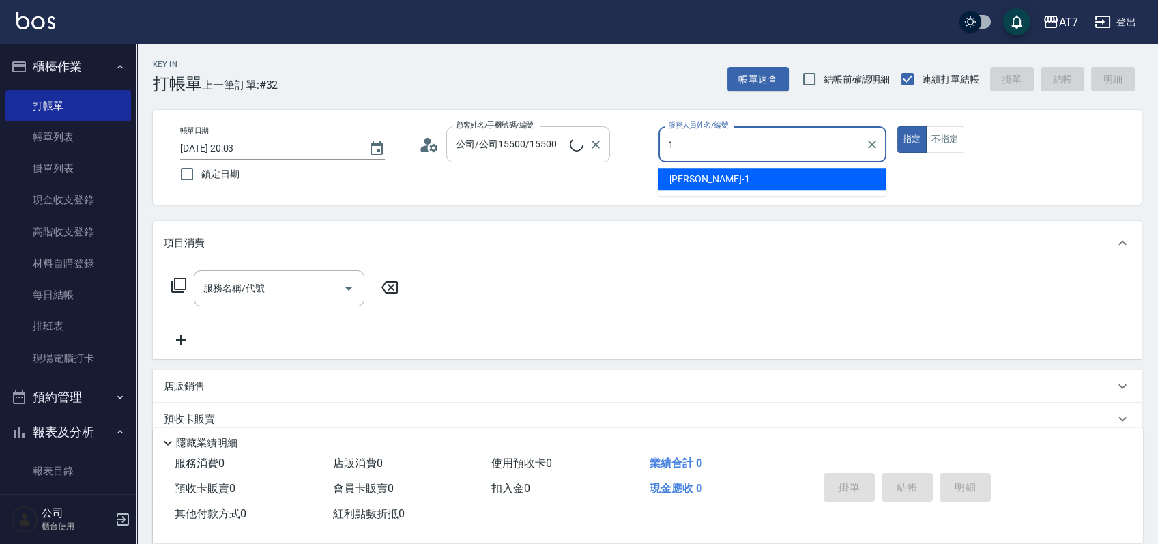
type input "米雪兒-1"
type button "true"
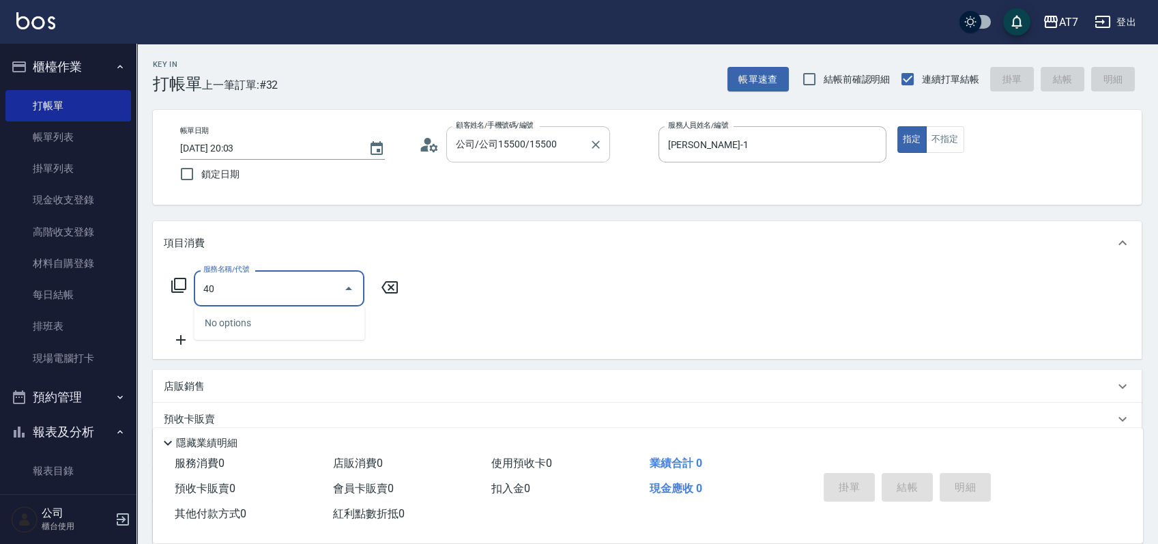
type input "400"
type input "150"
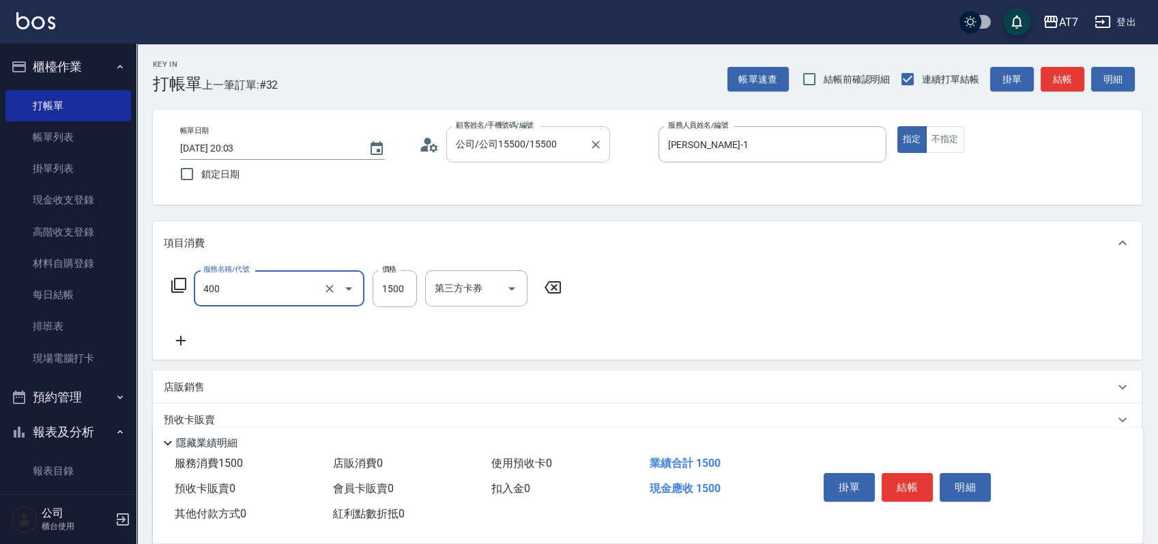
type input "染髮(400)"
type input "6"
type input "0"
type input "690"
type input "60"
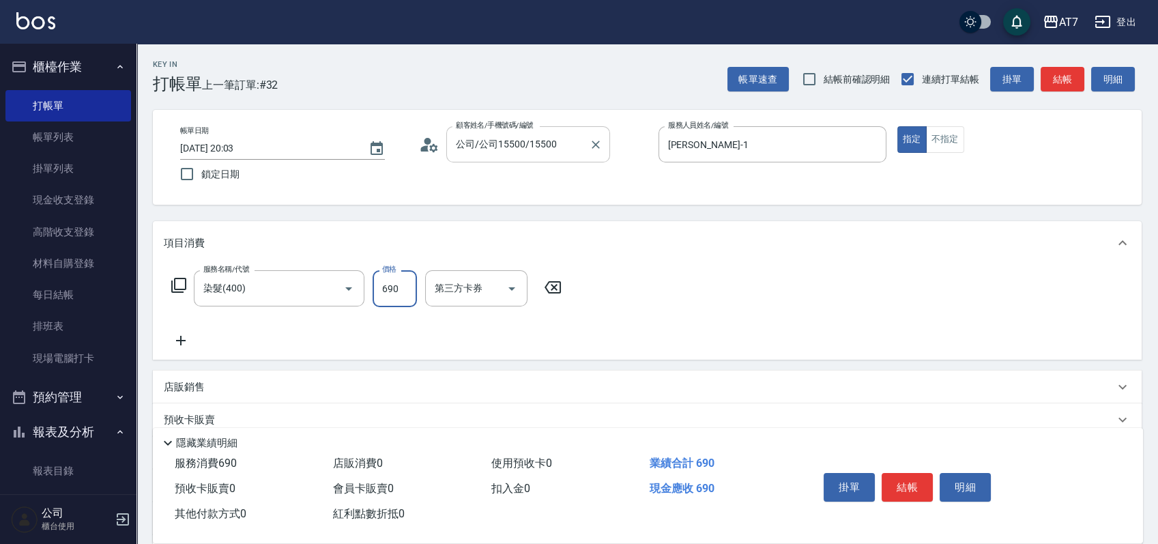
type input "6900"
type input "690"
type input "6900"
click at [901, 473] on button "結帳" at bounding box center [907, 487] width 51 height 29
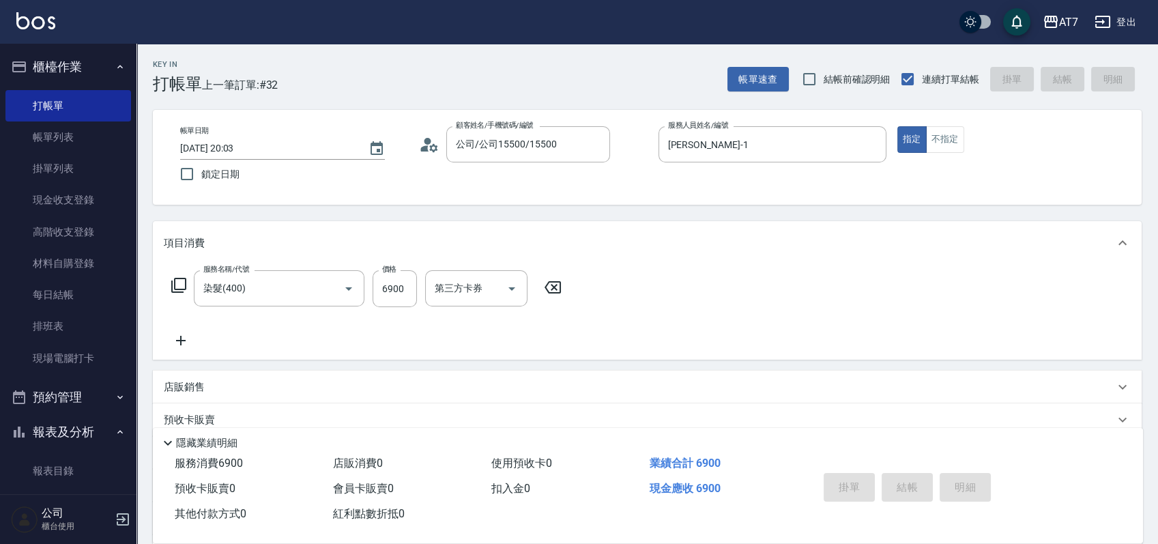
type input "0"
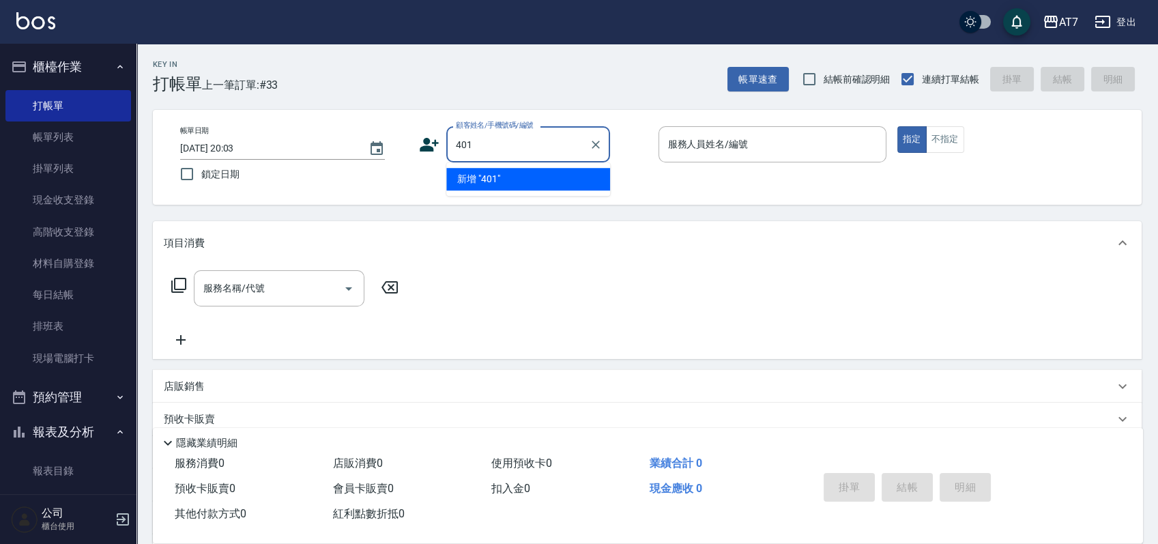
type input "401"
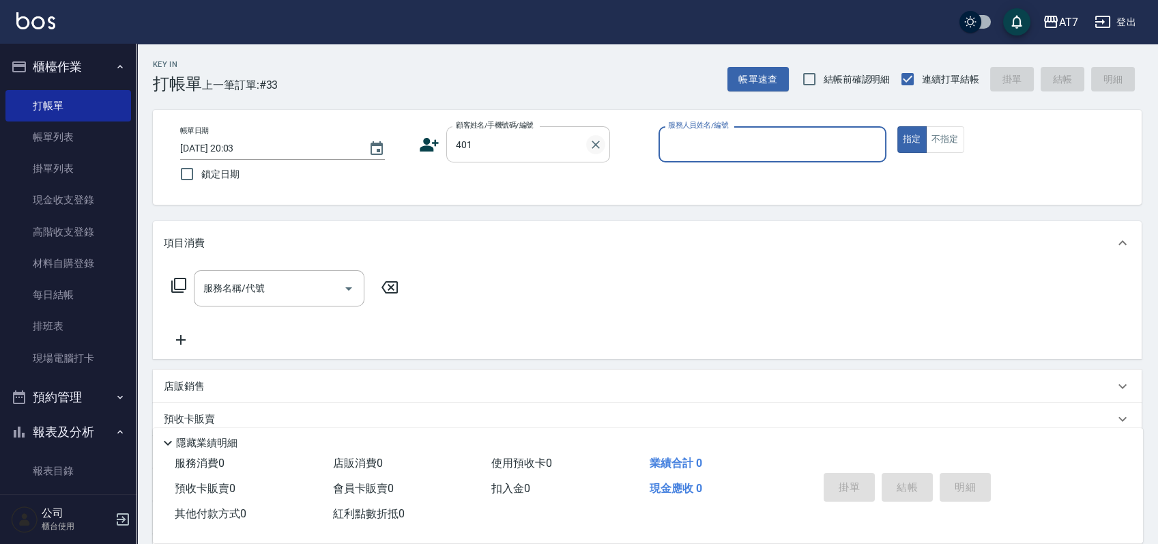
click at [596, 145] on icon "Clear" at bounding box center [596, 145] width 8 height 8
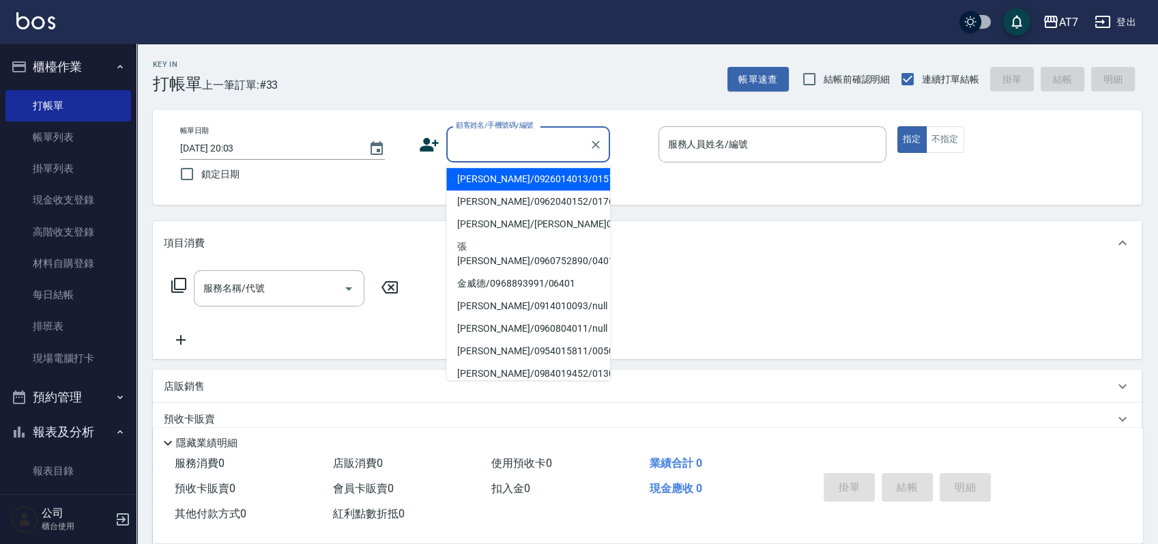
click at [524, 139] on input "顧客姓名/手機號碼/編號" at bounding box center [517, 144] width 131 height 24
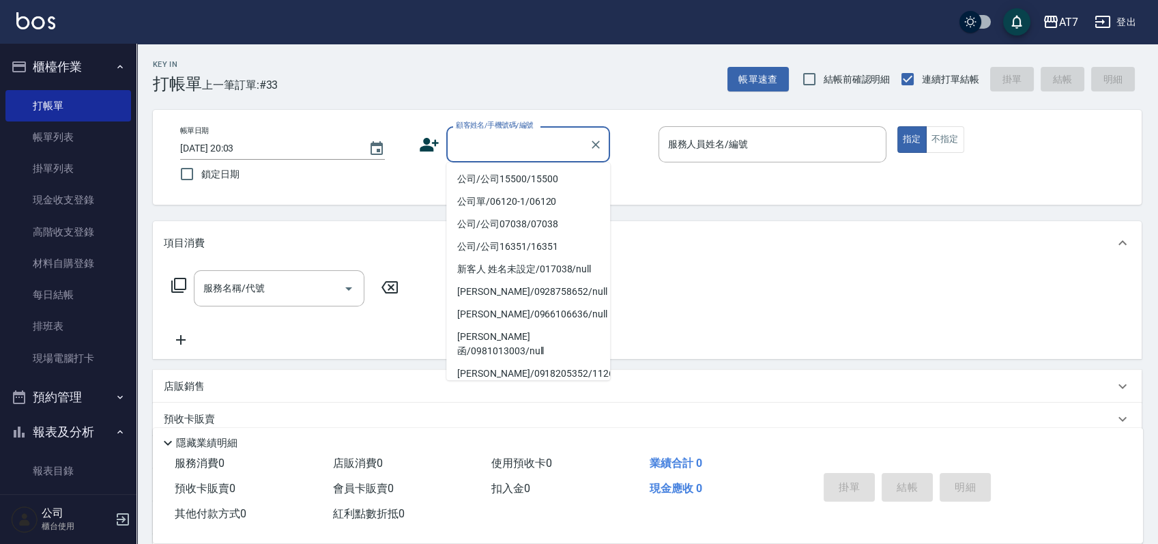
click at [524, 139] on input "顧客姓名/手機號碼/編號" at bounding box center [517, 144] width 131 height 24
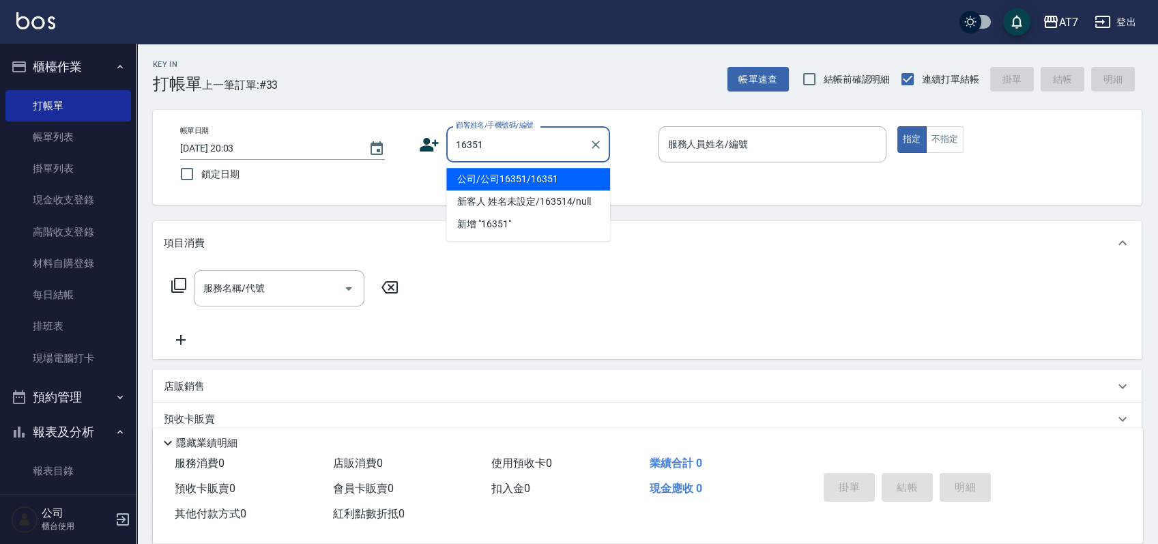
type input "16351"
type input "1"
type input "公司/公司16351/16351"
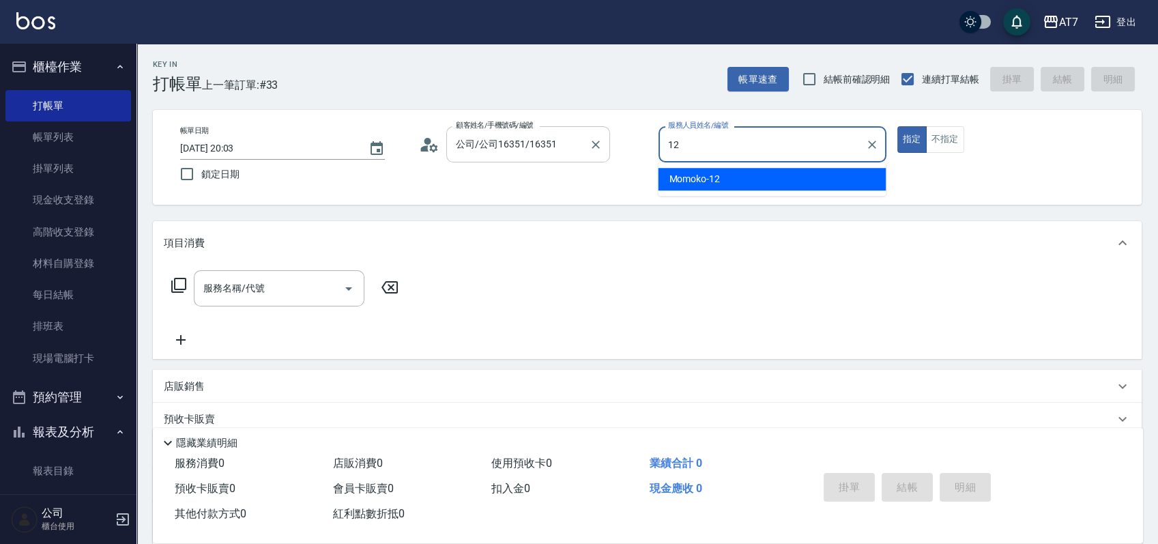
type input "Momoko-12"
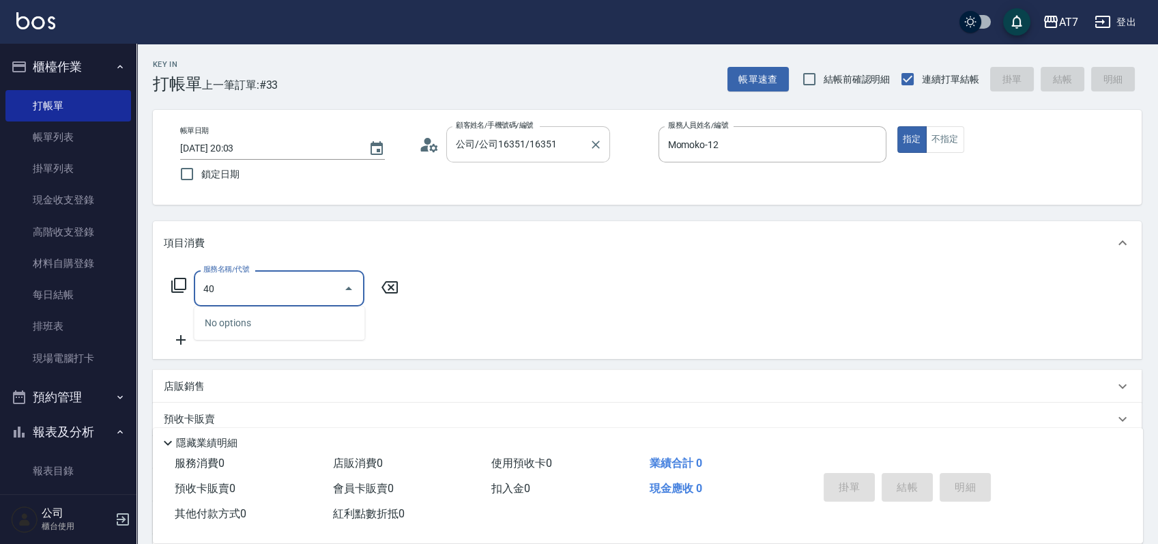
type input "401"
type input "150"
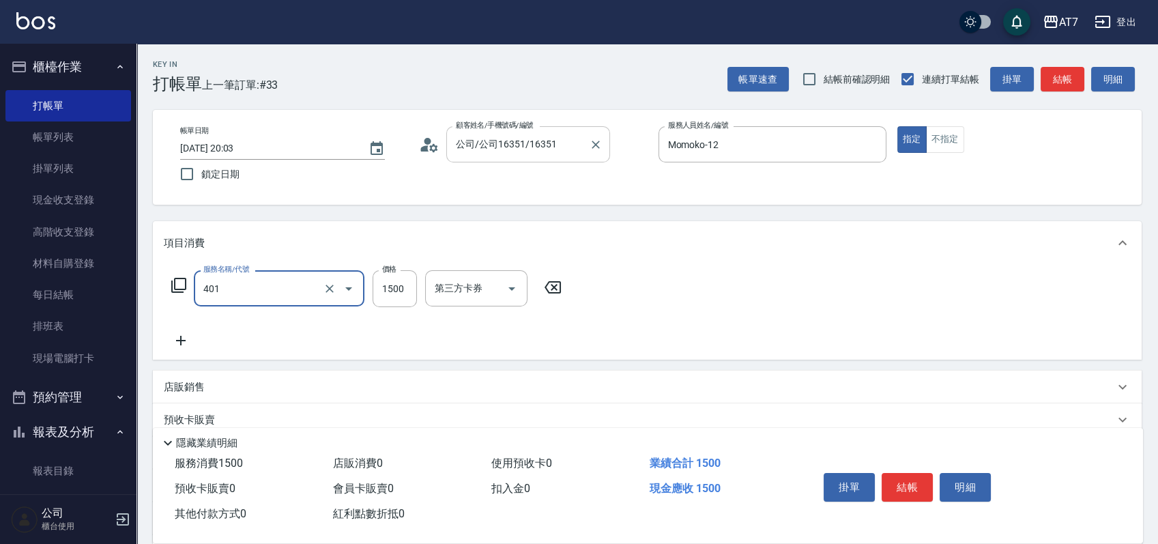
type input "染髮(互助)(401)"
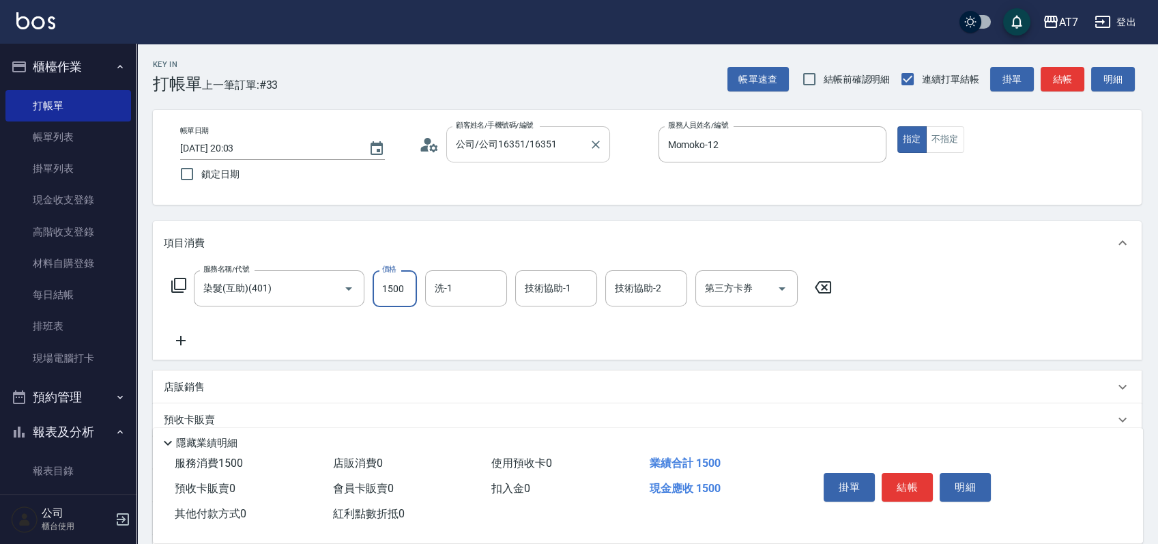
type input "1"
type input "0"
type input "168"
type input "10"
type input "1680"
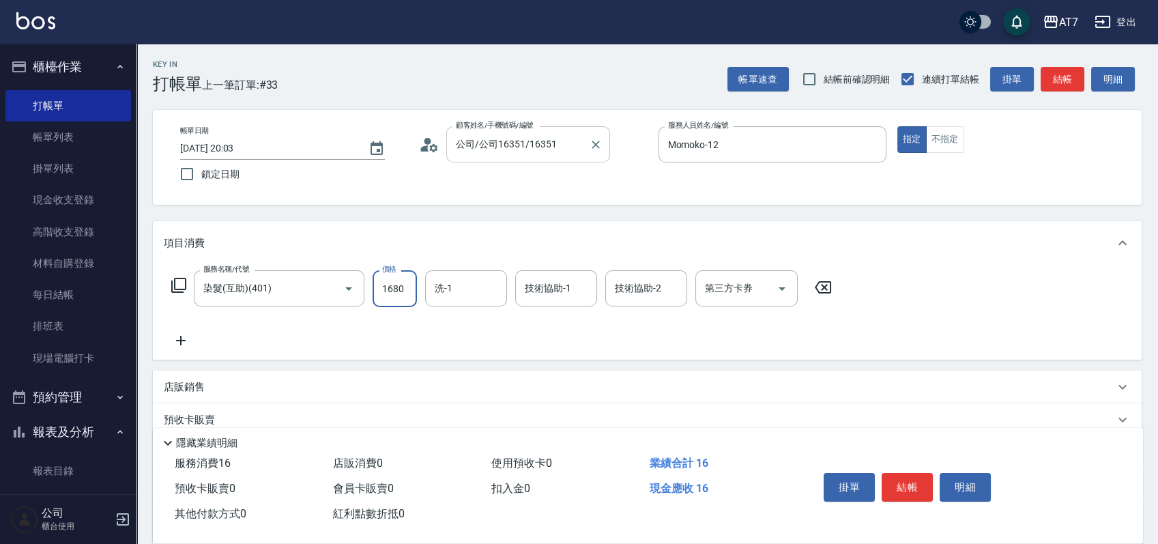
type input "160"
type input "1680"
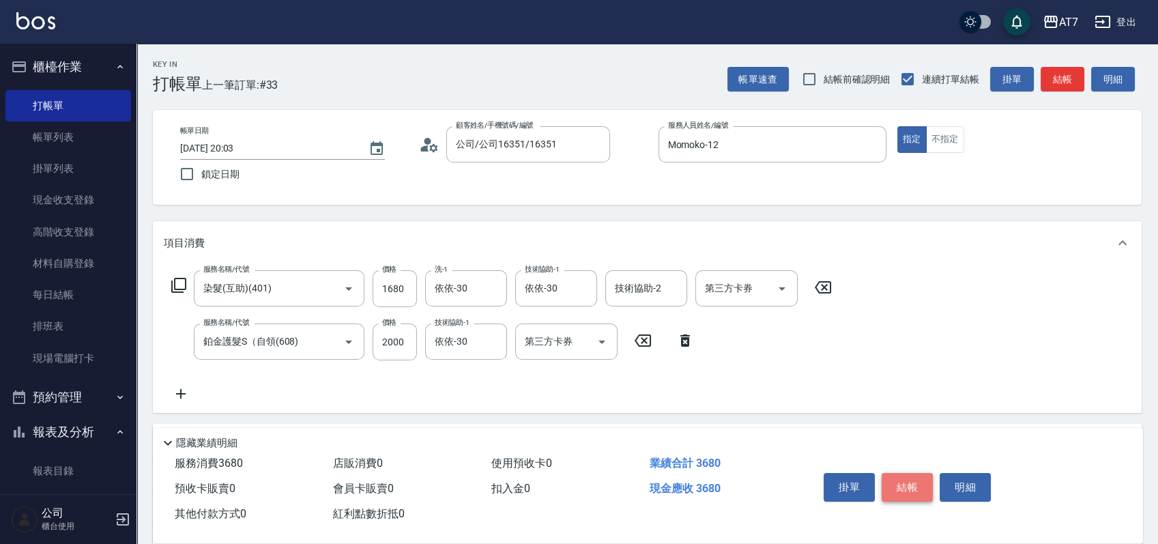
click at [917, 479] on button "結帳" at bounding box center [907, 487] width 51 height 29
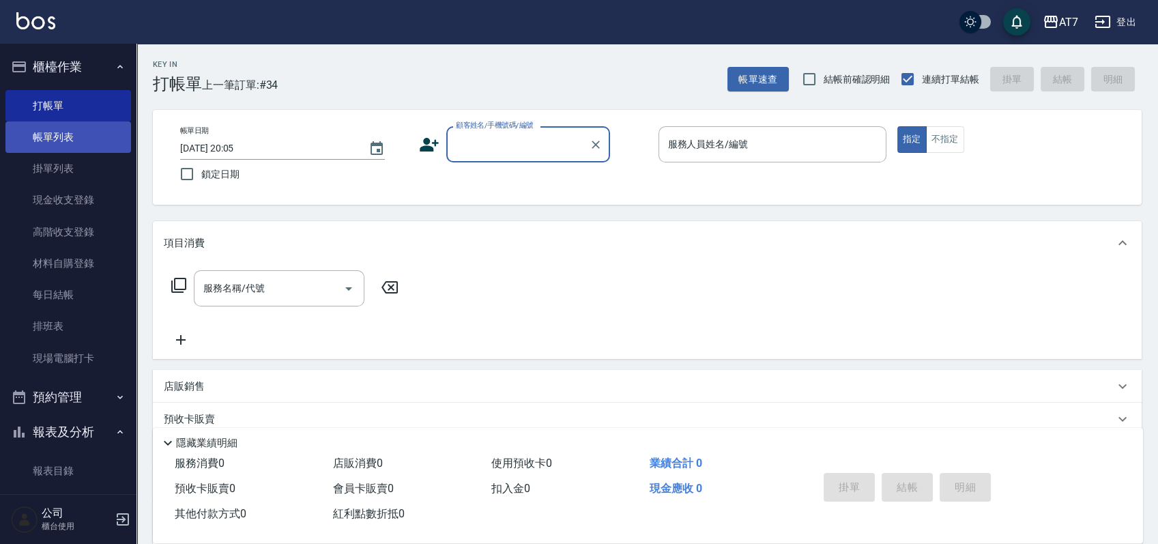
click at [70, 141] on link "帳單列表" at bounding box center [68, 136] width 126 height 31
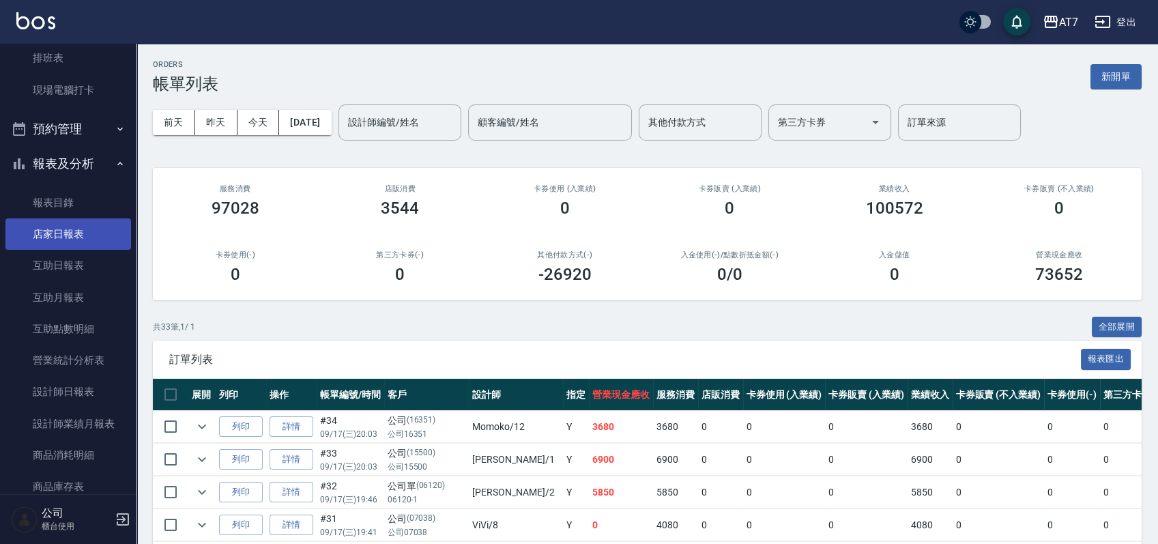
scroll to position [273, 0]
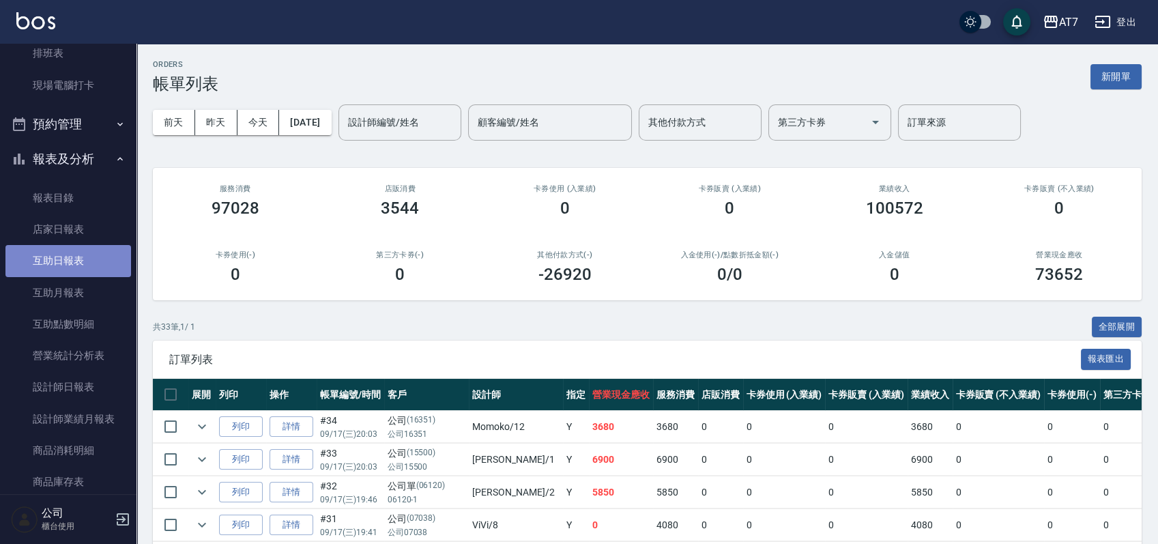
click at [70, 265] on link "互助日報表" at bounding box center [68, 260] width 126 height 31
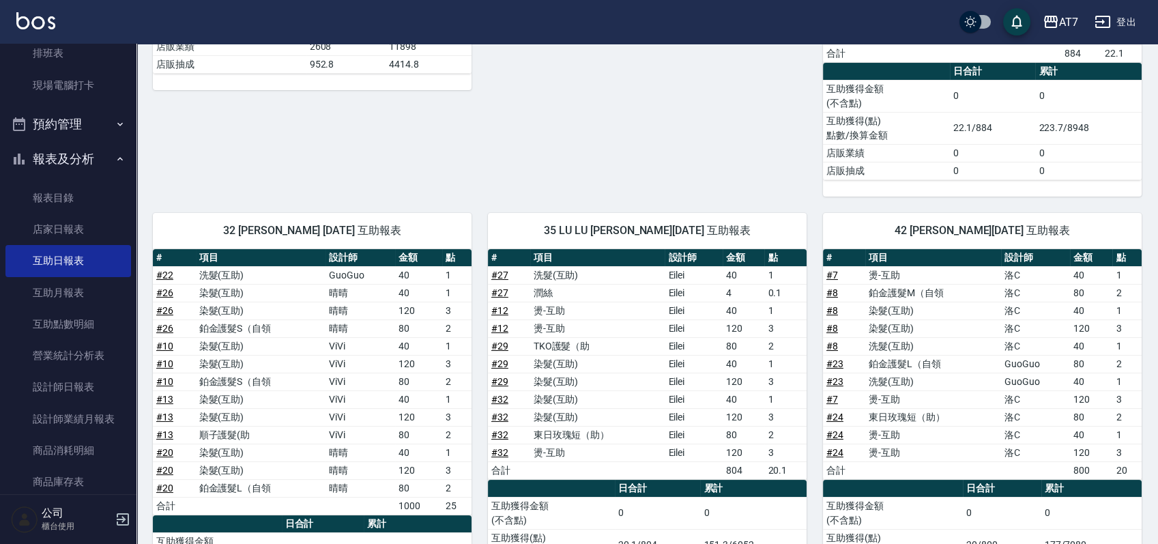
scroll to position [450, 0]
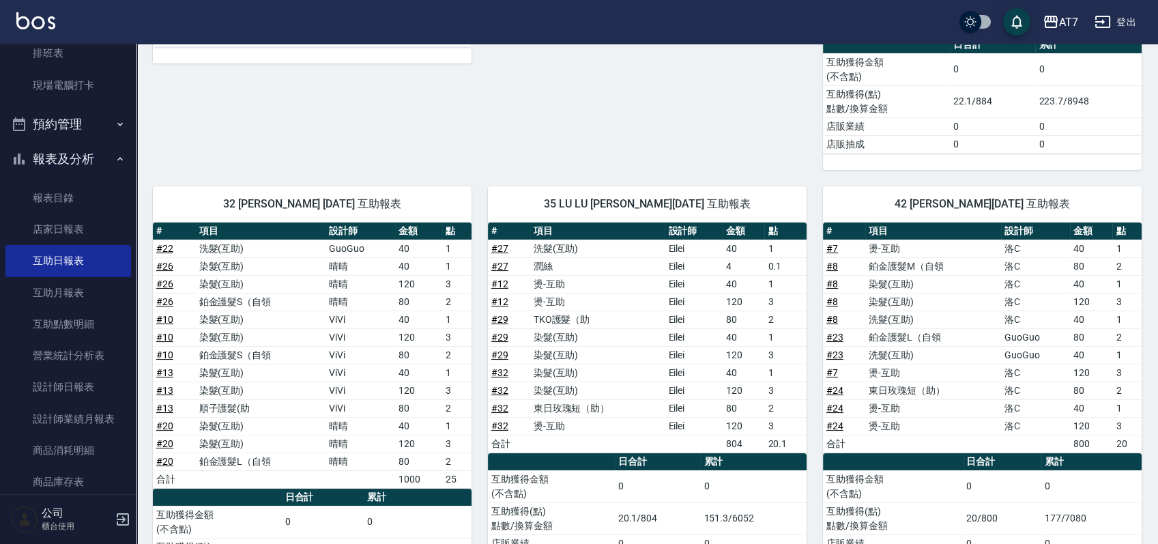
click at [171, 243] on link "# 22" at bounding box center [164, 248] width 17 height 11
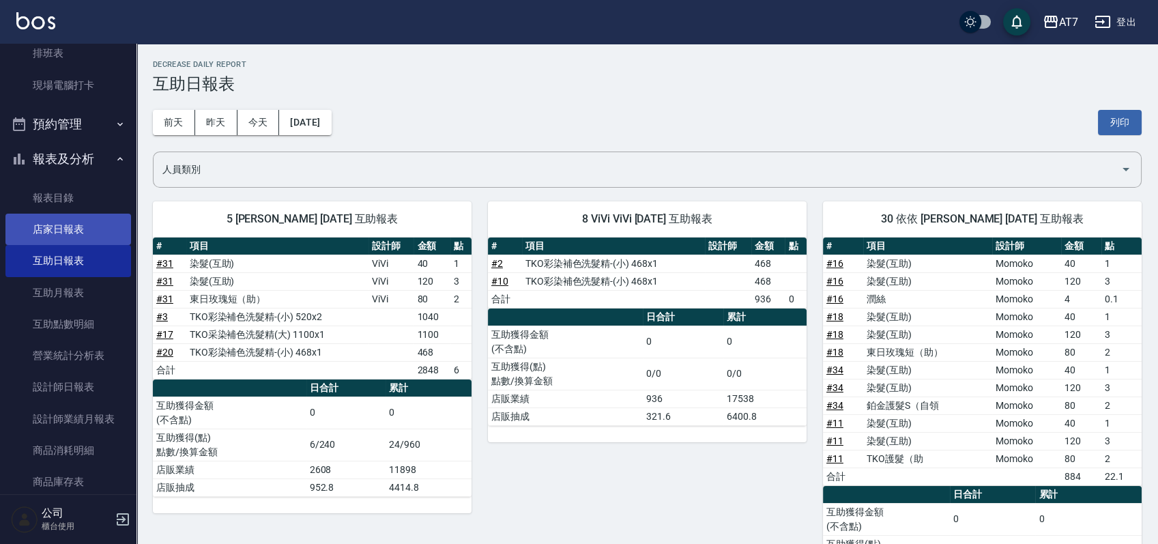
scroll to position [0, 0]
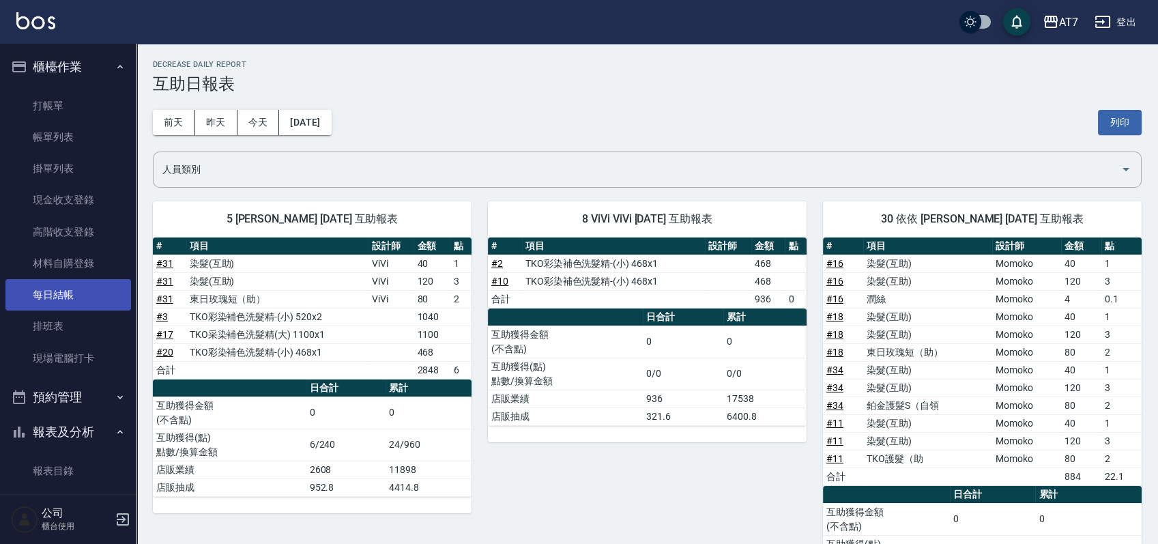
click at [71, 291] on link "每日結帳" at bounding box center [68, 294] width 126 height 31
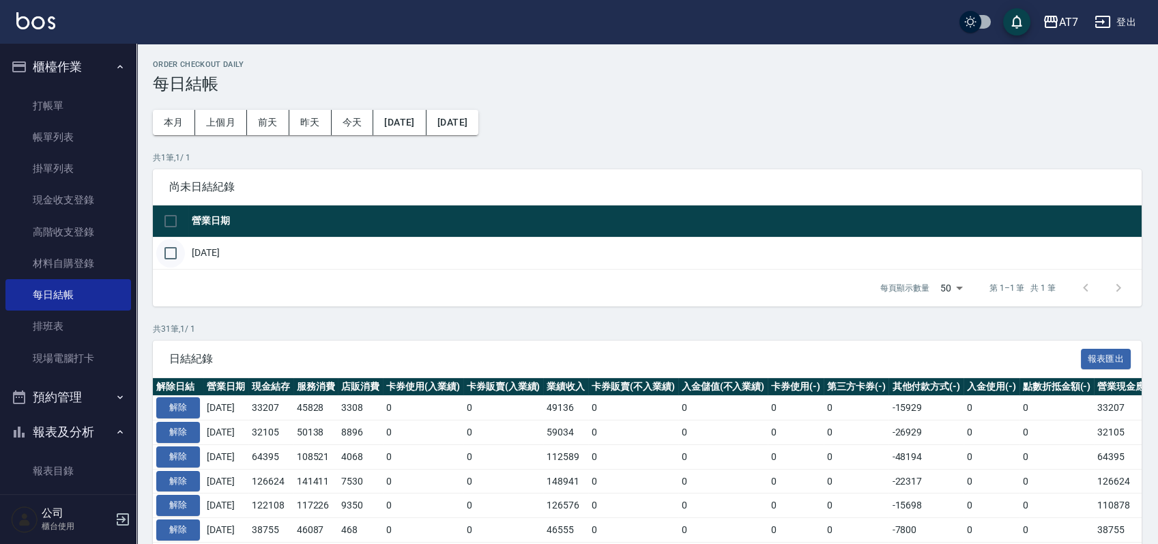
click at [163, 255] on input "checkbox" at bounding box center [170, 253] width 29 height 29
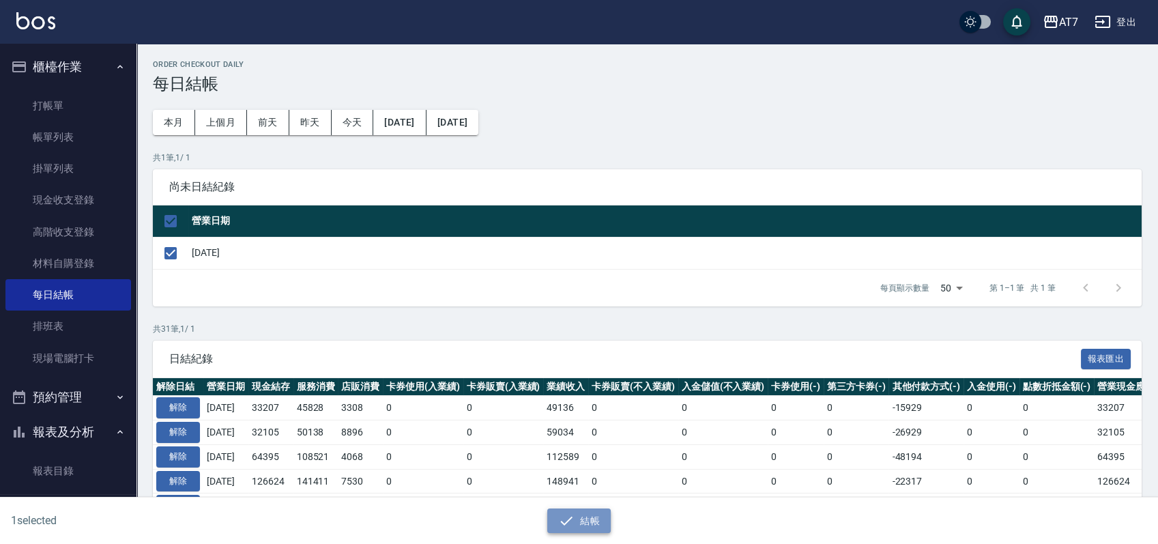
click at [598, 526] on button "結帳" at bounding box center [578, 520] width 63 height 25
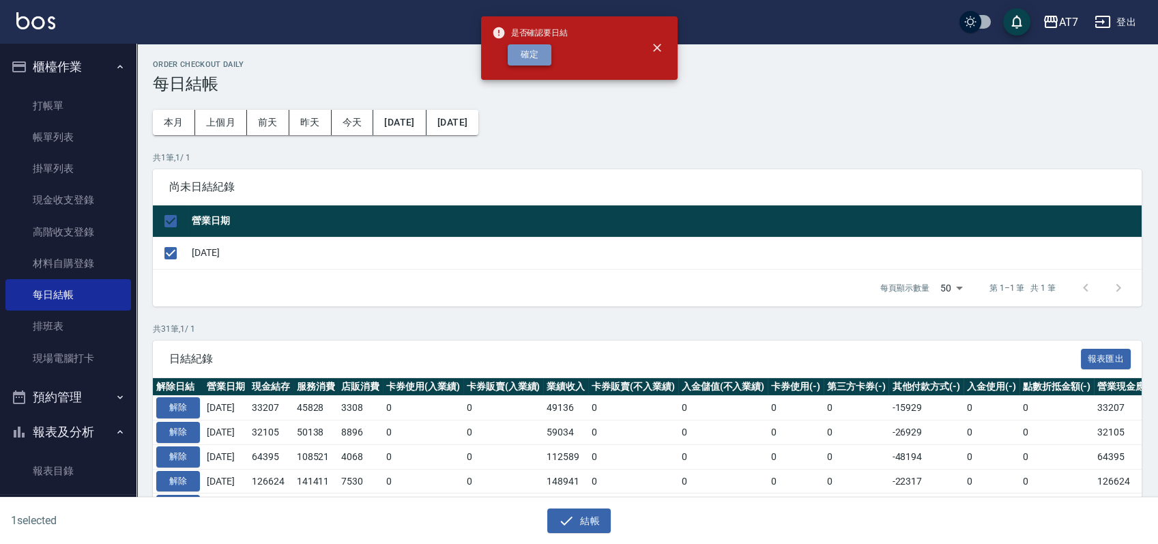
click at [547, 53] on button "確定" at bounding box center [530, 54] width 44 height 21
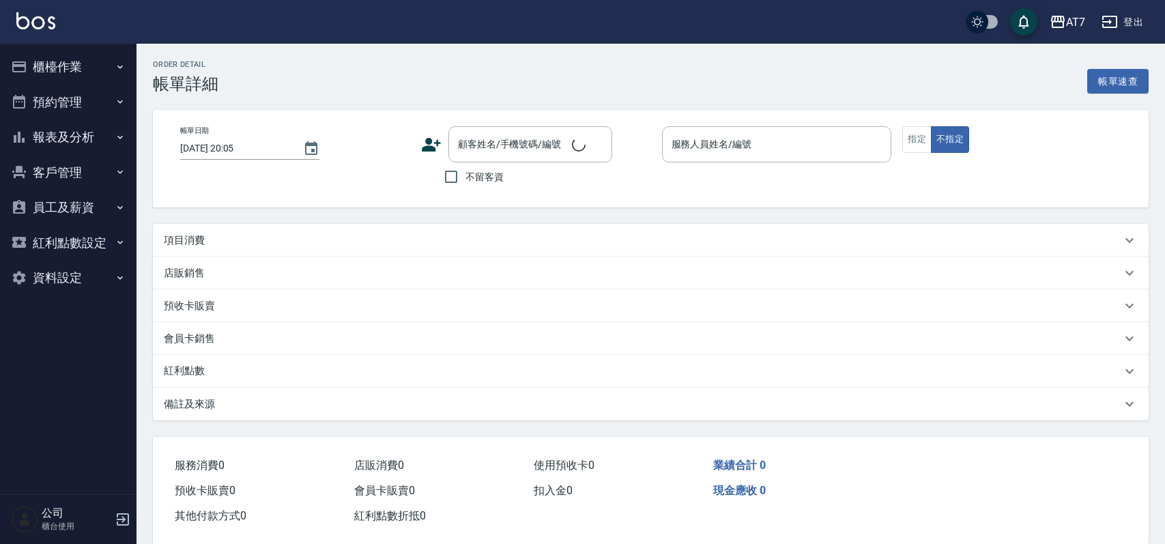
type input "[DATE] 17:44"
type input "[PERSON_NAME]-9"
type input "0"
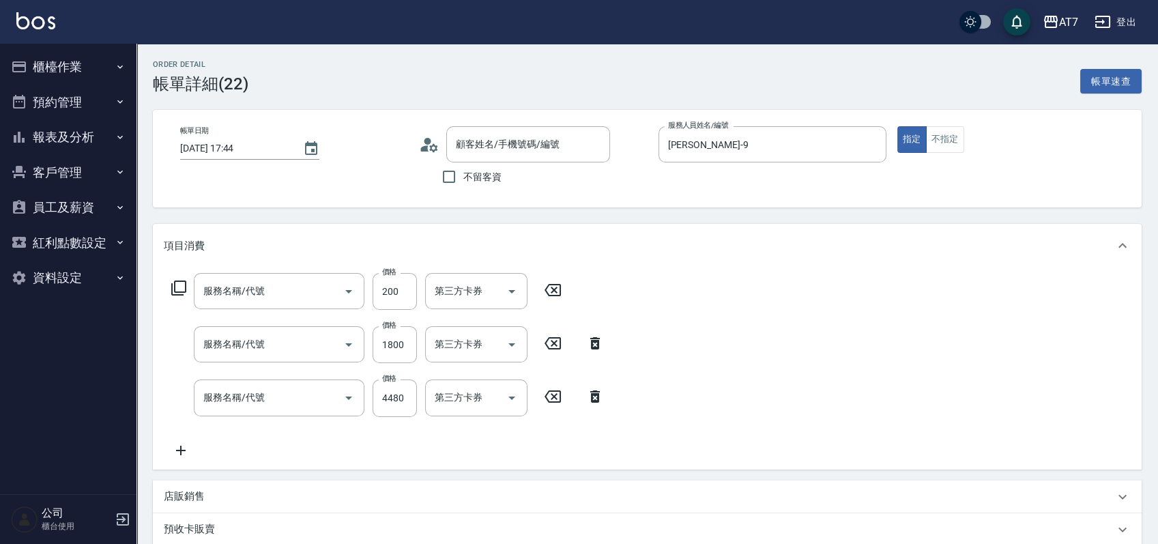
type input "洗髮(互助)(501)"
type input "鉑金護髮S（自領(608)"
type input "染髮(400)"
type input "公司單/06120-1/06120"
type input "轉帳"
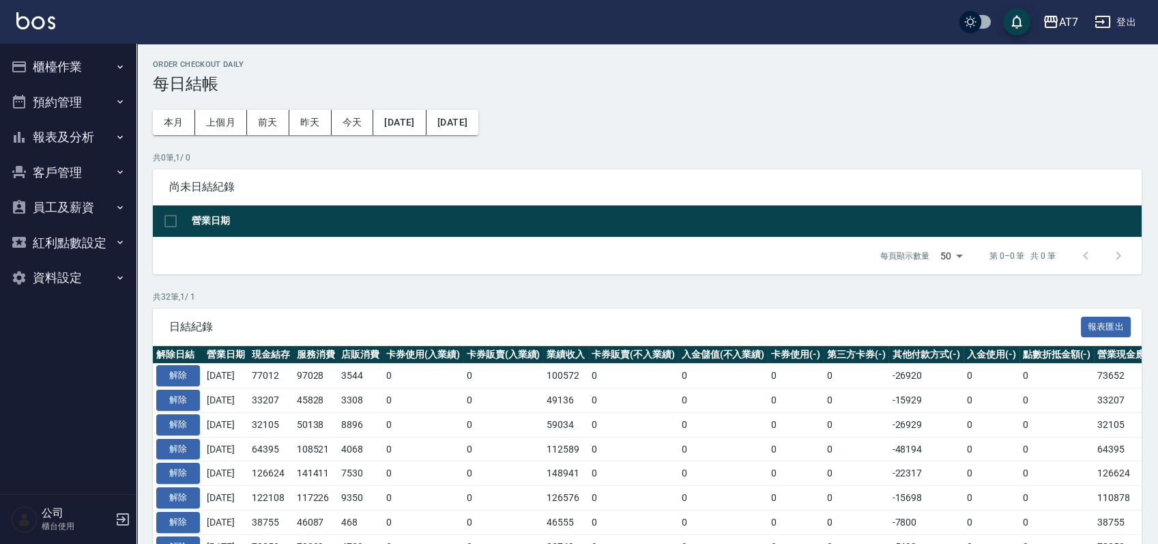
click at [65, 139] on button "報表及分析" at bounding box center [68, 136] width 126 height 35
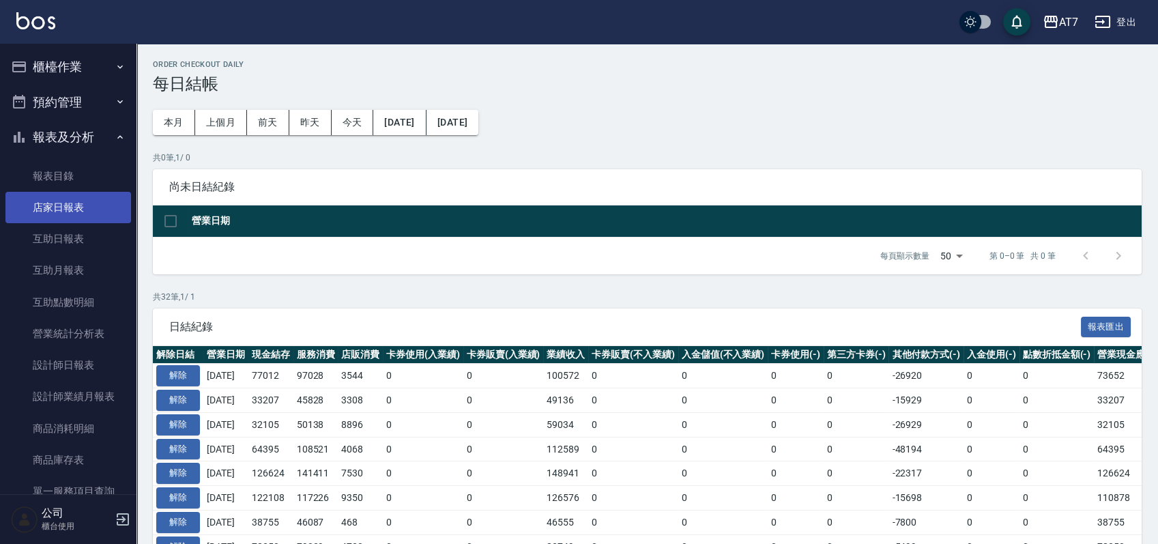
click at [58, 216] on link "店家日報表" at bounding box center [68, 207] width 126 height 31
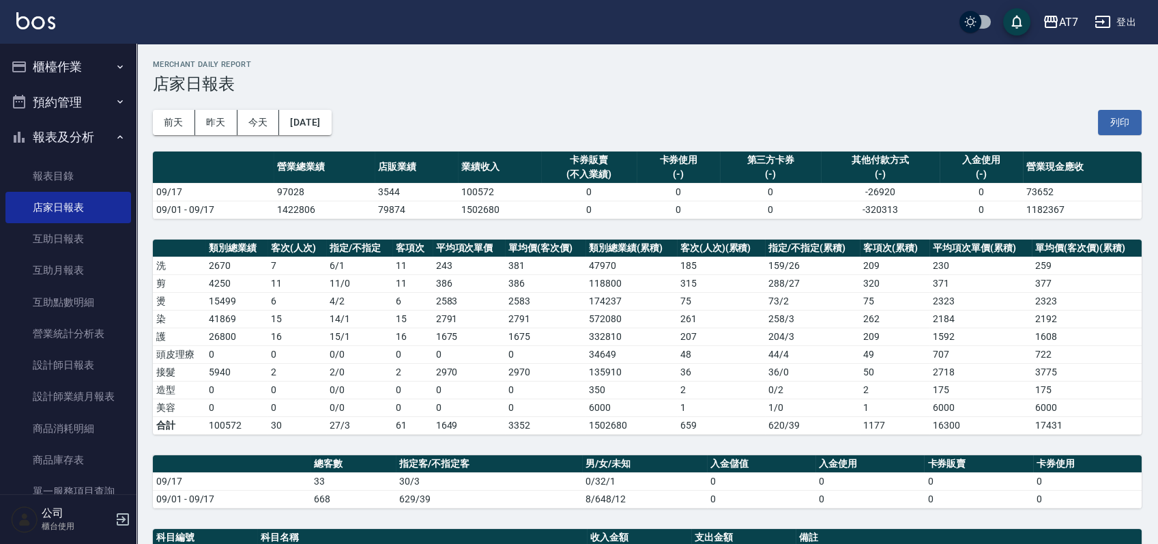
scroll to position [273, 0]
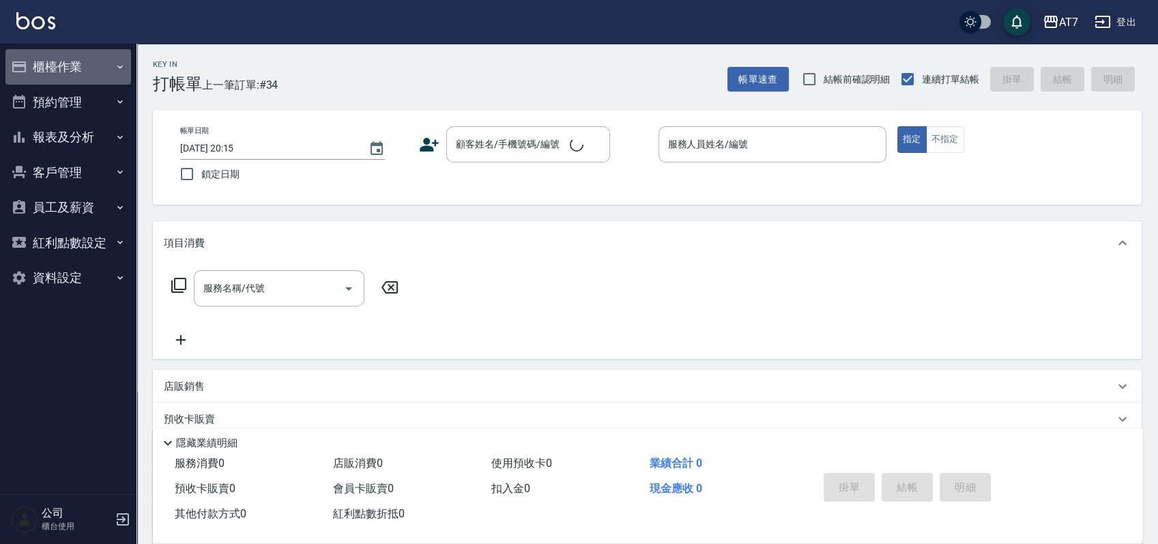
click at [95, 61] on button "櫃檯作業" at bounding box center [68, 66] width 126 height 35
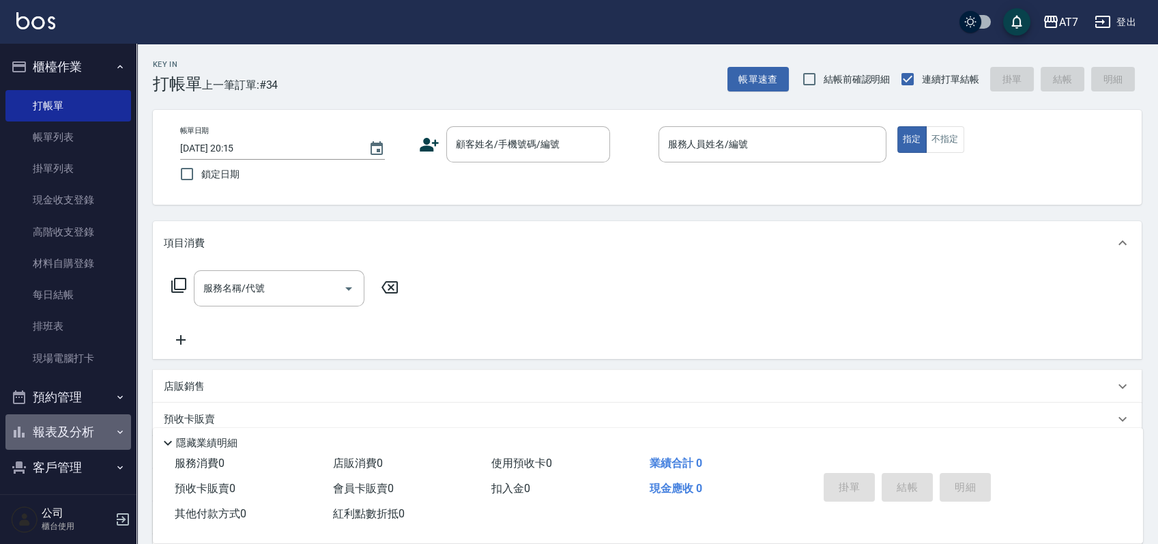
click at [78, 429] on button "報表及分析" at bounding box center [68, 431] width 126 height 35
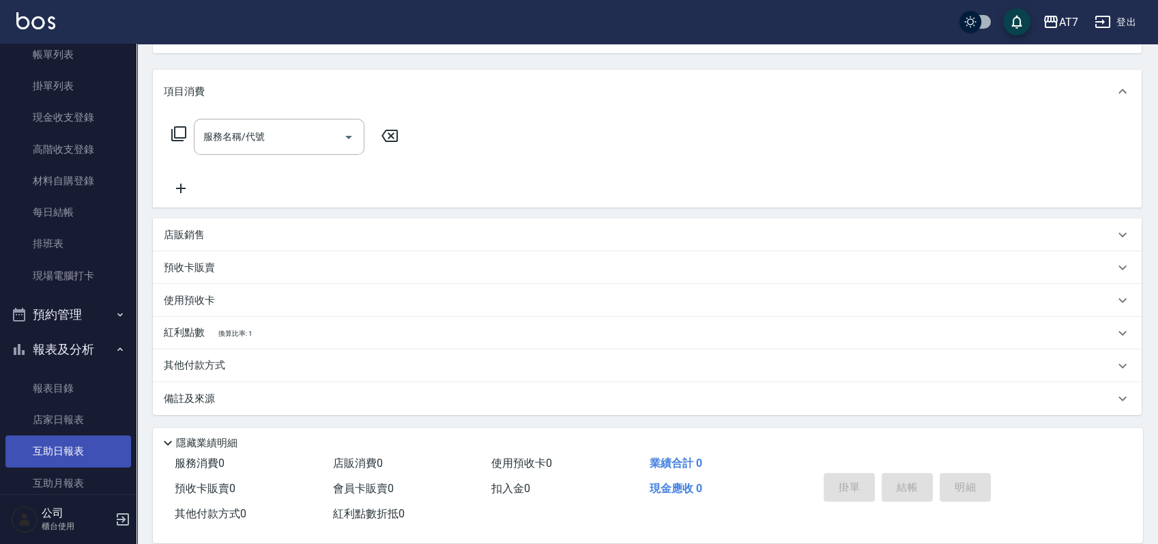
scroll to position [182, 0]
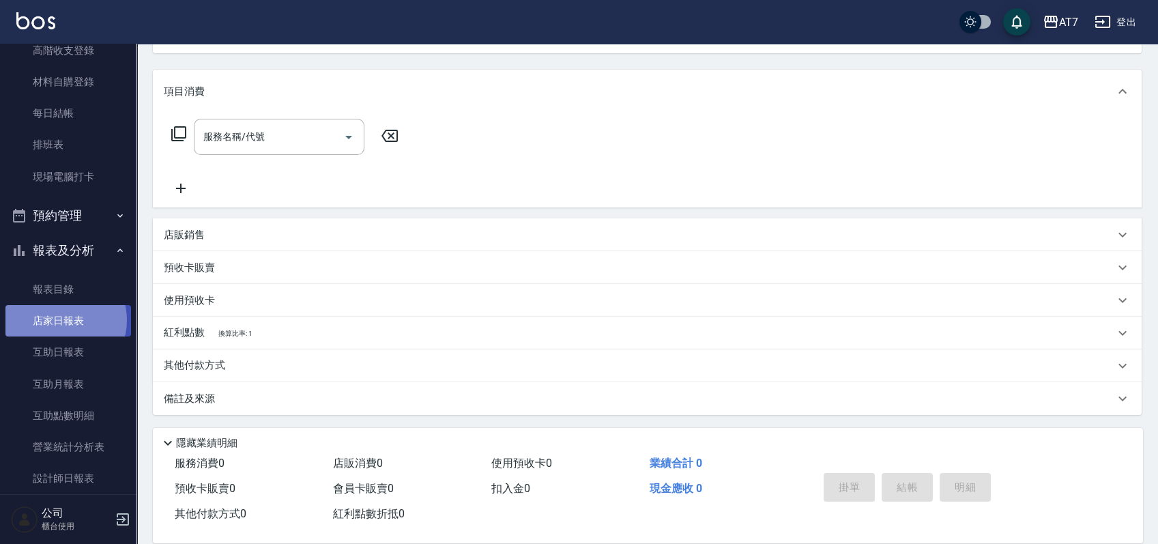
click at [60, 319] on link "店家日報表" at bounding box center [68, 320] width 126 height 31
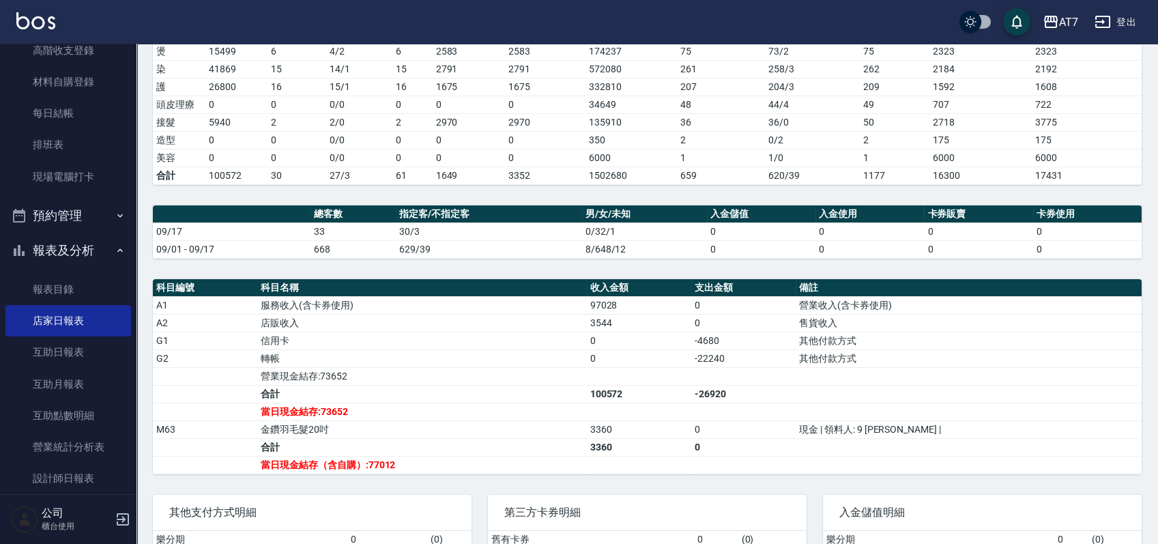
scroll to position [364, 0]
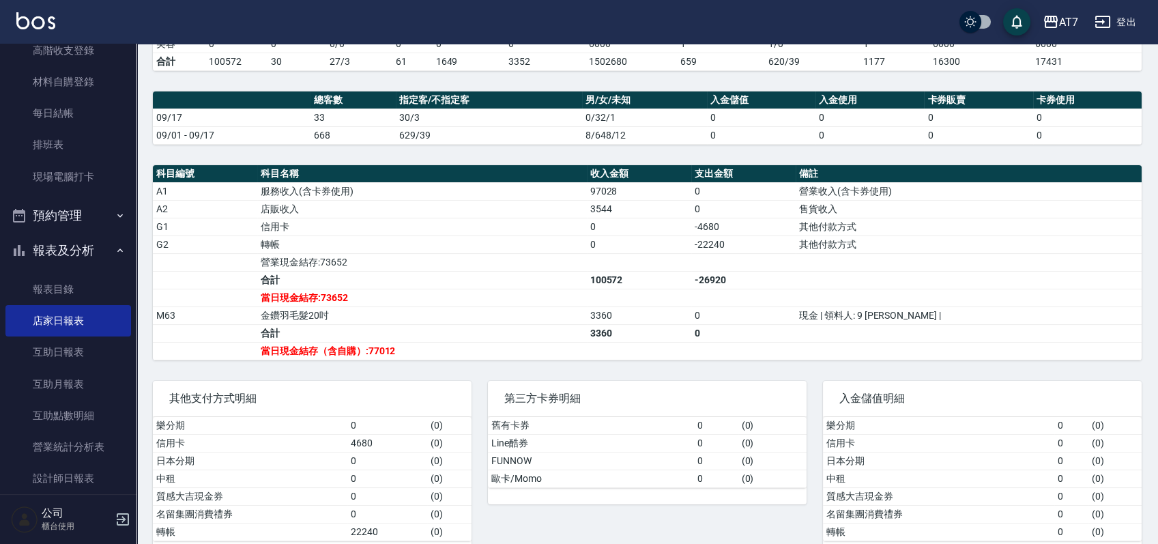
click at [1081, 289] on td "a dense table" at bounding box center [969, 298] width 346 height 18
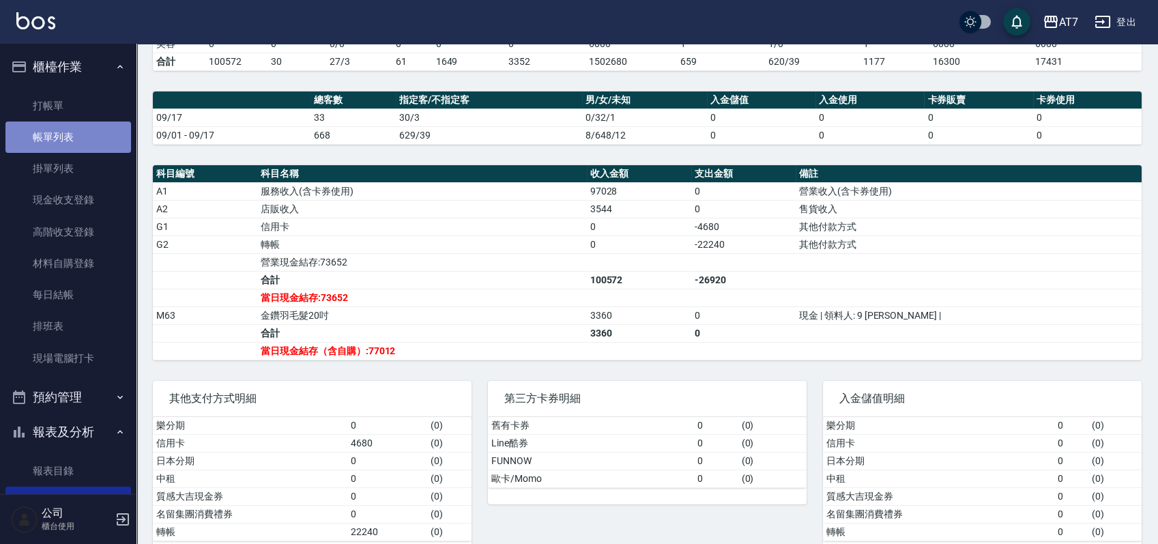
click at [84, 147] on link "帳單列表" at bounding box center [68, 136] width 126 height 31
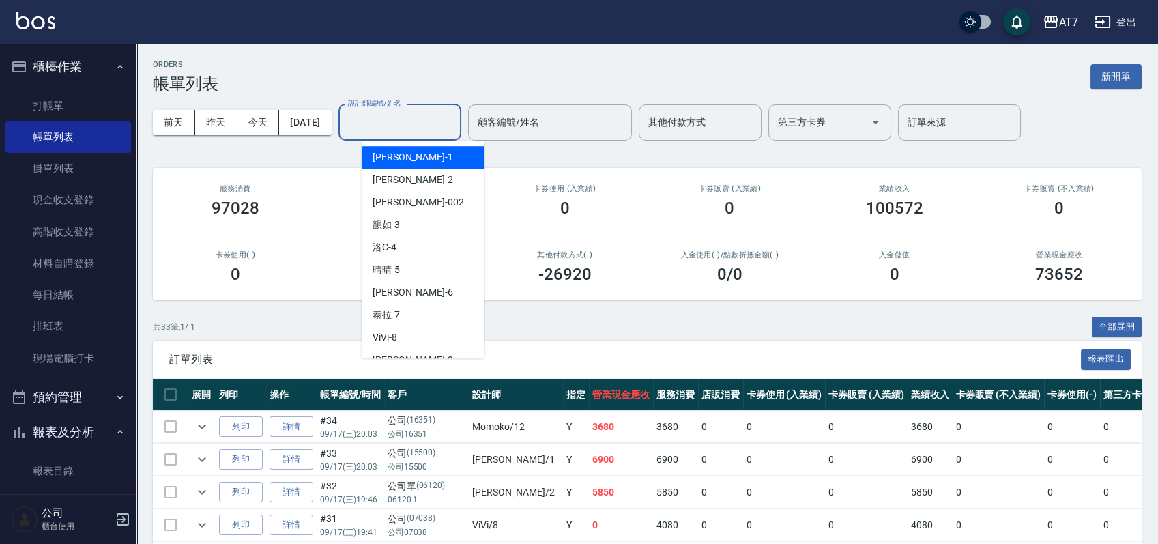
click at [437, 123] on input "設計師編號/姓名" at bounding box center [400, 123] width 111 height 24
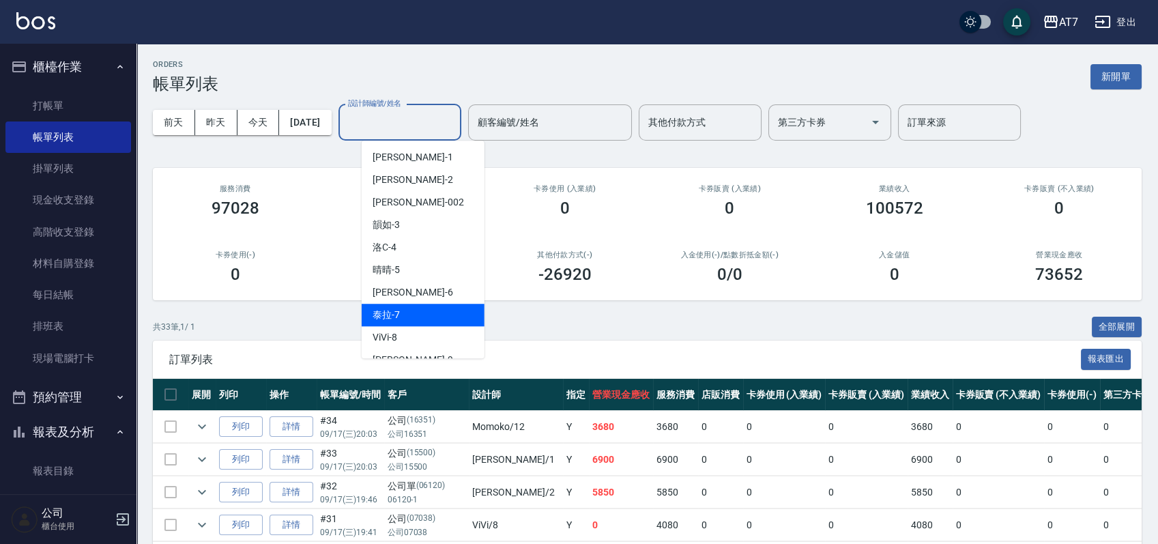
scroll to position [91, 0]
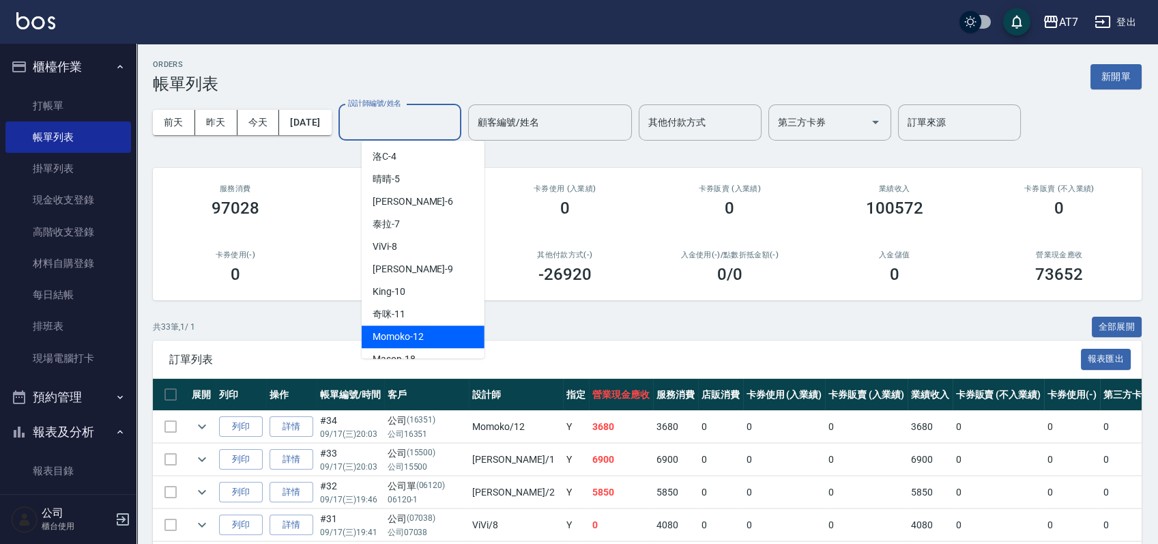
click at [421, 328] on div "Momoko -12" at bounding box center [423, 336] width 123 height 23
type input "Momoko-12"
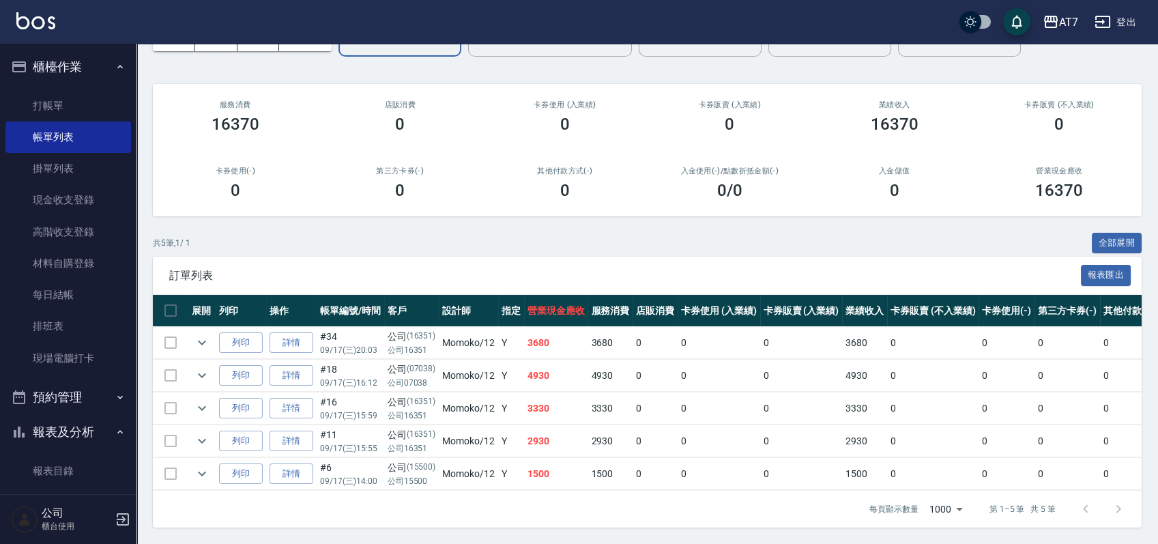
scroll to position [97, 0]
click at [209, 465] on icon "expand row" at bounding box center [202, 473] width 16 height 16
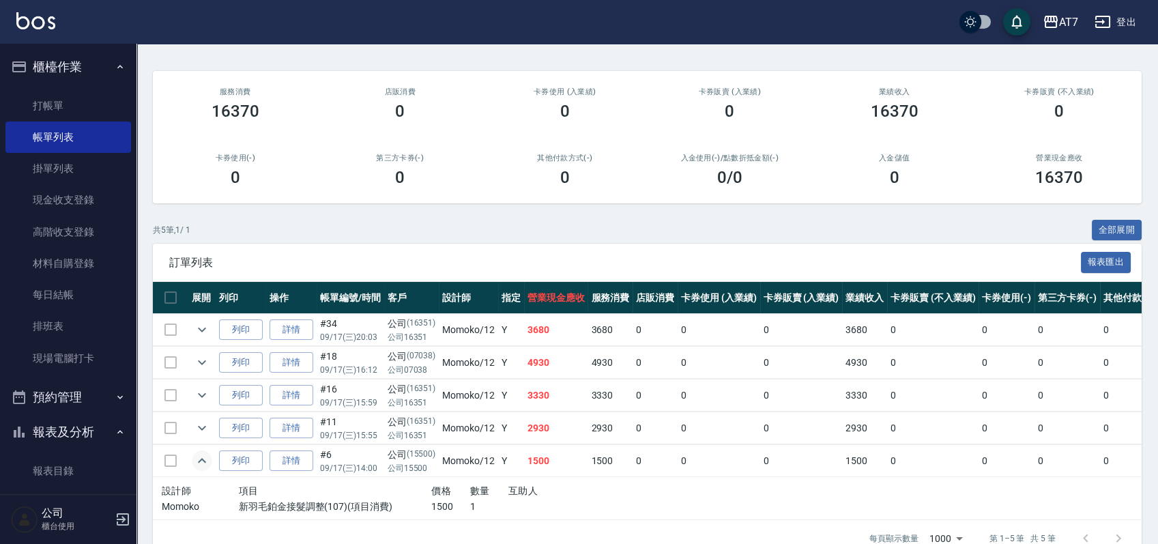
click at [209, 463] on icon "expand row" at bounding box center [202, 460] width 16 height 16
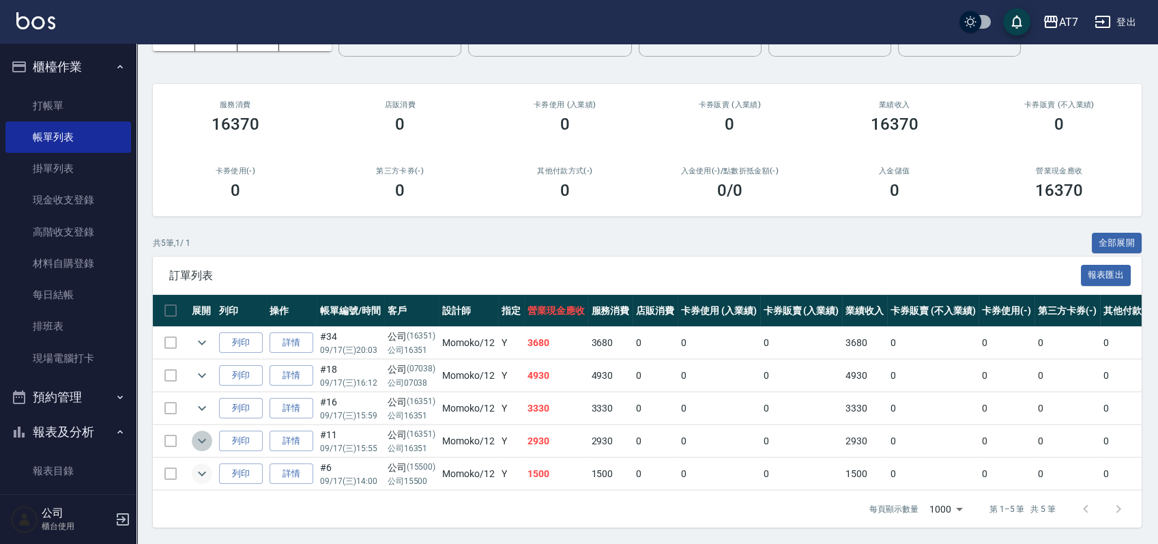
click at [201, 433] on icon "expand row" at bounding box center [202, 441] width 16 height 16
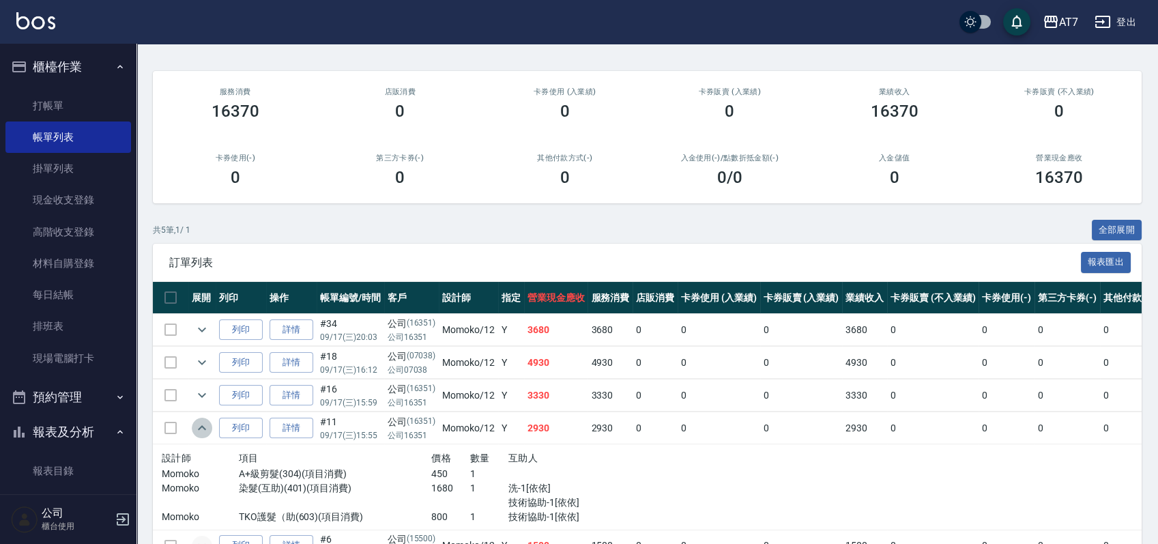
click at [201, 431] on icon "expand row" at bounding box center [202, 428] width 16 height 16
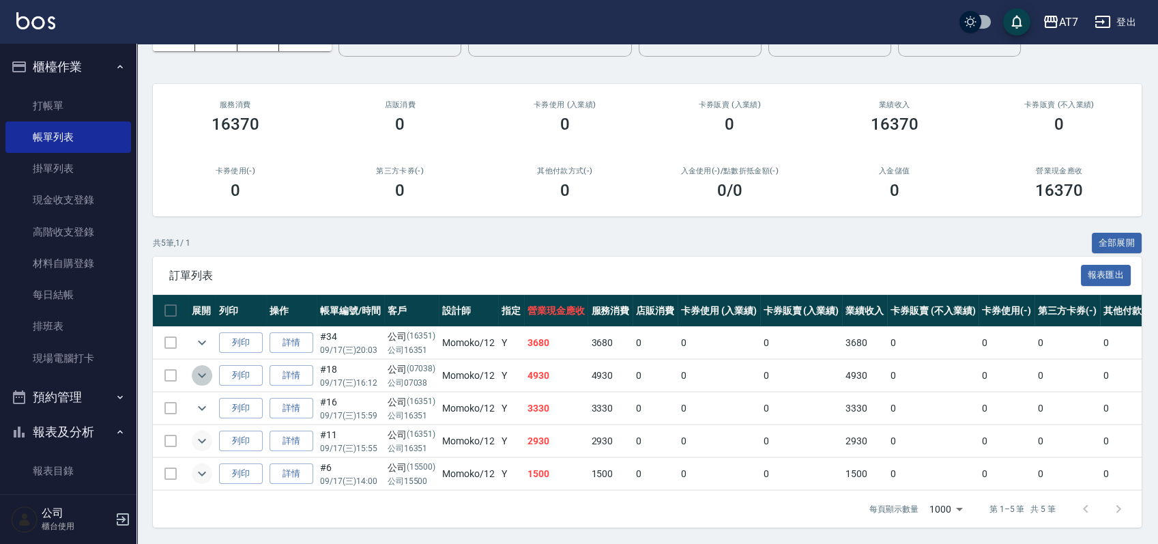
click at [204, 367] on icon "expand row" at bounding box center [202, 375] width 16 height 16
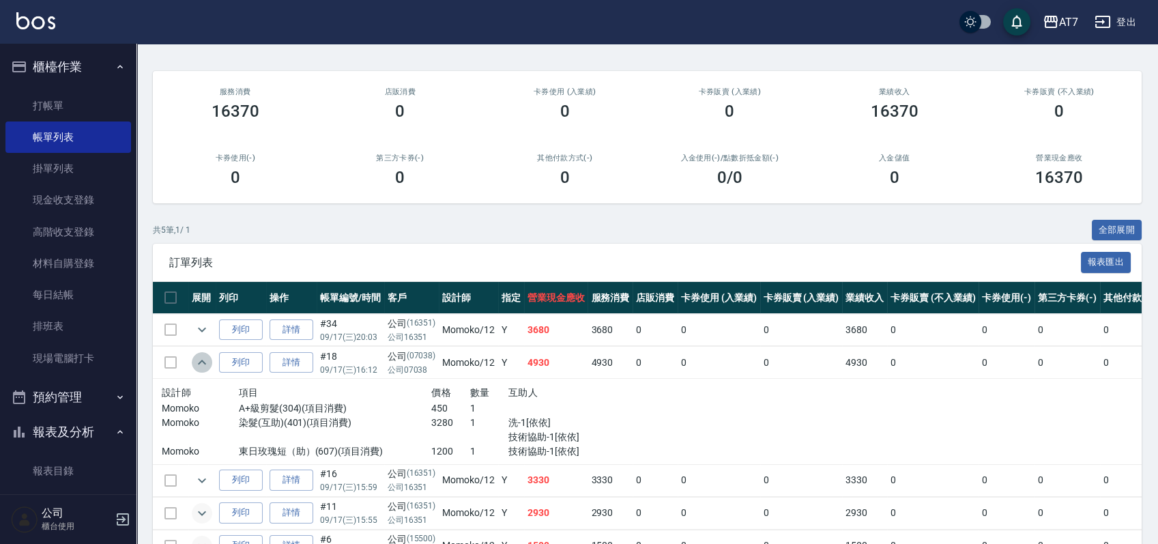
click at [204, 365] on icon "expand row" at bounding box center [202, 362] width 16 height 16
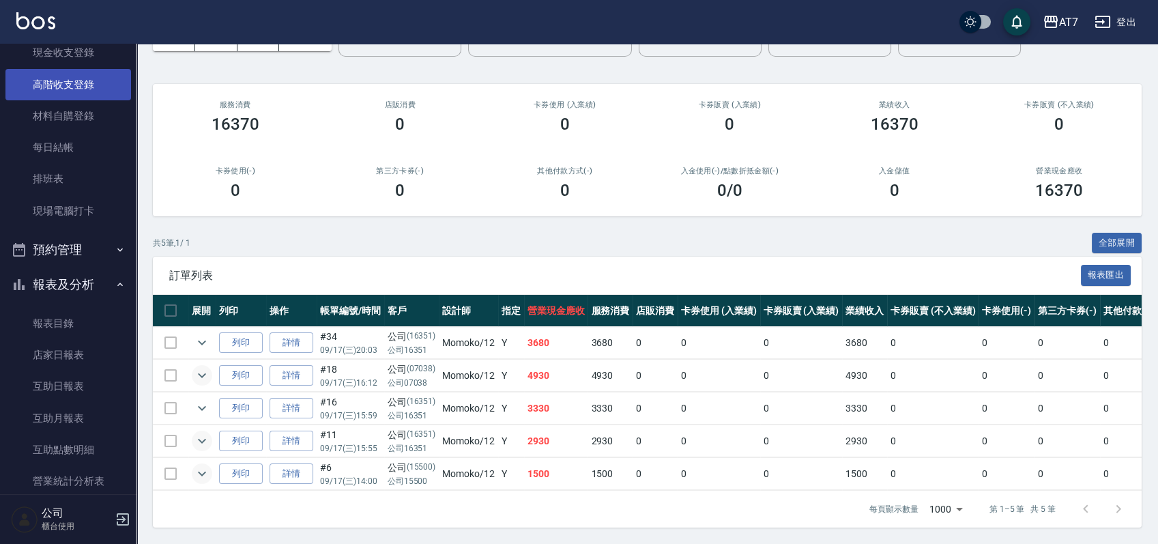
scroll to position [273, 0]
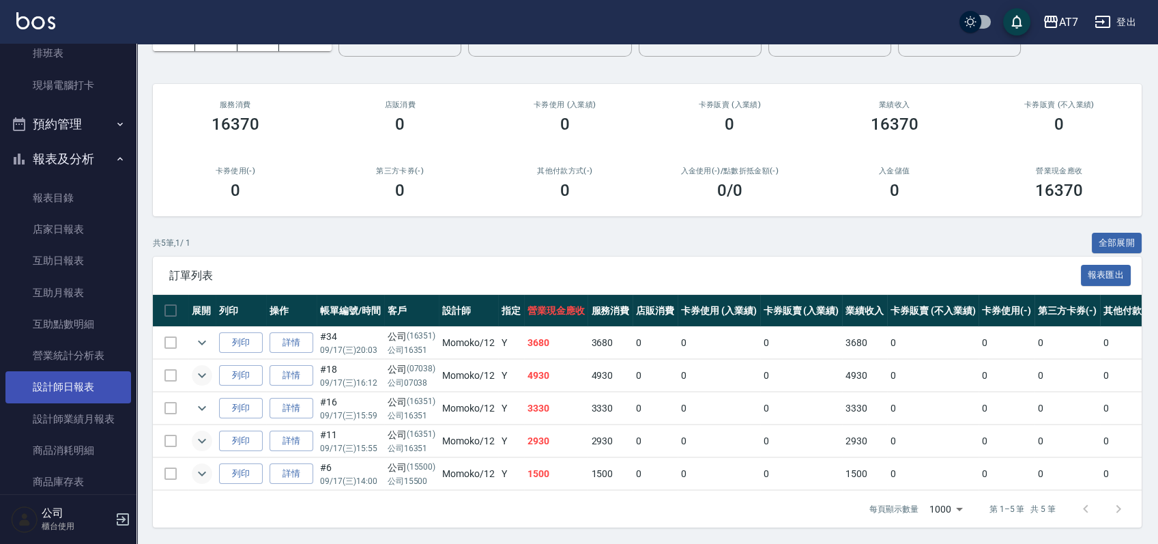
click at [57, 386] on link "設計師日報表" at bounding box center [68, 386] width 126 height 31
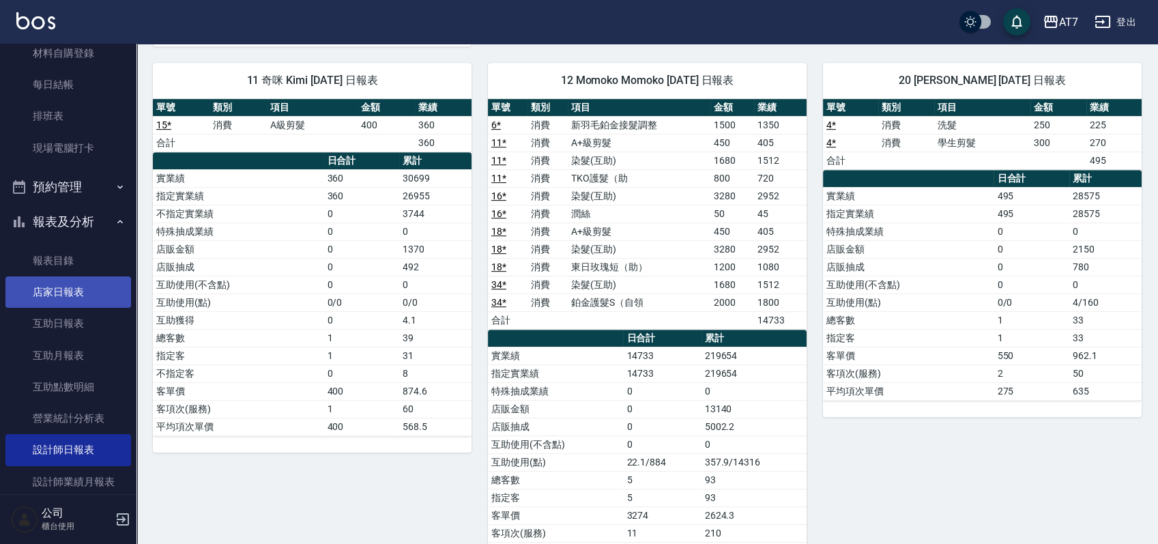
scroll to position [182, 0]
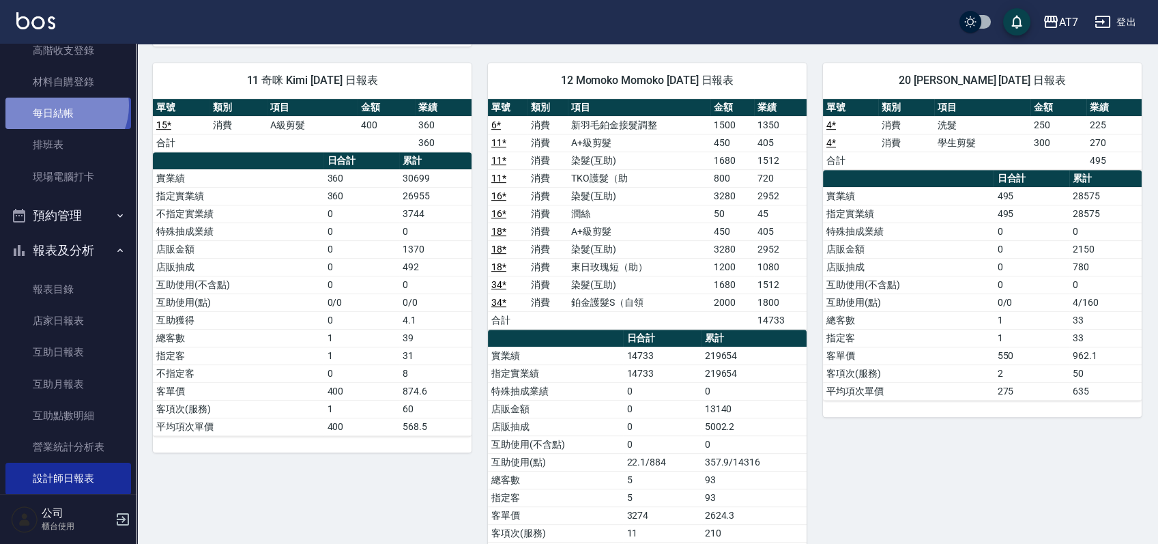
click at [61, 105] on link "每日結帳" at bounding box center [68, 113] width 126 height 31
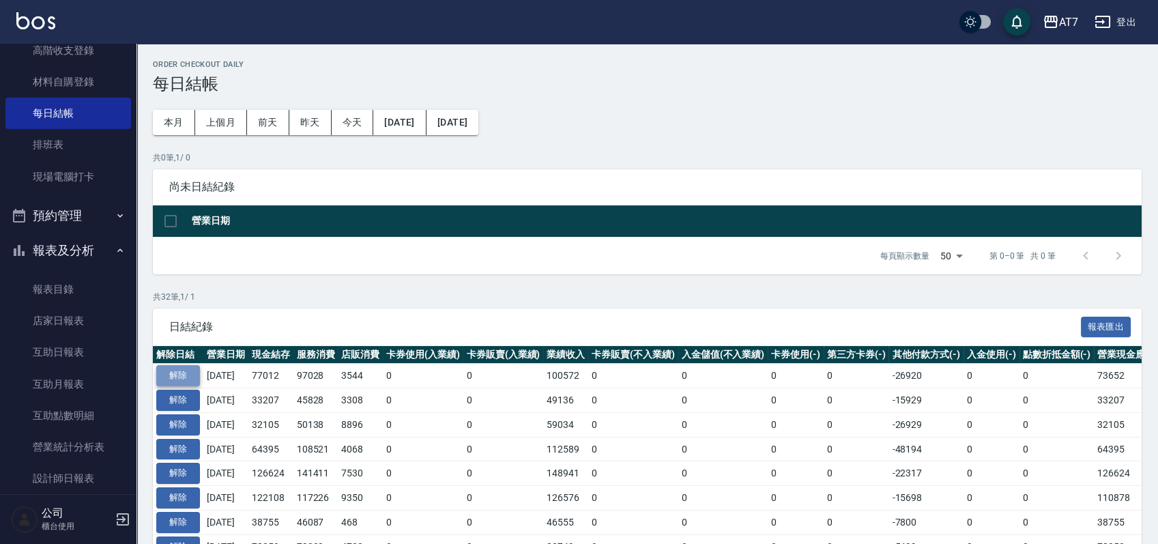
click at [175, 379] on button "解除" at bounding box center [178, 375] width 44 height 21
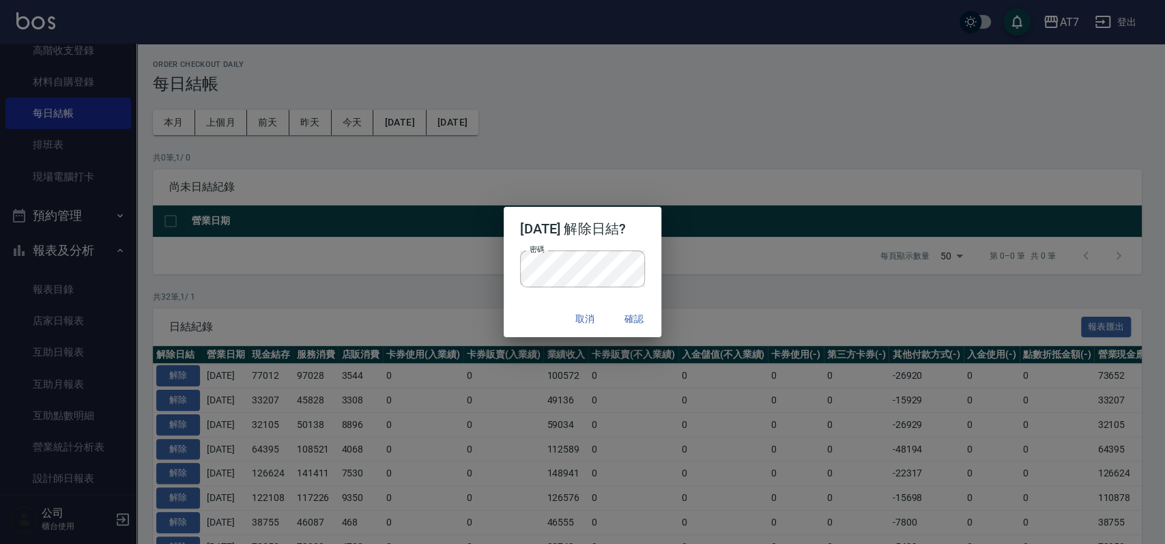
click at [753, 298] on div "2025/09/17 解除日結? 密碼 密碼 取消 確認" at bounding box center [582, 272] width 1165 height 544
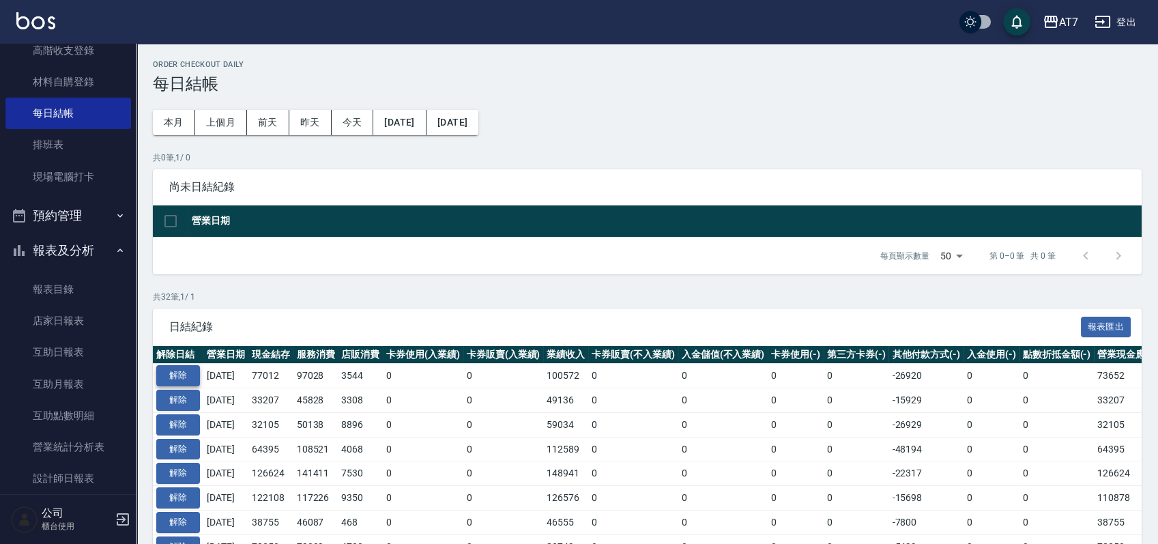
click at [186, 375] on button "解除" at bounding box center [178, 375] width 44 height 21
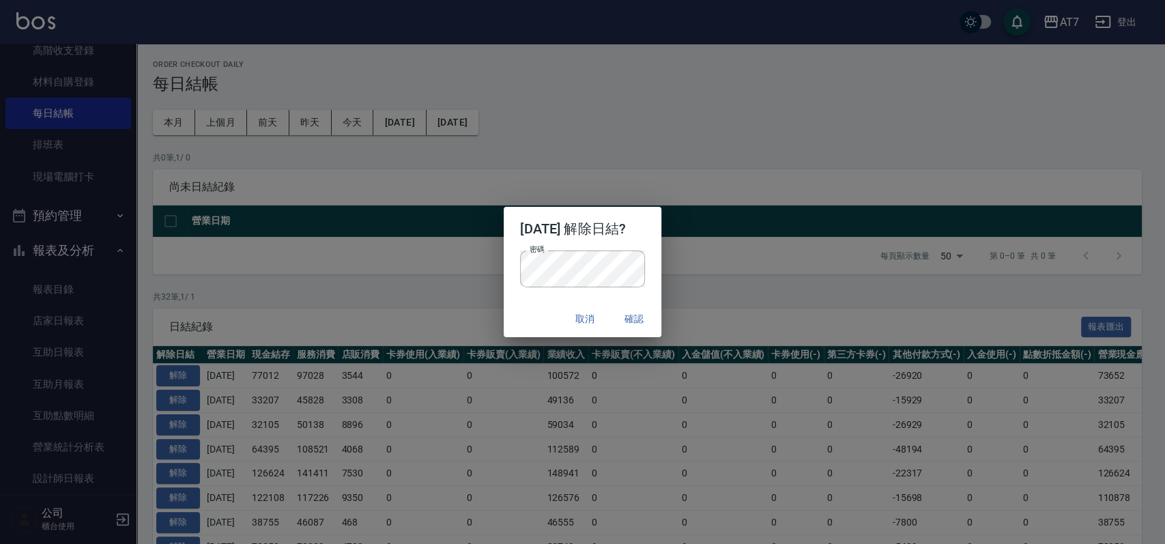
click at [527, 301] on div "取消 確認" at bounding box center [583, 319] width 158 height 36
click at [636, 313] on button "確認" at bounding box center [634, 318] width 44 height 25
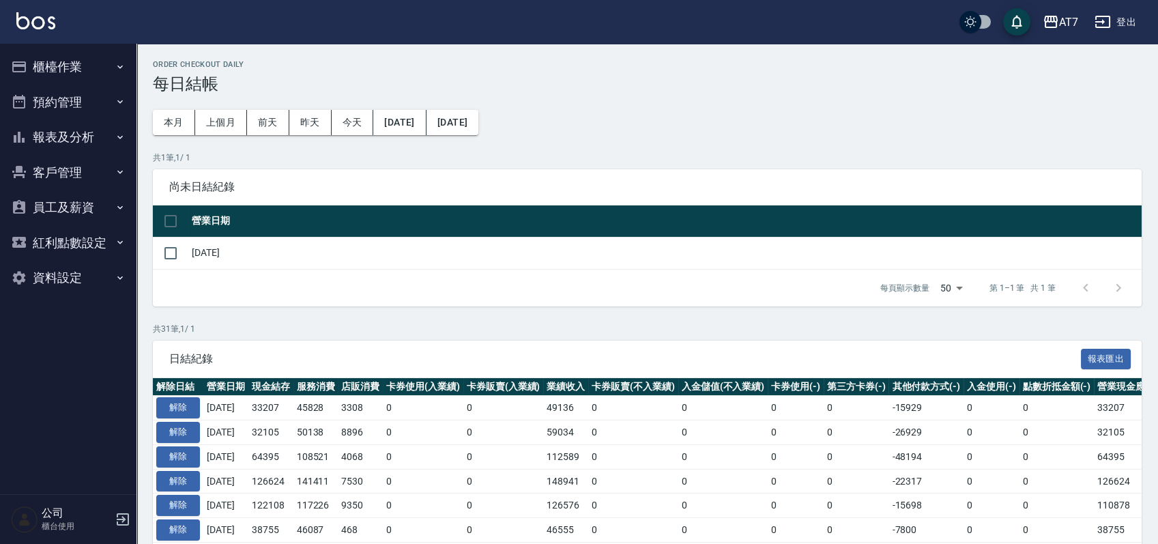
click at [76, 66] on button "櫃檯作業" at bounding box center [68, 66] width 126 height 35
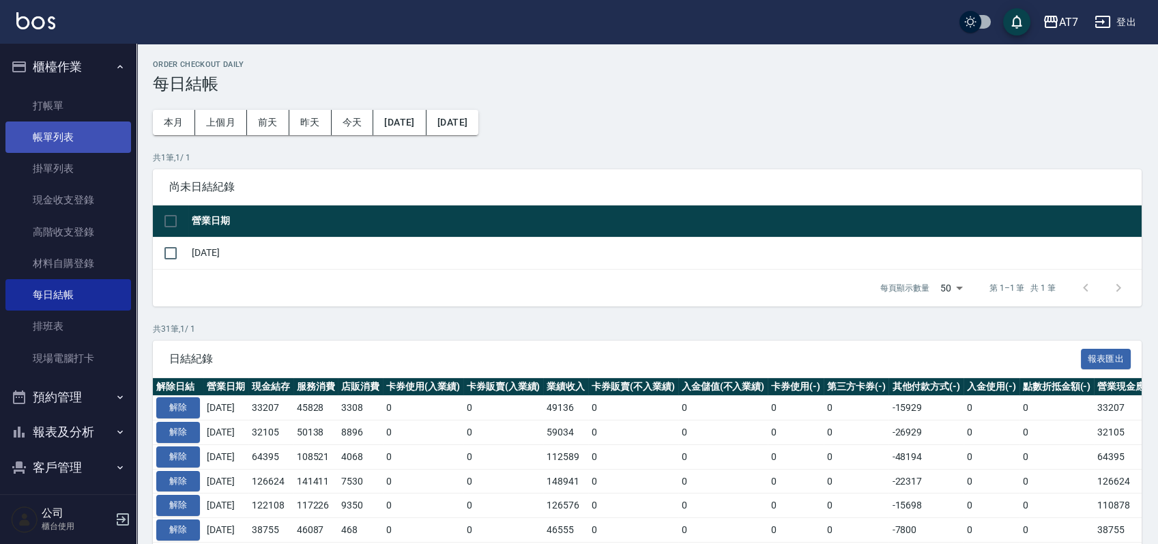
click at [57, 139] on link "帳單列表" at bounding box center [68, 136] width 126 height 31
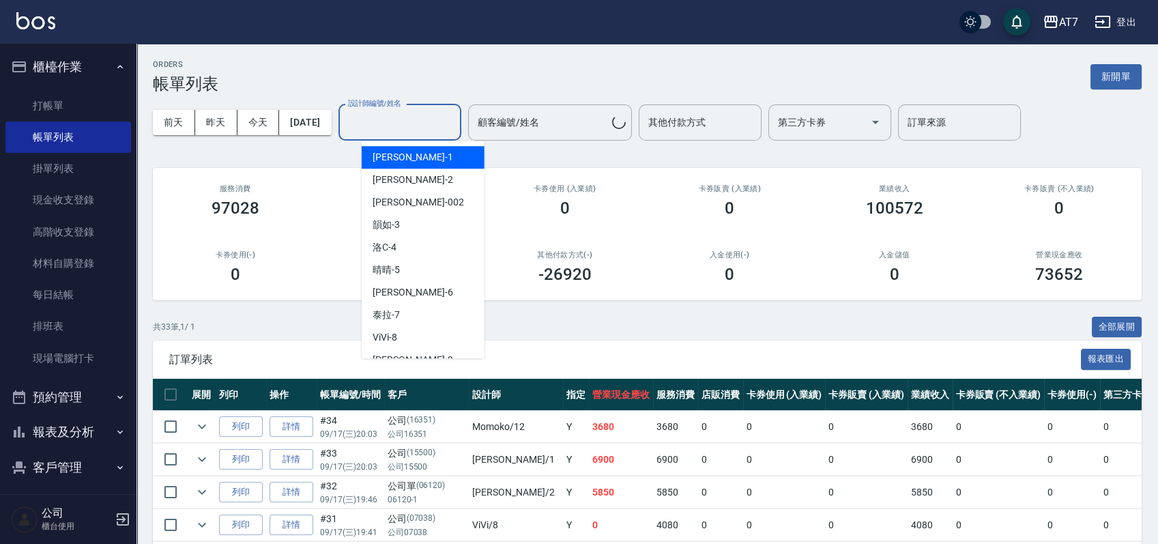
click at [386, 119] on input "設計師編號/姓名" at bounding box center [400, 123] width 111 height 24
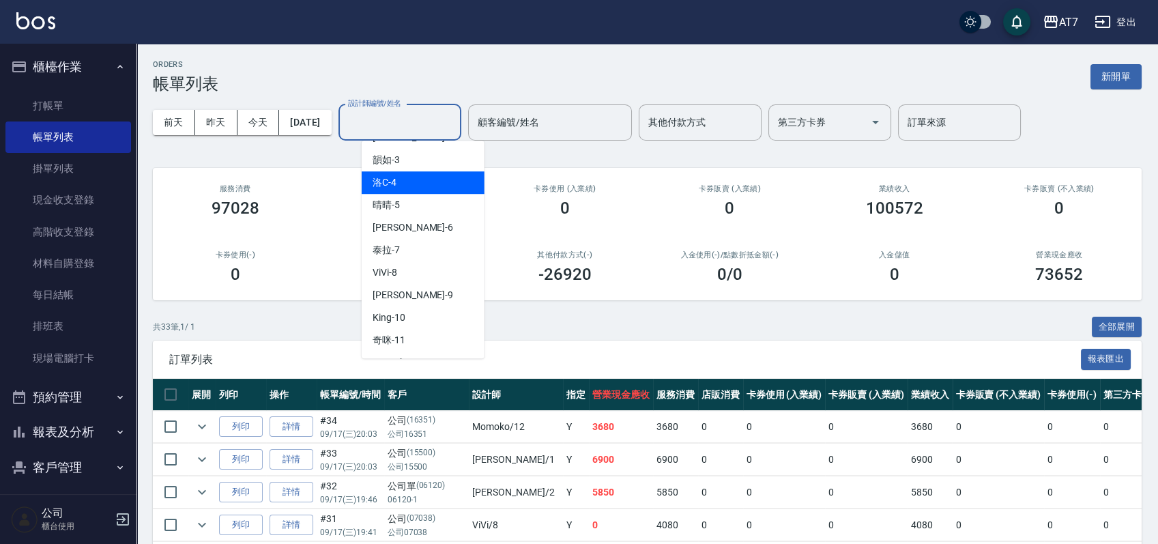
scroll to position [91, 0]
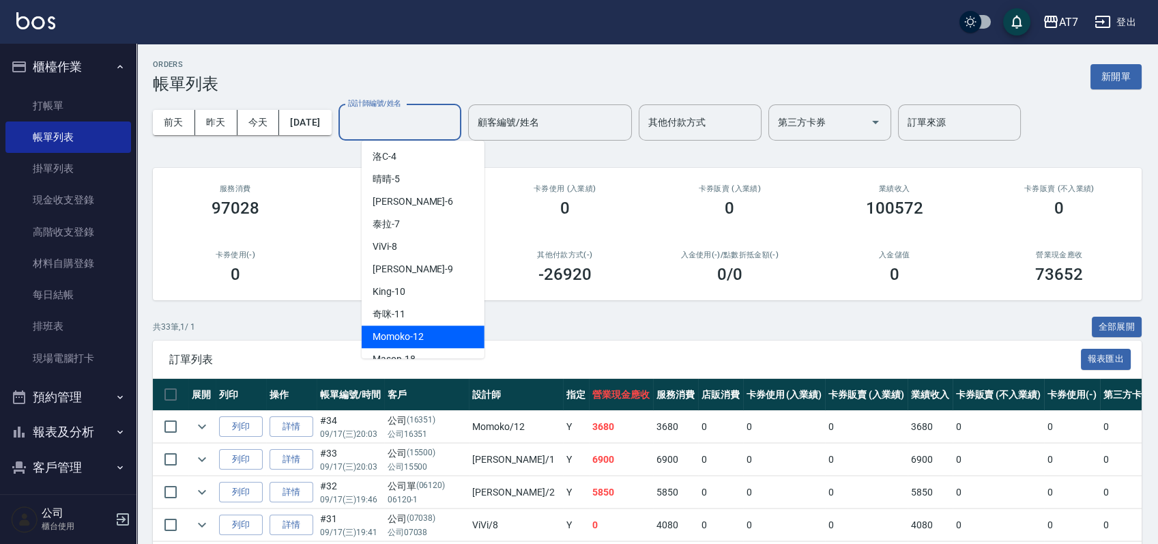
click at [413, 330] on span "Momoko -12" at bounding box center [398, 337] width 51 height 14
type input "Momoko-12"
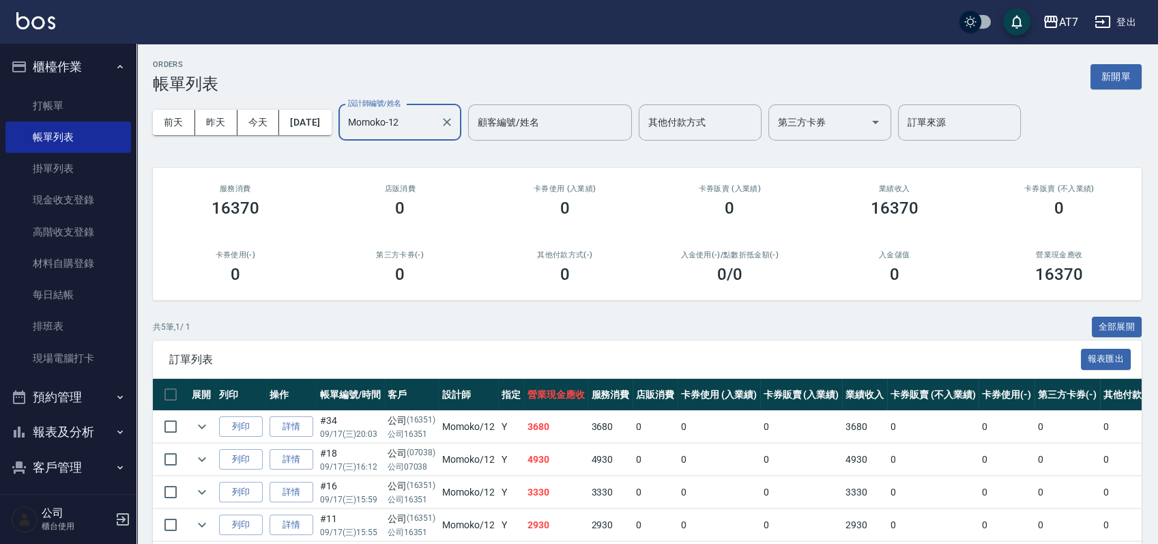
scroll to position [97, 0]
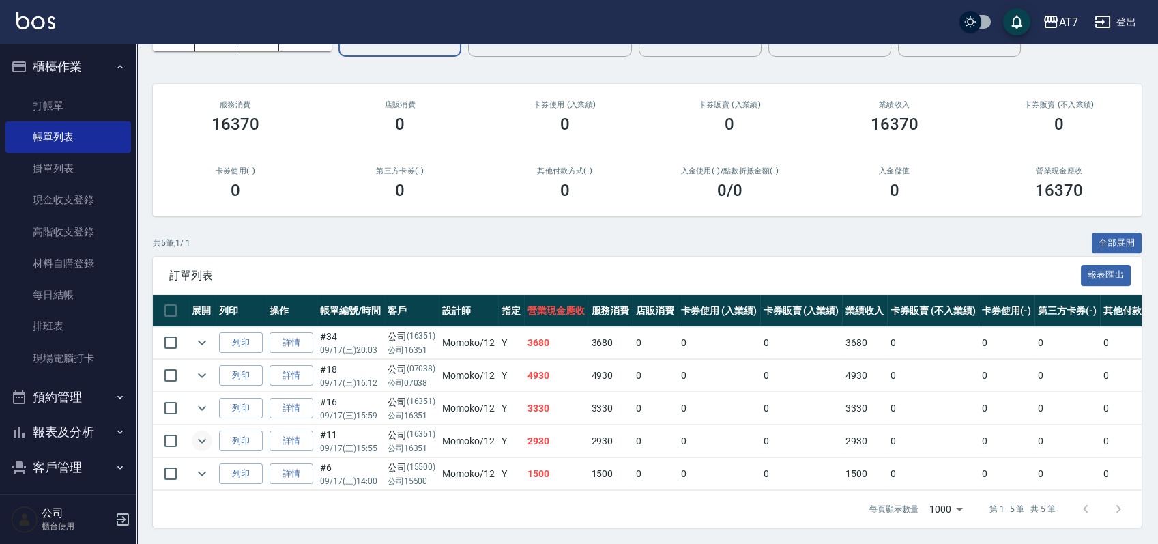
click at [199, 433] on icon "expand row" at bounding box center [202, 441] width 16 height 16
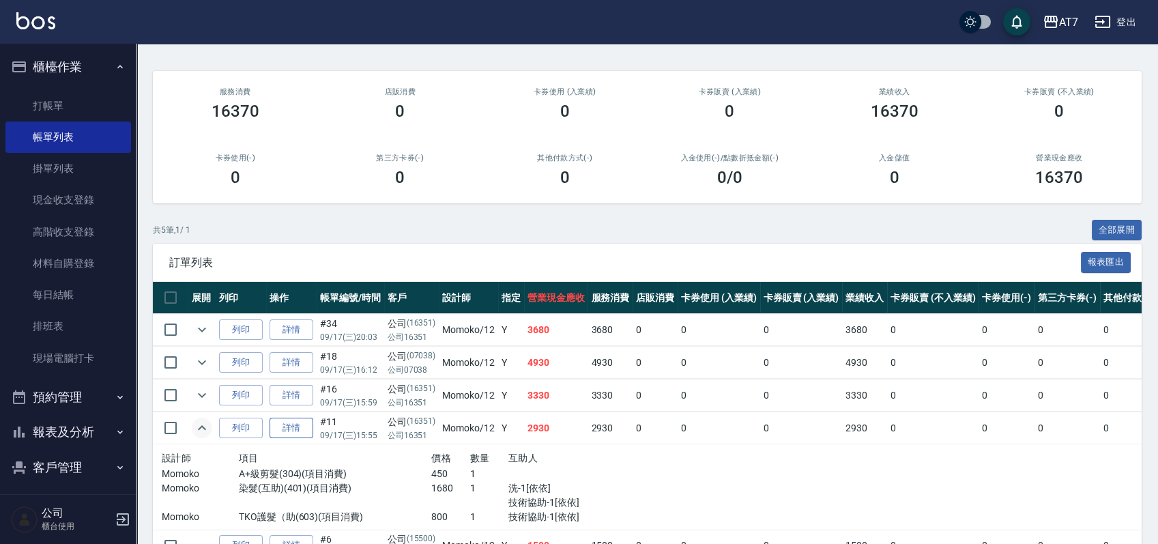
click at [298, 425] on link "詳情" at bounding box center [292, 428] width 44 height 21
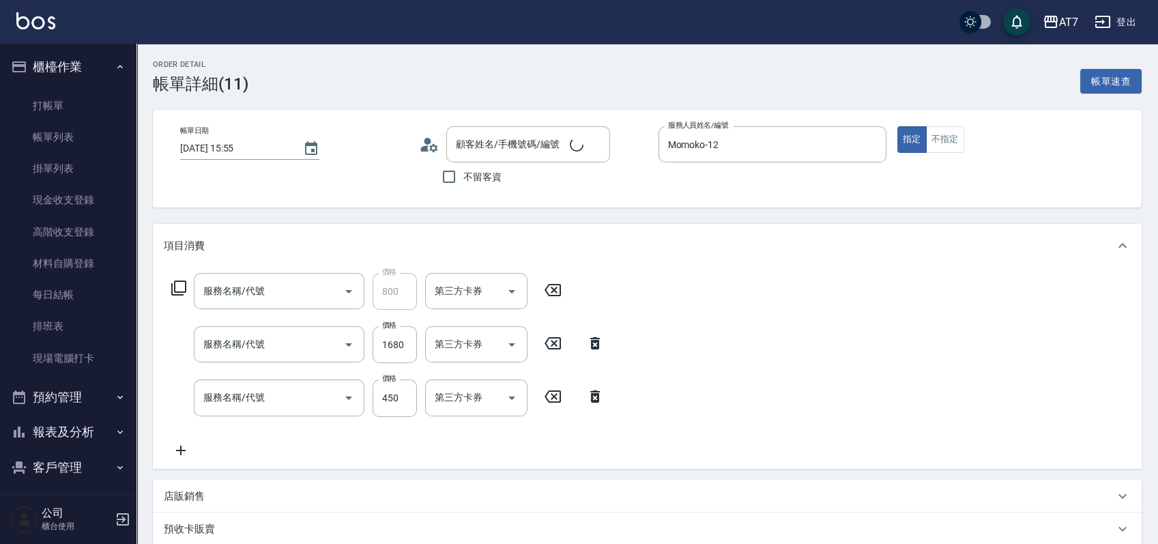
type input "[DATE] 15:55"
type input "Momoko-12"
type input "290"
type input "TKO護髮（助(603)"
type input "染髮(互助)(401)"
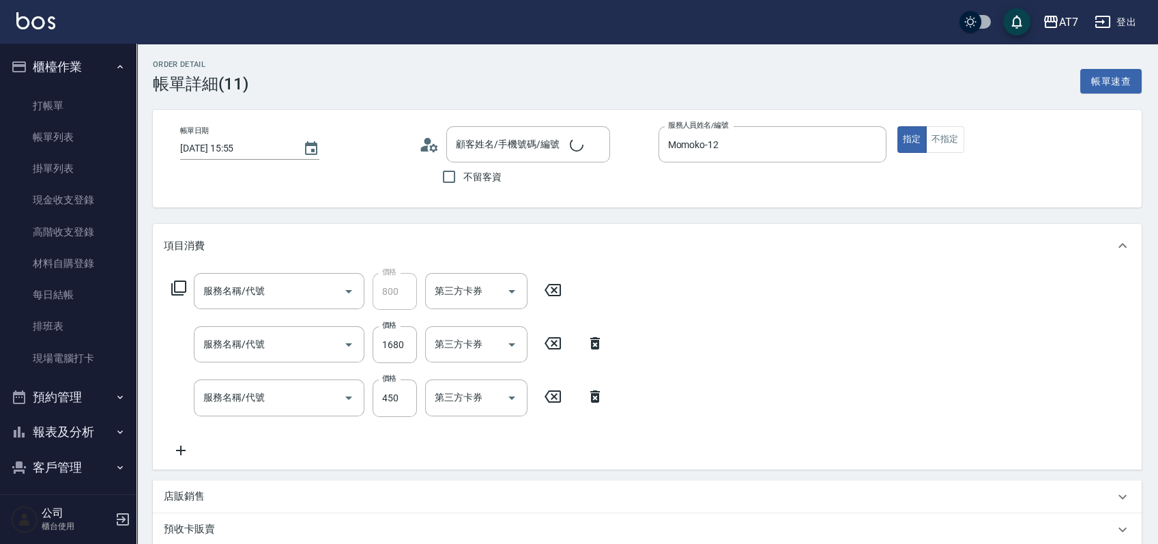
type input "A+級剪髮(304)"
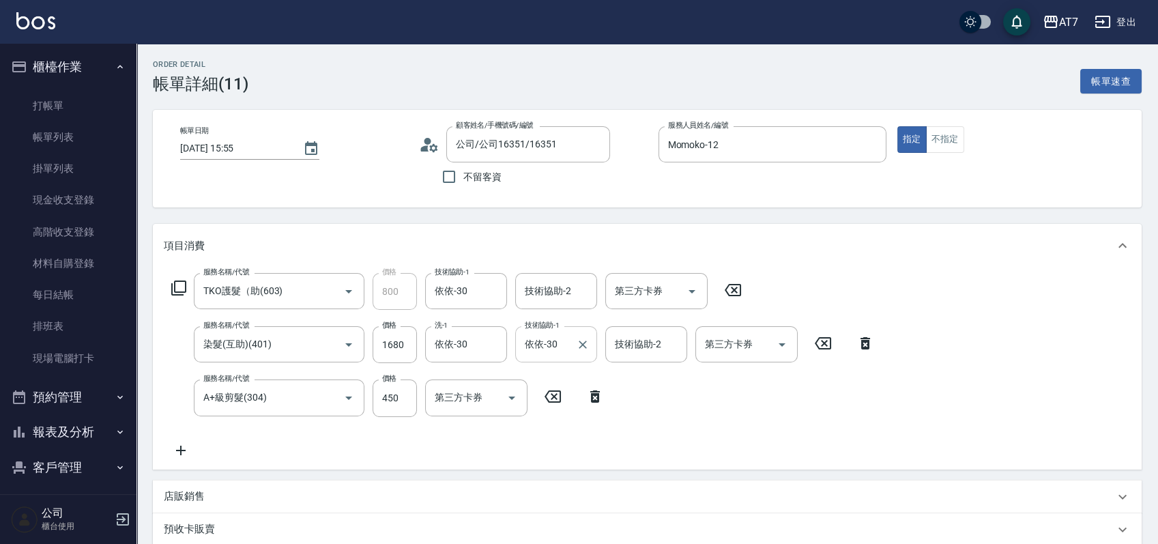
type input "公司/公司16351/16351"
click at [581, 341] on icon "Clear" at bounding box center [583, 345] width 14 height 14
click at [489, 341] on icon "Clear" at bounding box center [493, 344] width 8 height 8
click at [492, 300] on button "Clear" at bounding box center [492, 291] width 19 height 19
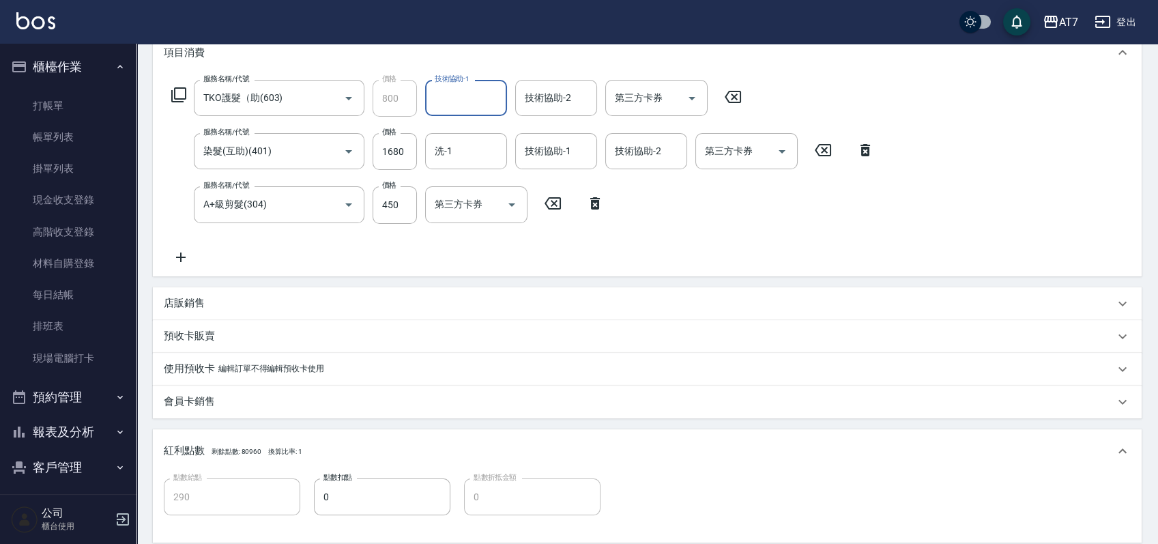
scroll to position [413, 0]
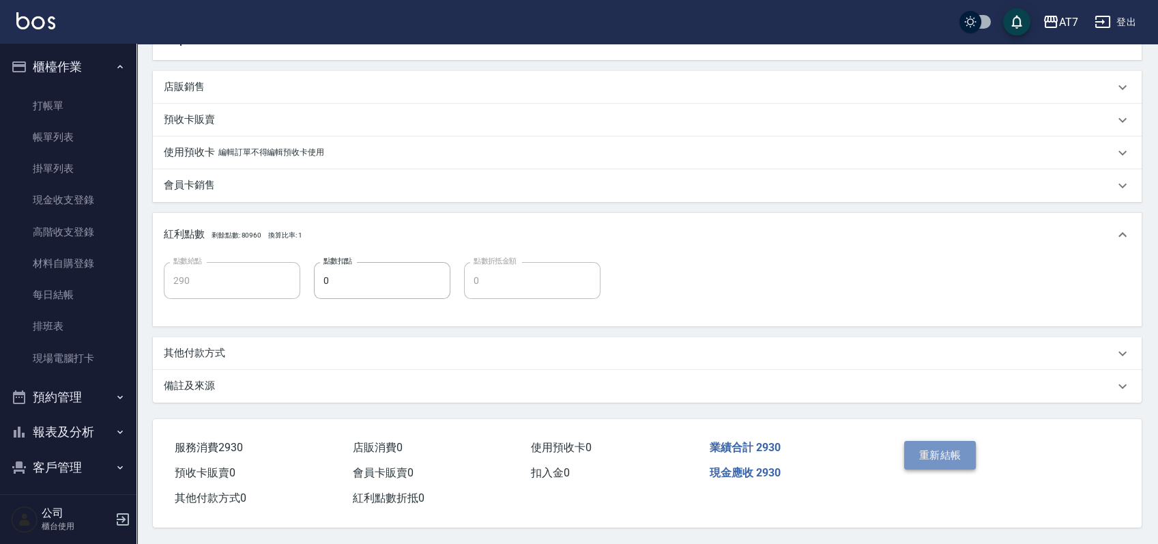
click at [962, 444] on button "重新結帳" at bounding box center [940, 455] width 72 height 29
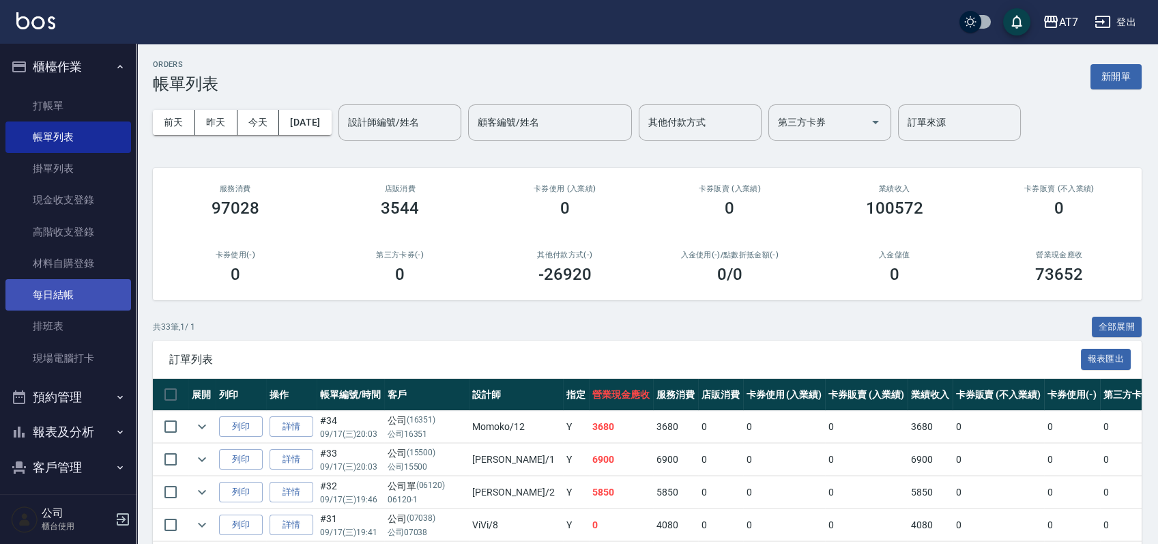
click at [88, 295] on link "每日結帳" at bounding box center [68, 294] width 126 height 31
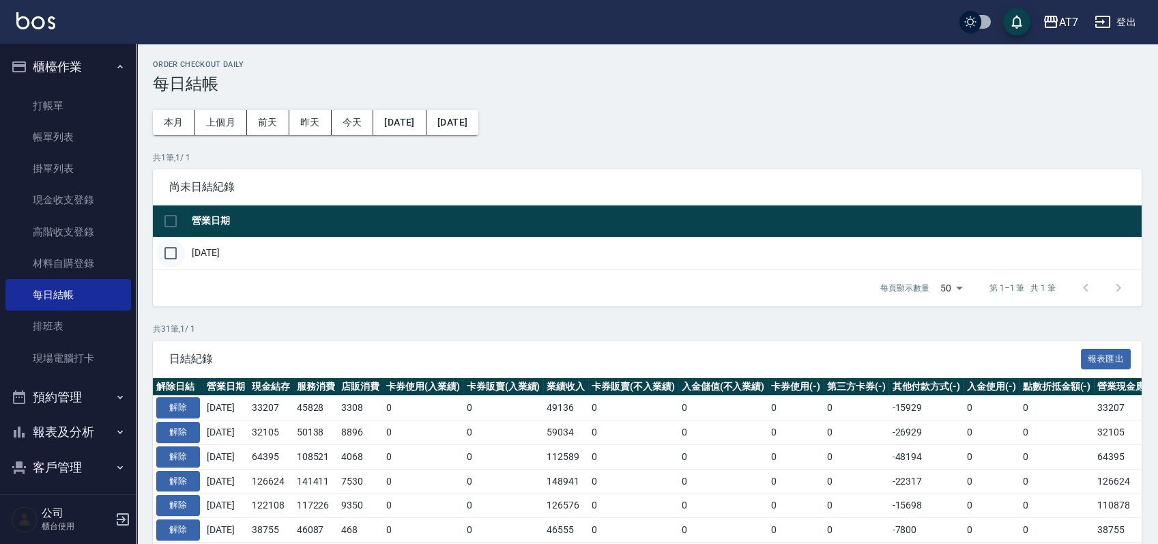
click at [181, 253] on input "checkbox" at bounding box center [170, 253] width 29 height 29
checkbox input "true"
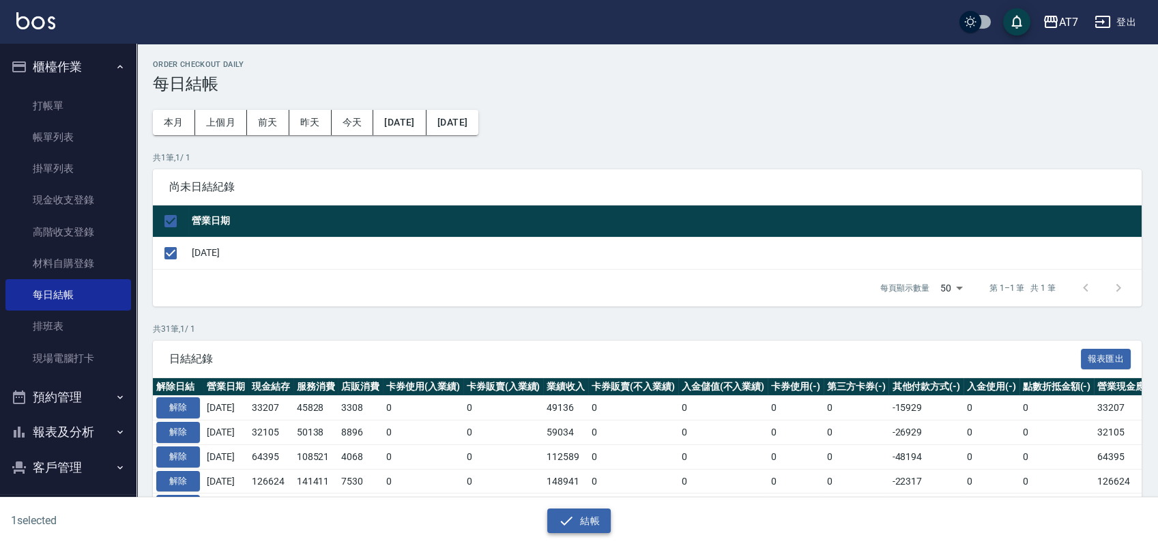
click at [587, 516] on button "結帳" at bounding box center [578, 520] width 63 height 25
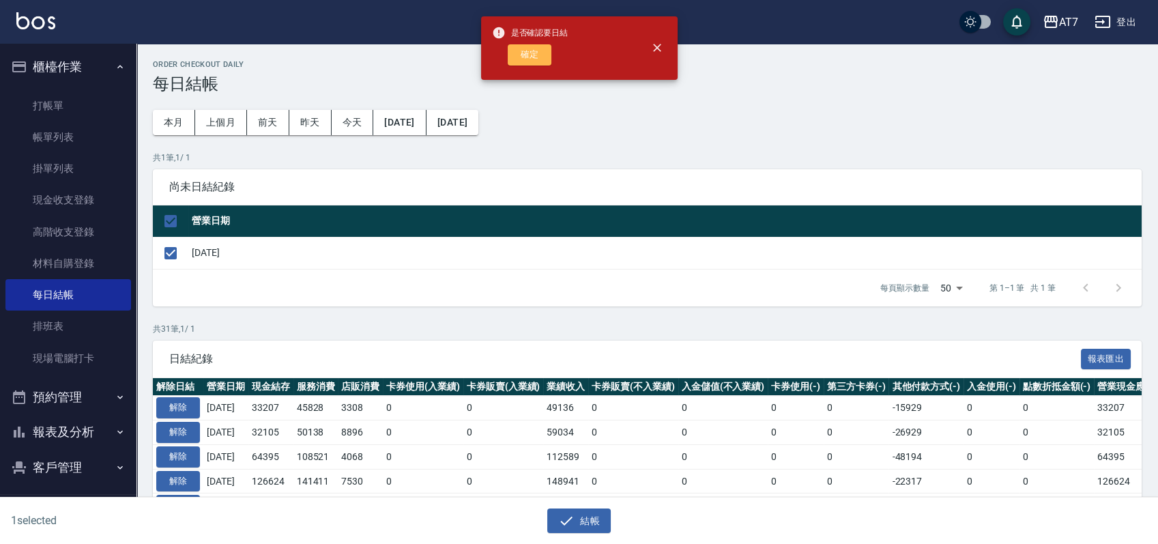
click at [532, 52] on button "確定" at bounding box center [530, 54] width 44 height 21
checkbox input "false"
